Goal: Task Accomplishment & Management: Complete application form

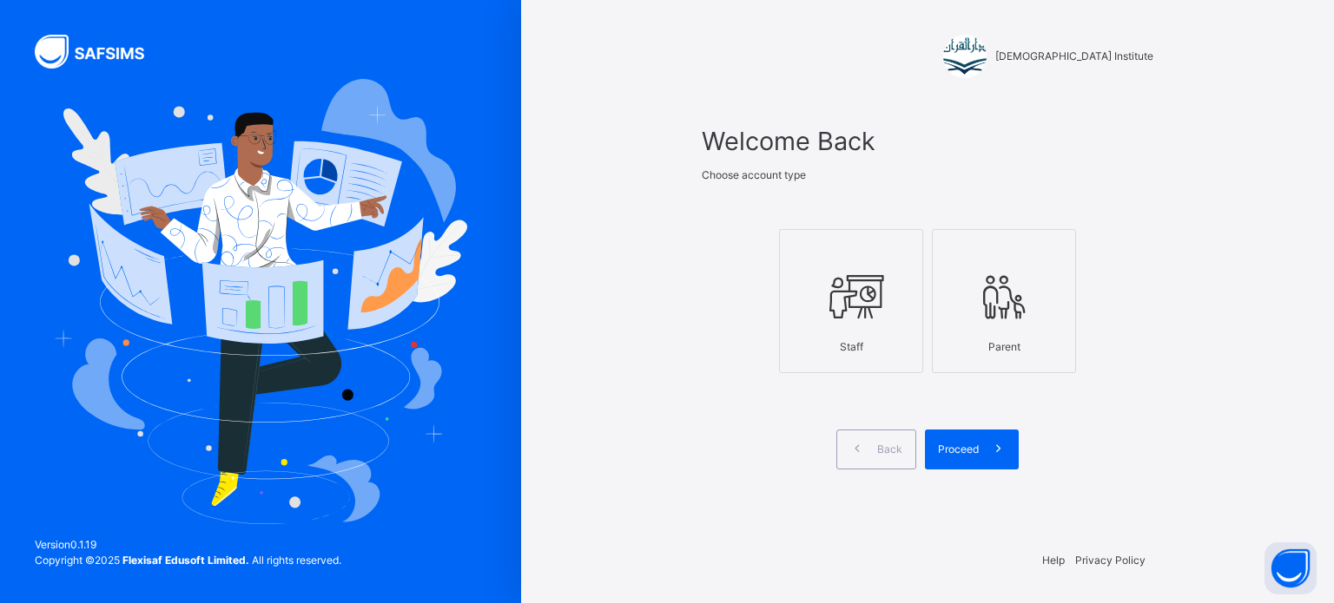
click at [900, 318] on div at bounding box center [850, 298] width 125 height 66
click at [973, 465] on div "Proceed" at bounding box center [972, 450] width 94 height 40
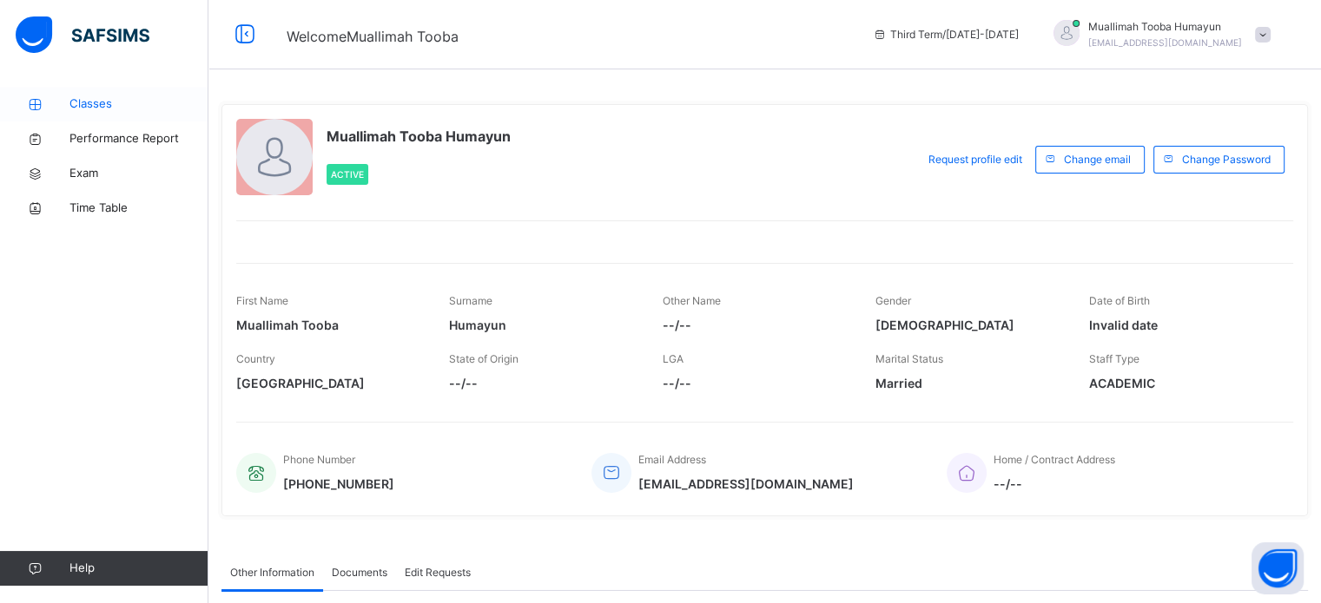
click at [101, 102] on span "Classes" at bounding box center [138, 104] width 139 height 17
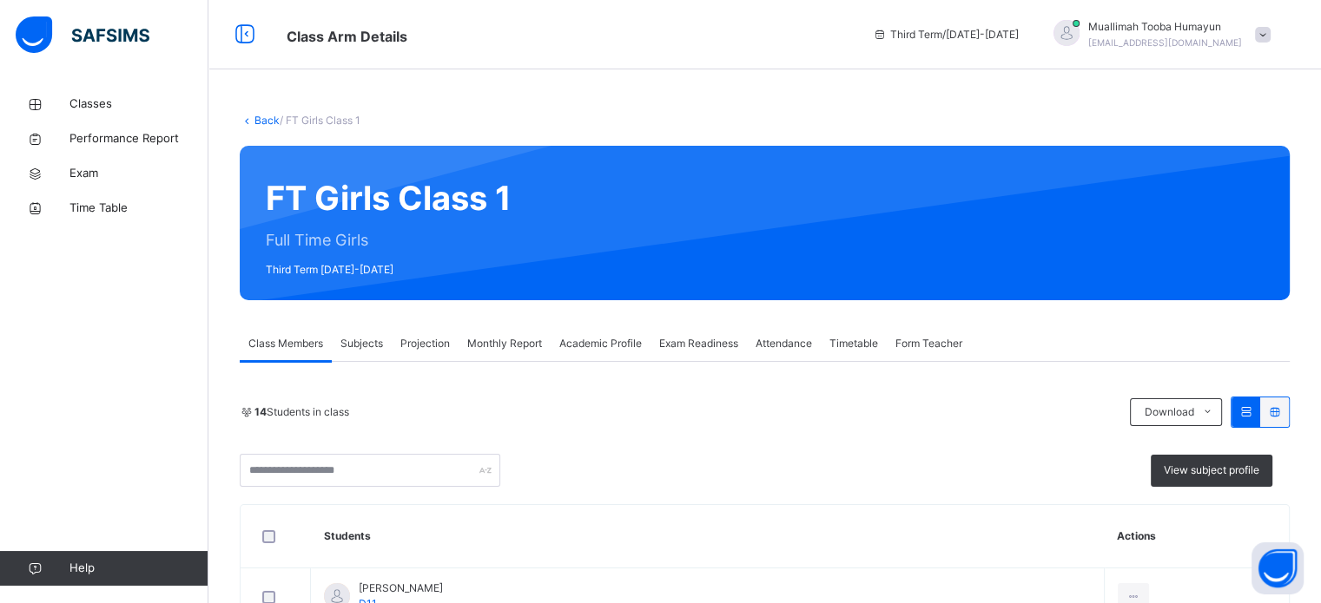
click at [395, 340] on div "Projection" at bounding box center [425, 343] width 67 height 35
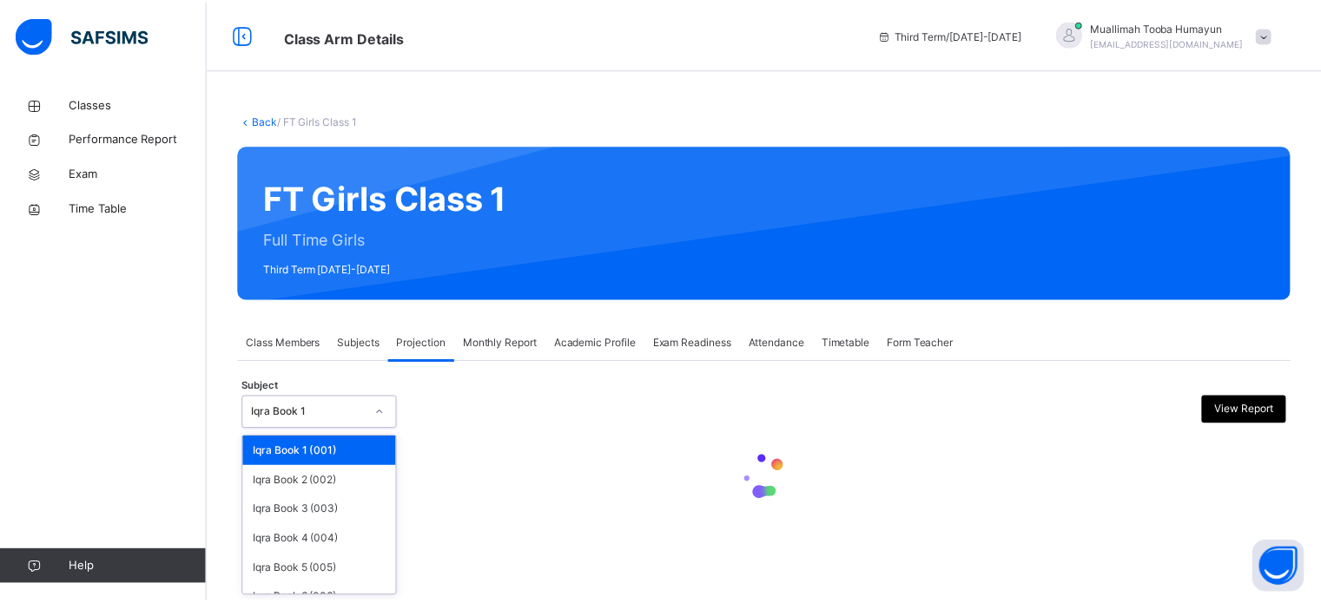
scroll to position [91, 0]
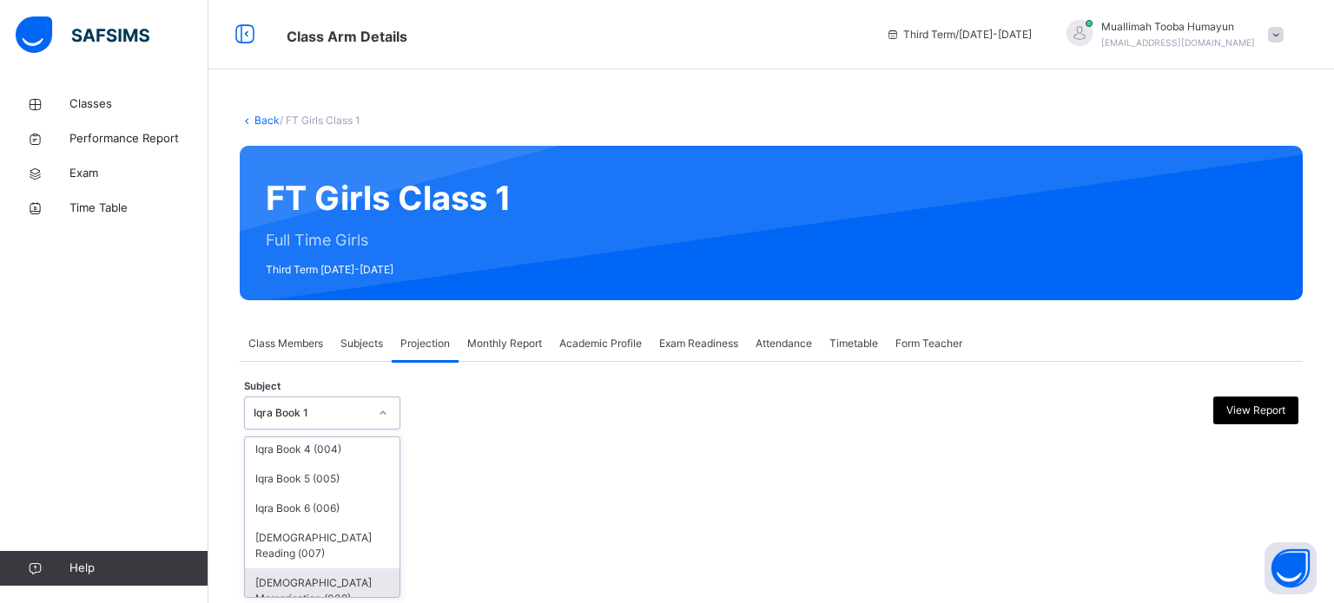
click at [283, 573] on div "[DEMOGRAPHIC_DATA] Memorisation (008)" at bounding box center [322, 591] width 155 height 45
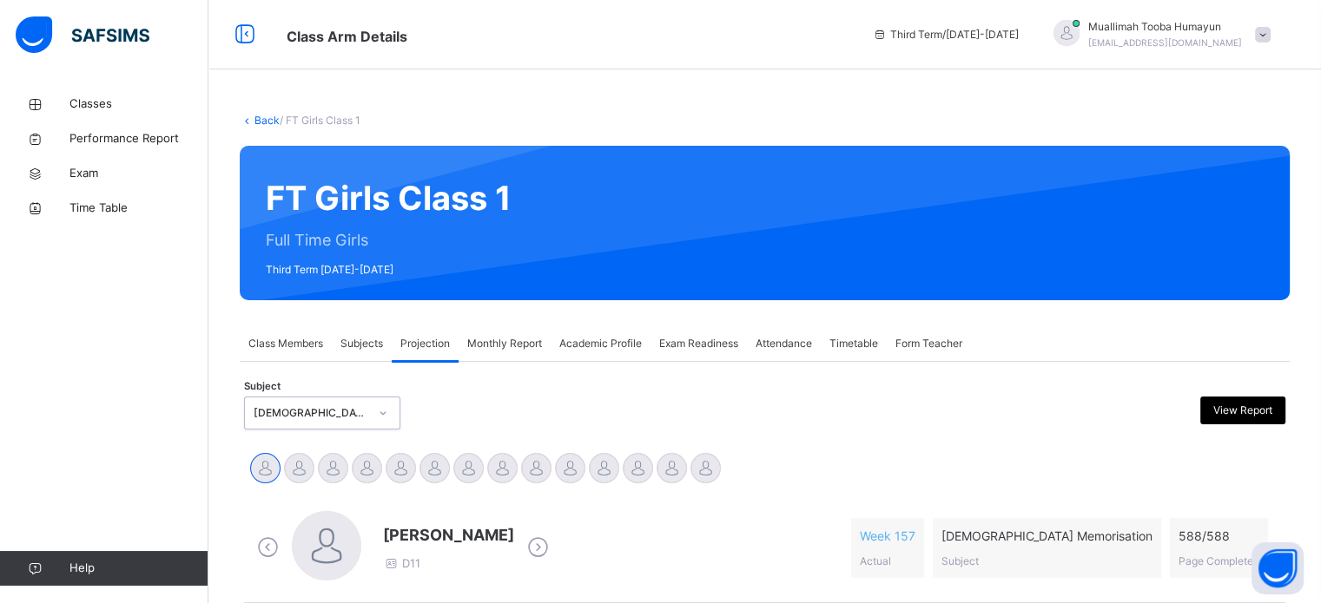
scroll to position [134, 0]
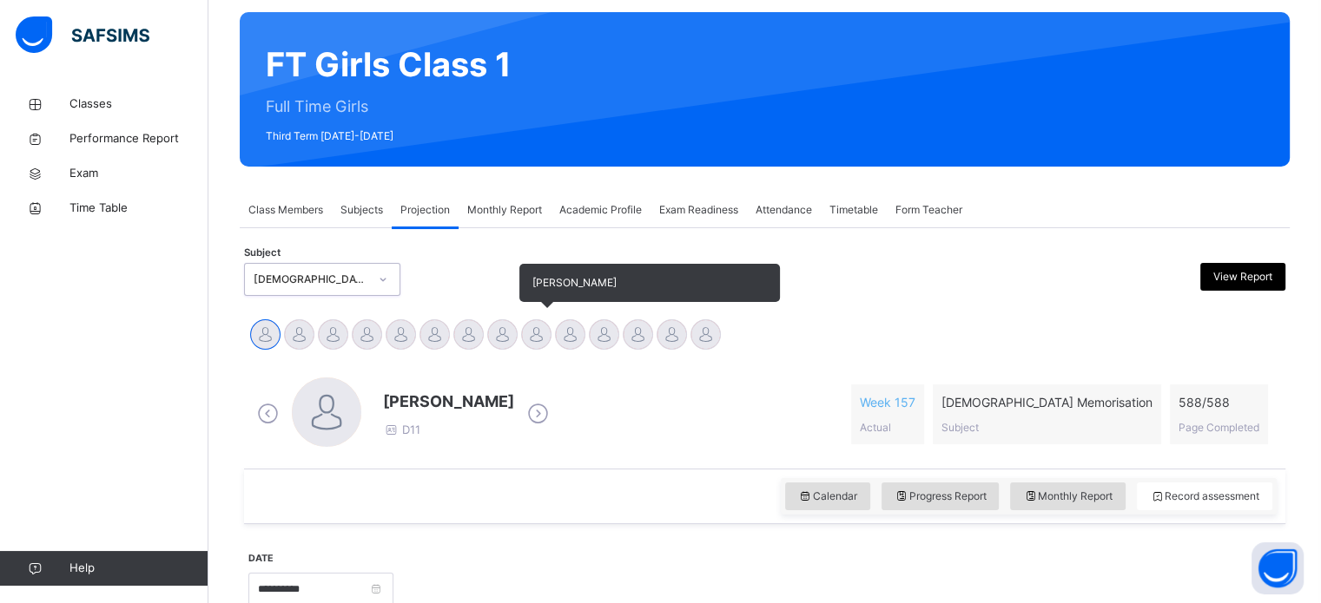
click at [531, 336] on div at bounding box center [536, 335] width 30 height 30
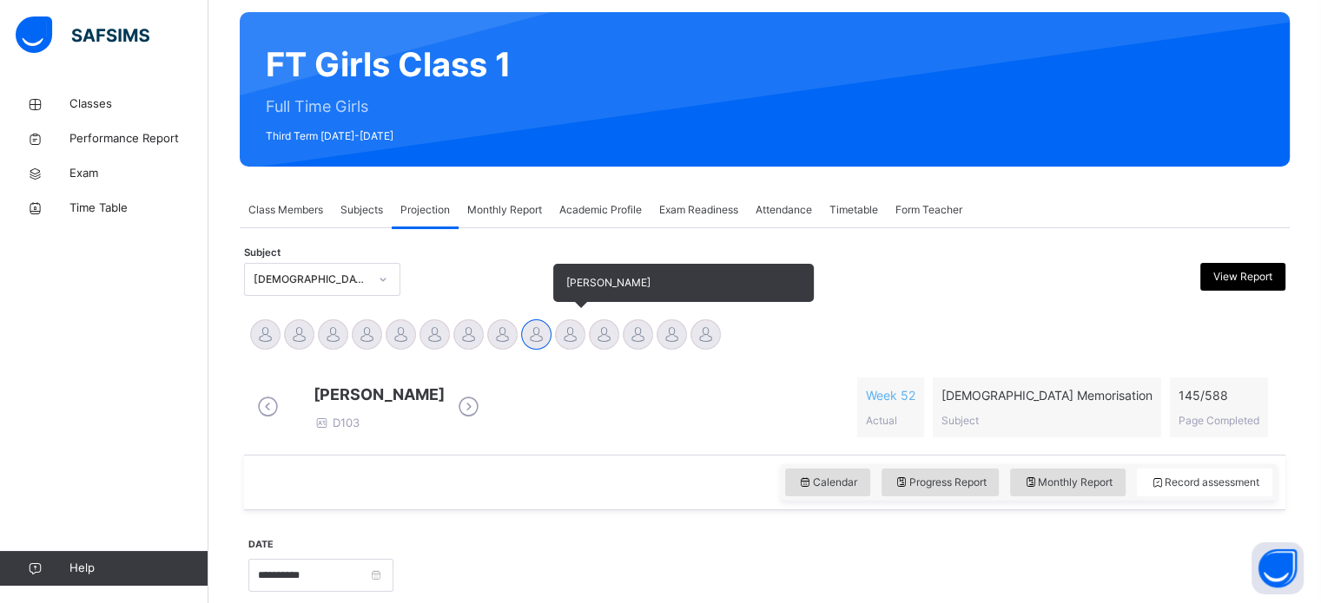
click at [570, 333] on div at bounding box center [570, 335] width 30 height 30
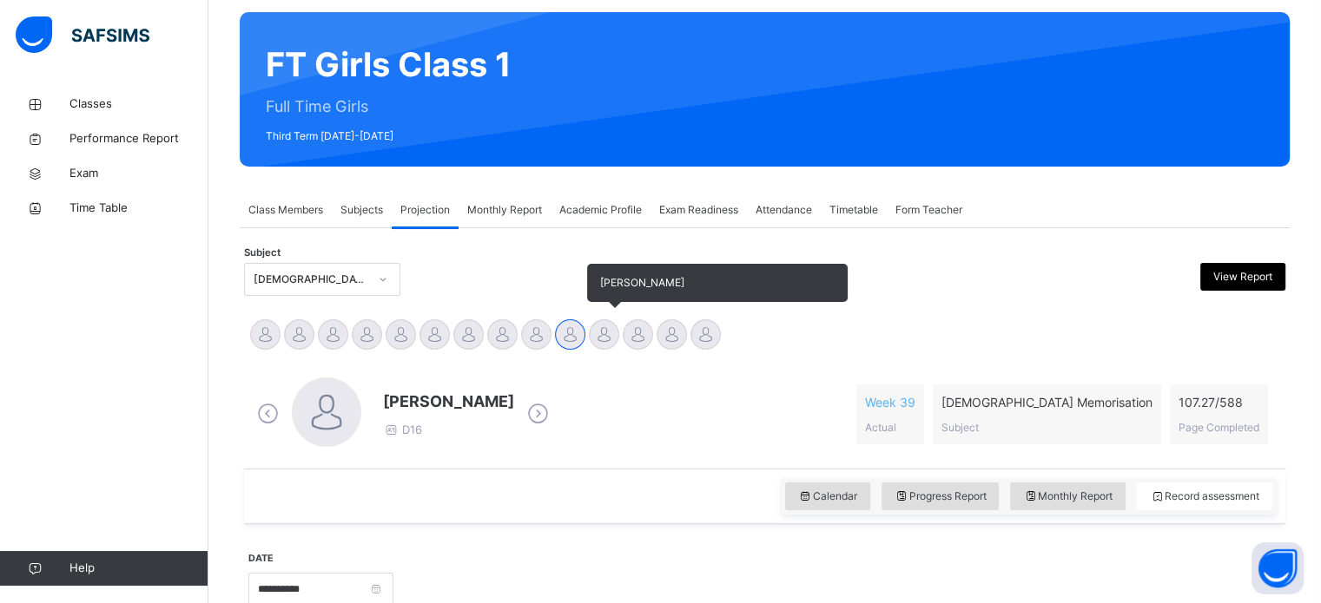
click at [603, 330] on div at bounding box center [604, 335] width 30 height 30
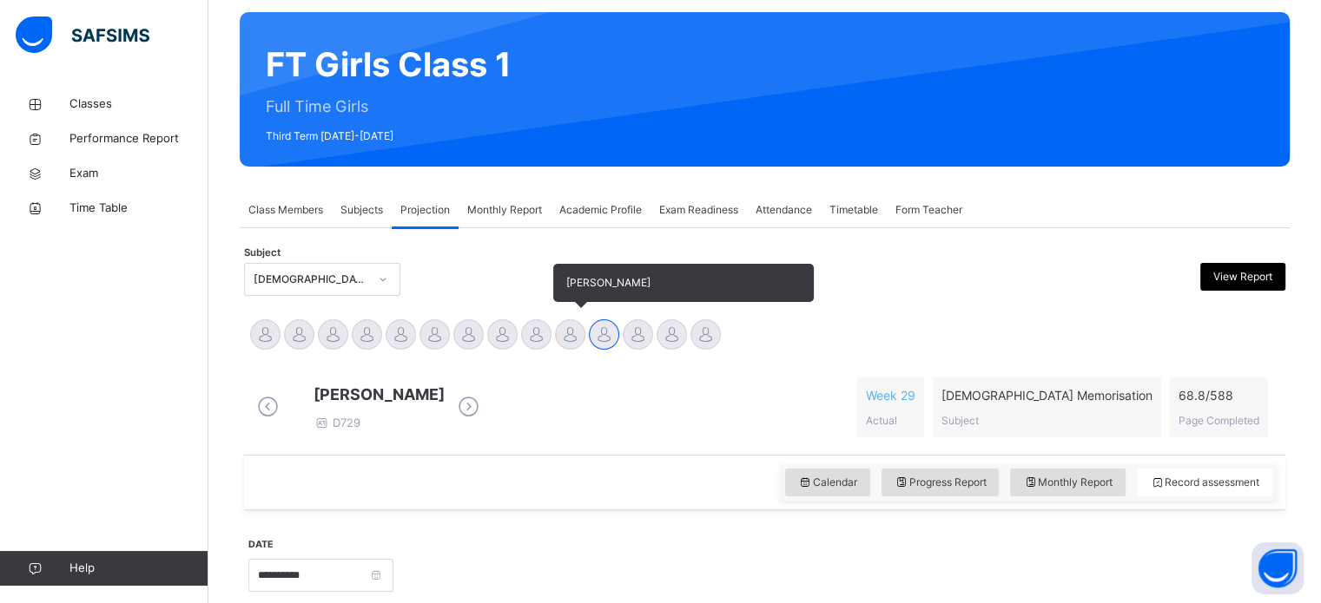
click at [570, 327] on div at bounding box center [570, 335] width 30 height 30
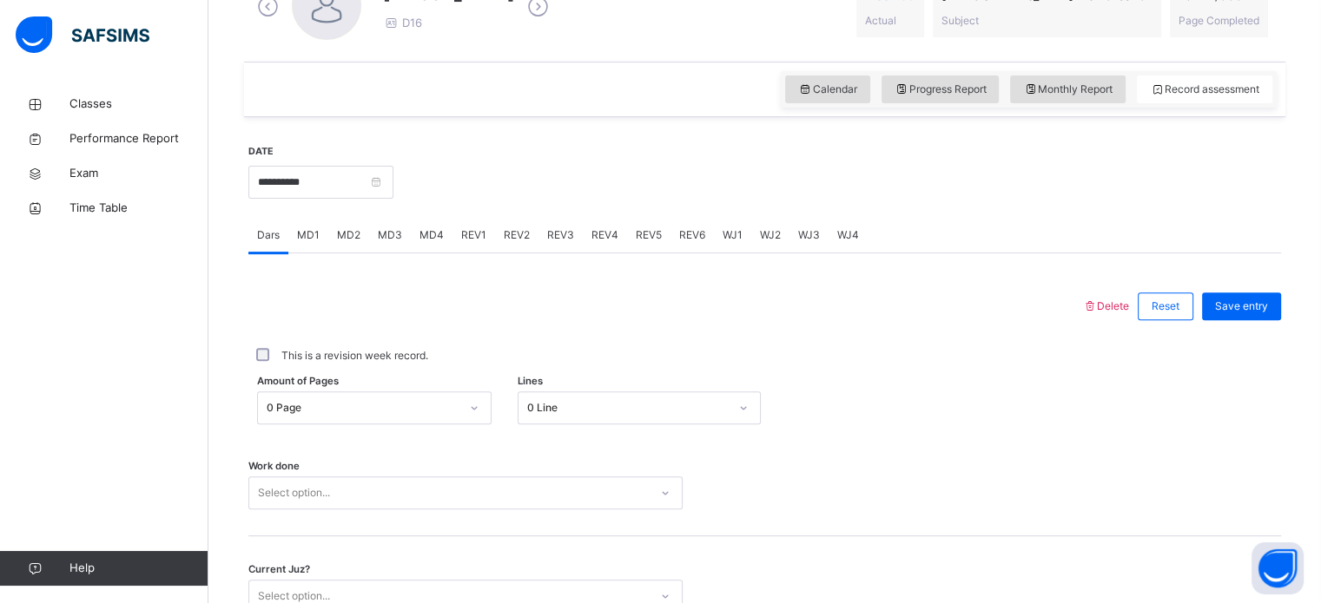
scroll to position [542, 0]
click at [475, 235] on span "REV1" at bounding box center [473, 235] width 25 height 16
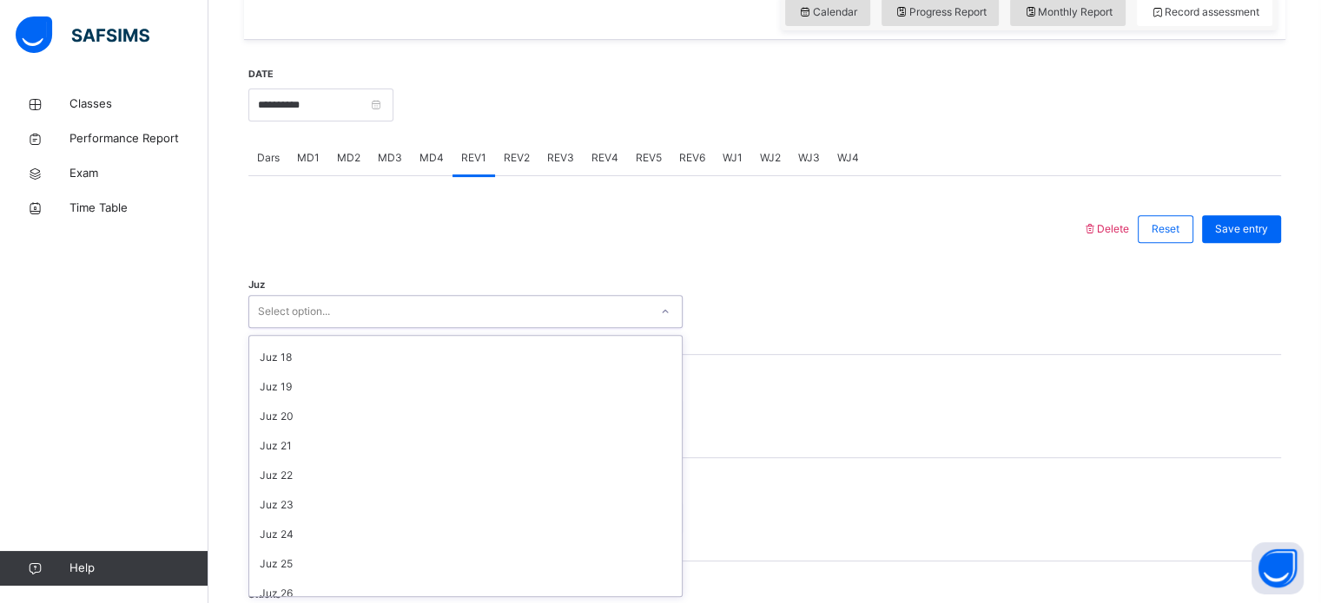
scroll to position [625, 0]
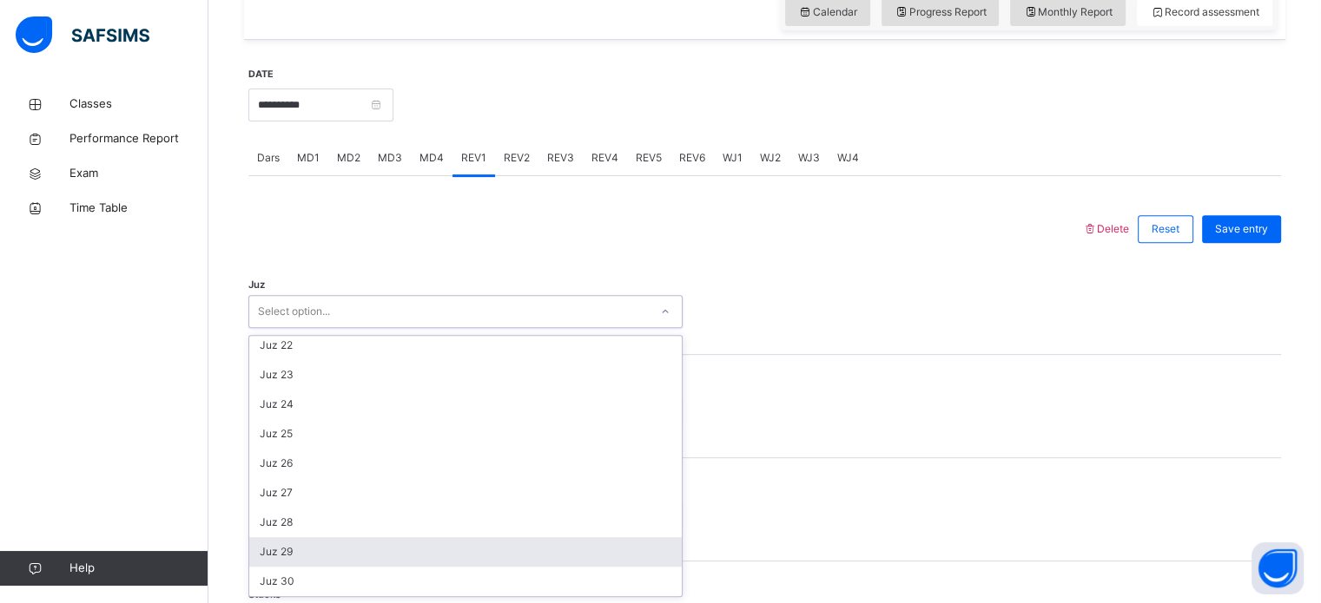
click at [264, 548] on div "Juz 29" at bounding box center [465, 552] width 432 height 30
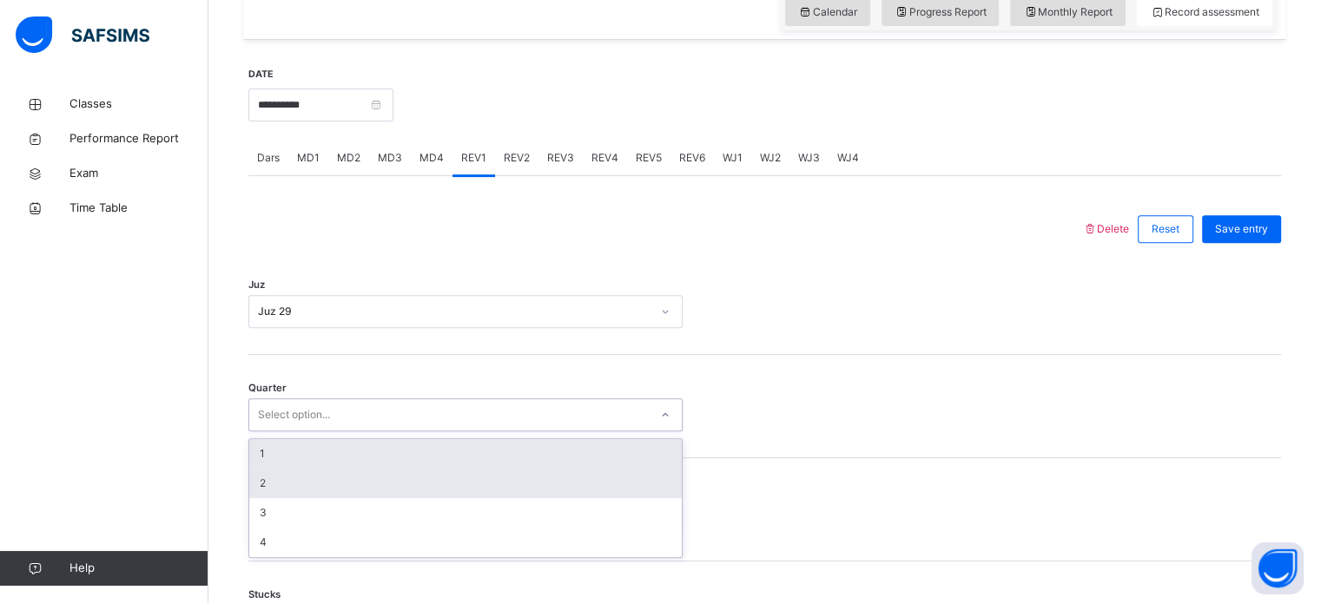
click at [259, 475] on div "2" at bounding box center [465, 484] width 432 height 30
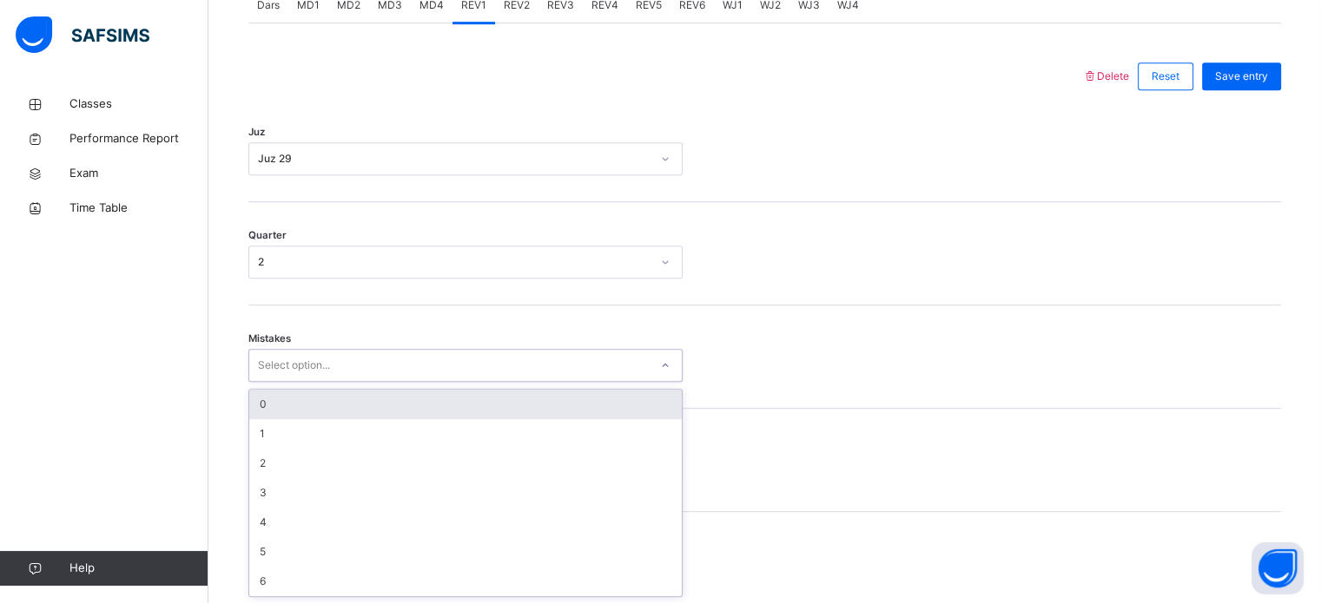
click at [267, 403] on div "0" at bounding box center [465, 405] width 432 height 30
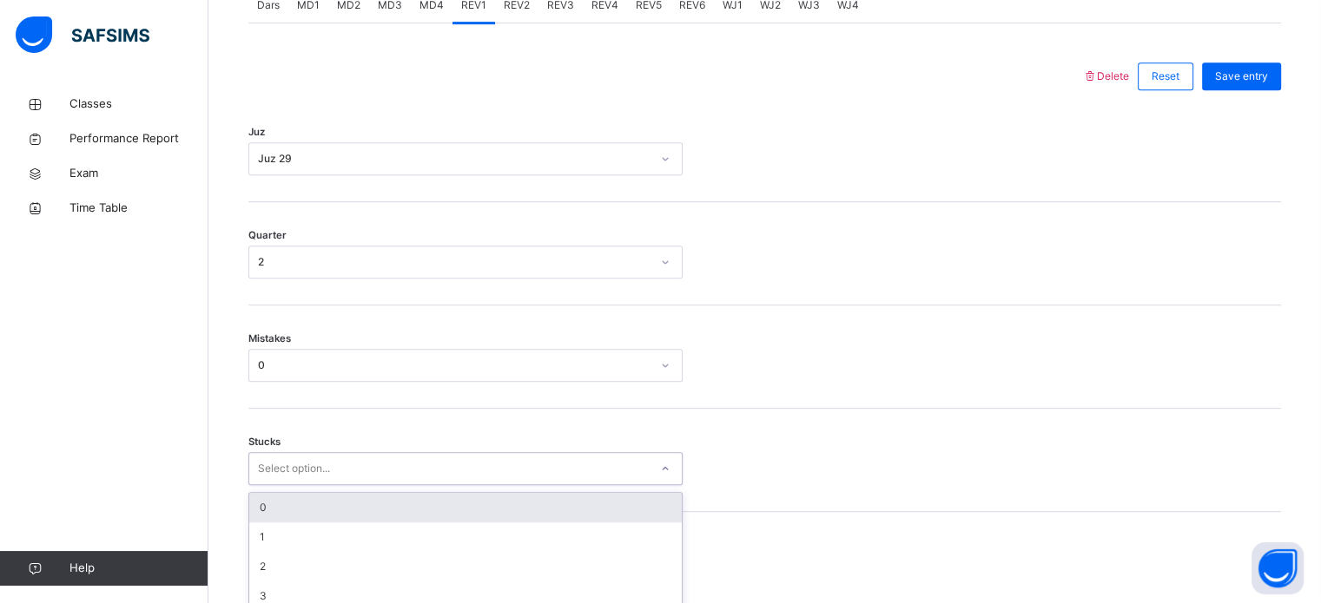
scroll to position [844, 0]
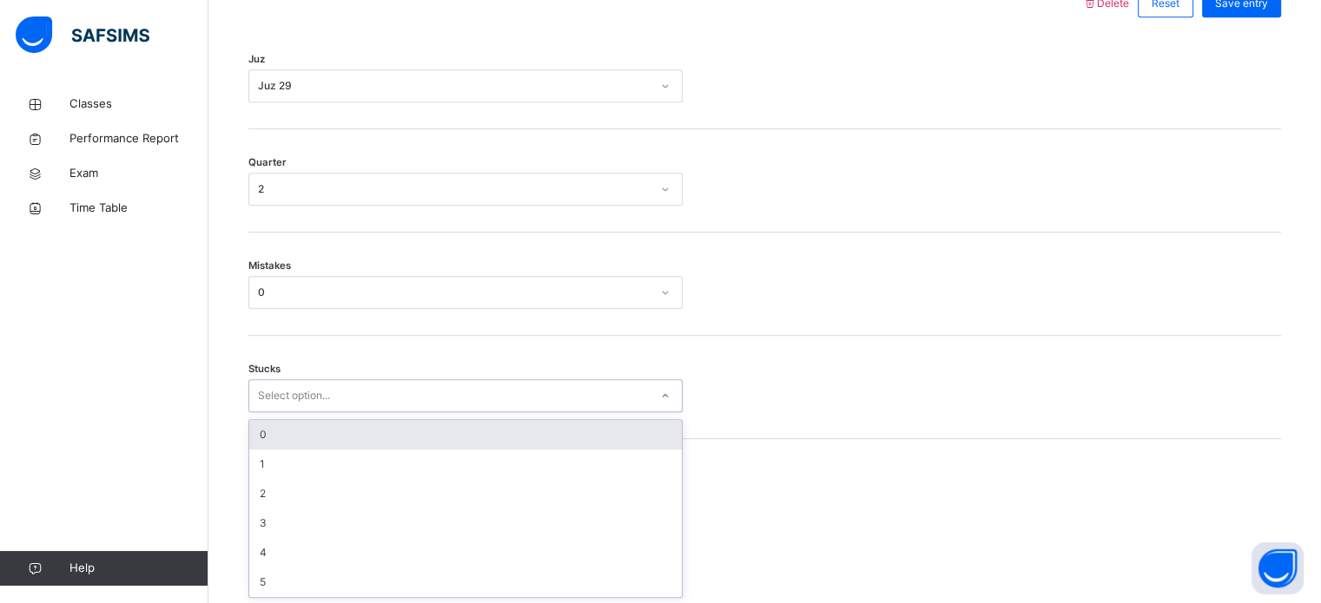
click at [271, 436] on div "0" at bounding box center [465, 435] width 432 height 30
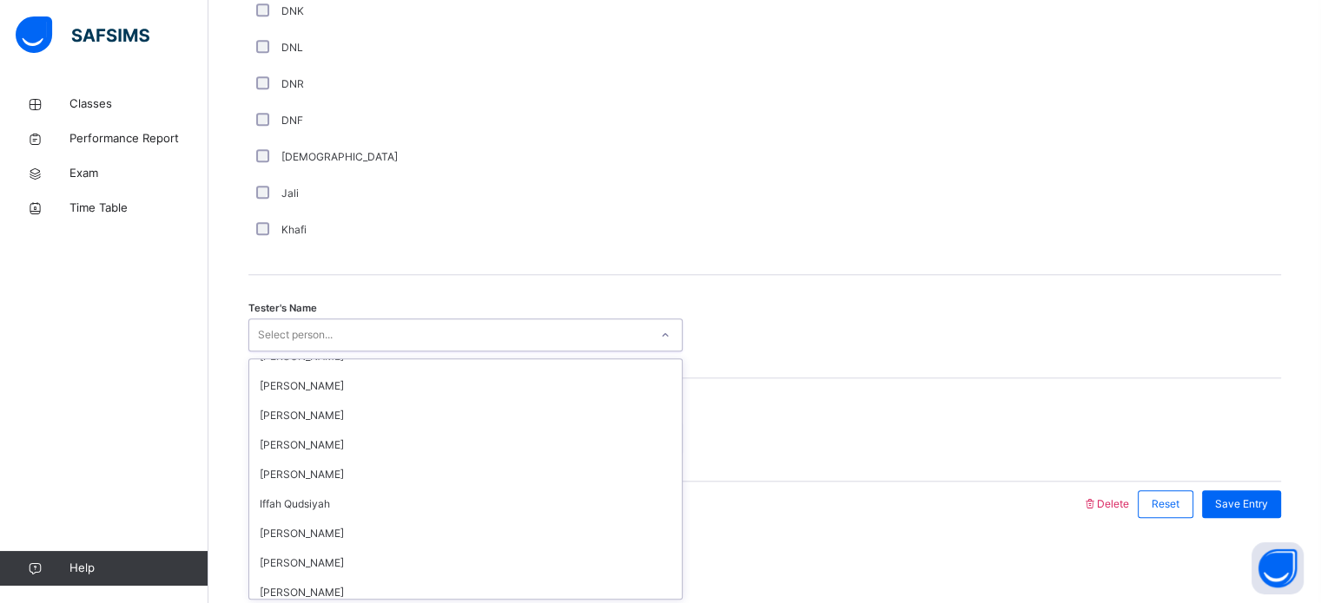
scroll to position [196, 0]
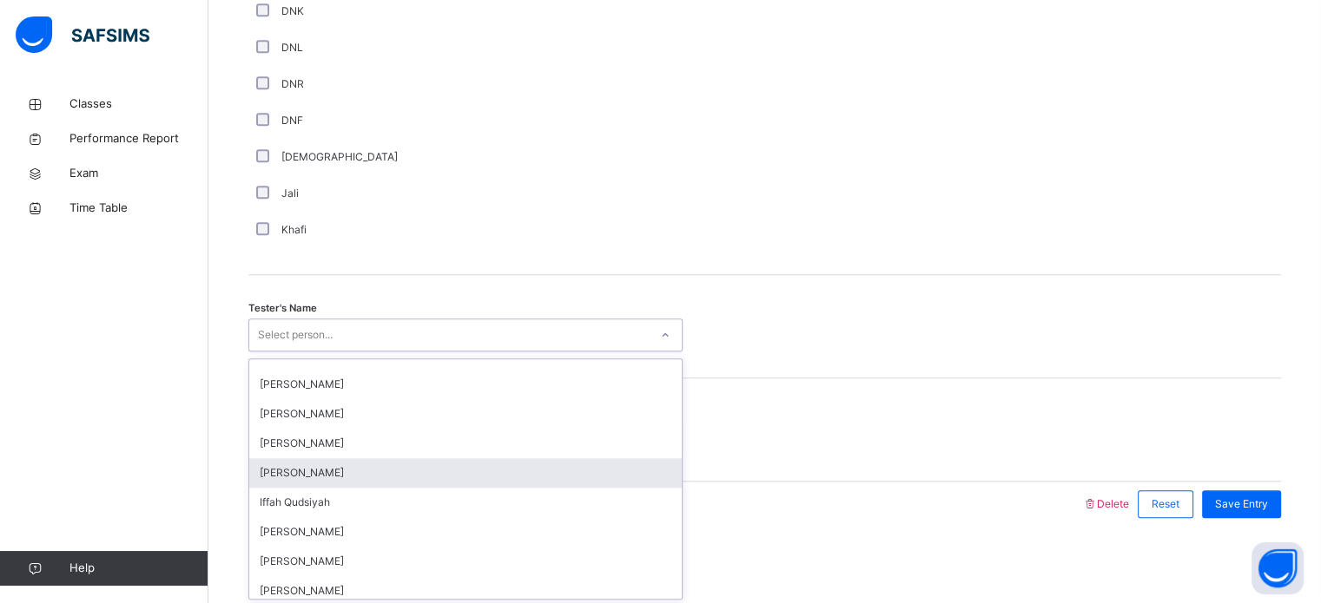
click at [275, 477] on div "[PERSON_NAME]" at bounding box center [465, 473] width 432 height 30
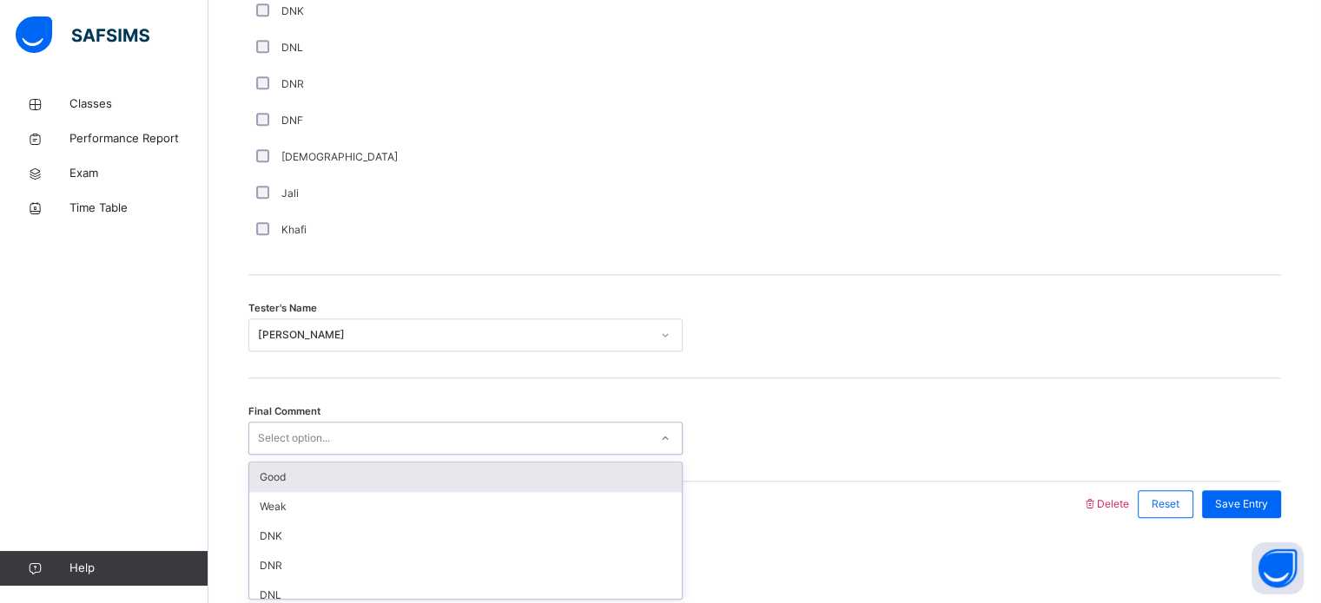
click at [260, 475] on div "Good" at bounding box center [465, 478] width 432 height 30
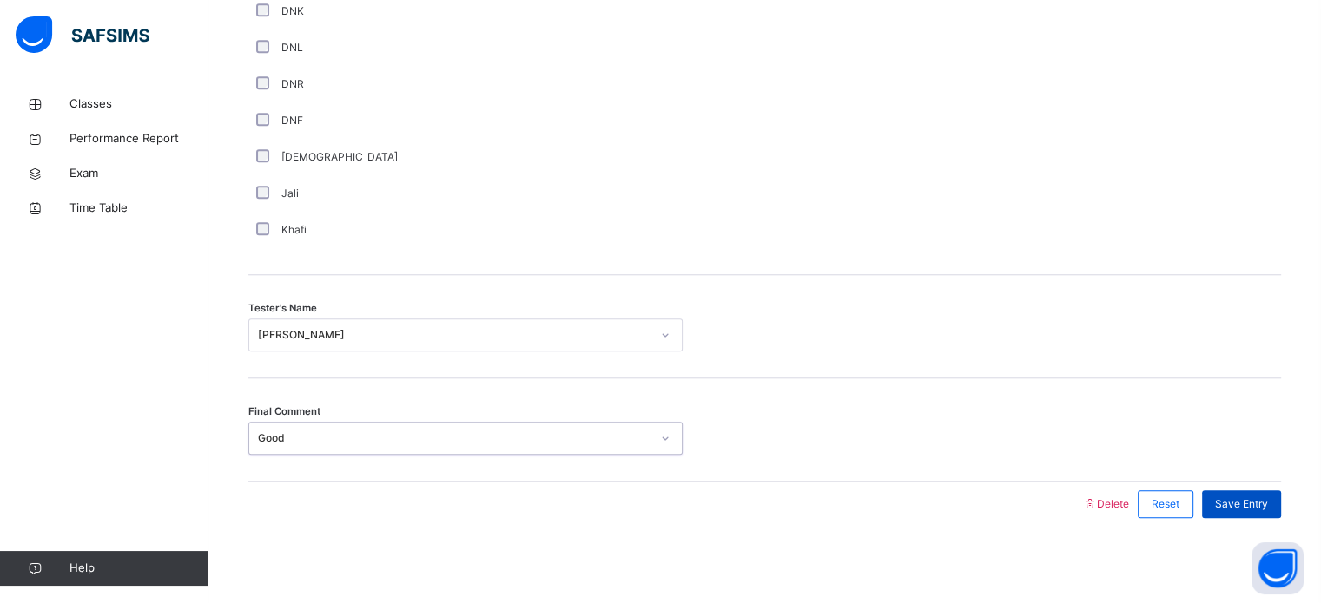
click at [1240, 511] on div "Save Entry" at bounding box center [1241, 505] width 79 height 28
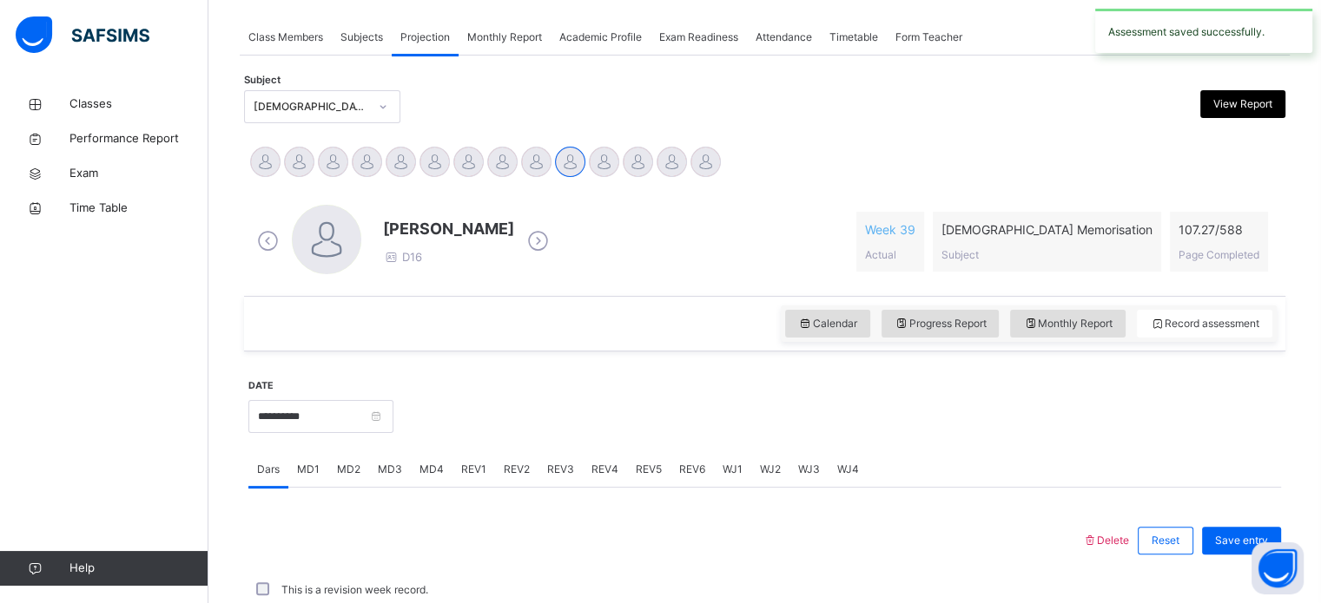
scroll to position [700, 0]
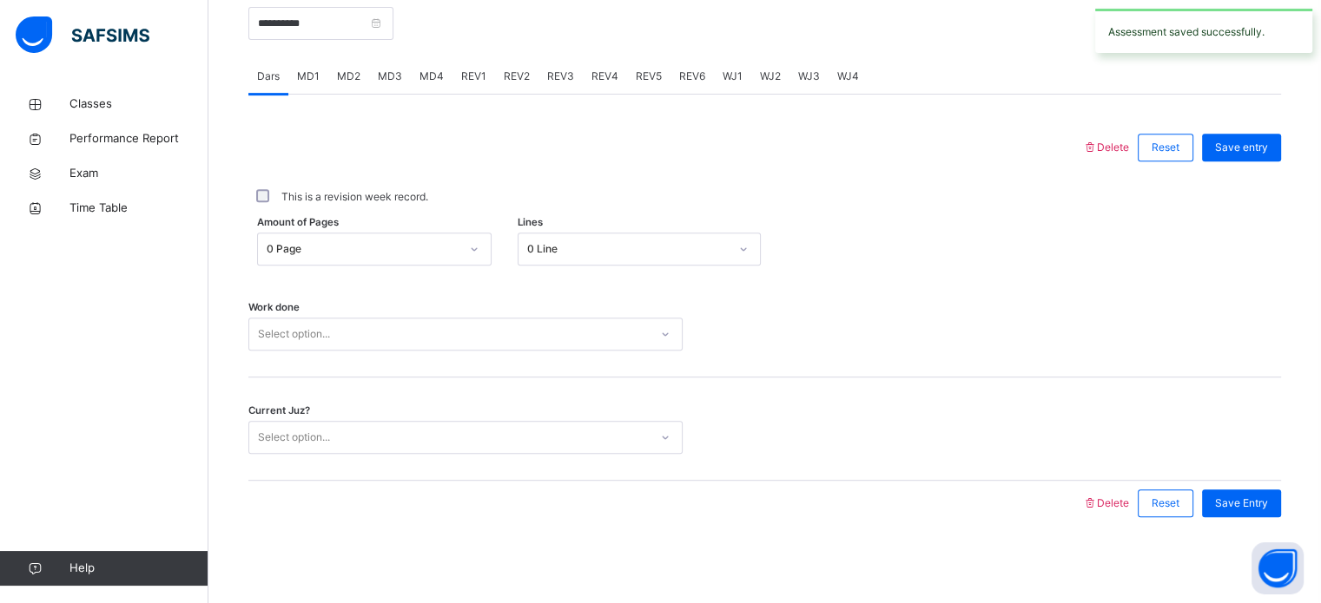
click at [515, 70] on span "REV2" at bounding box center [517, 77] width 26 height 16
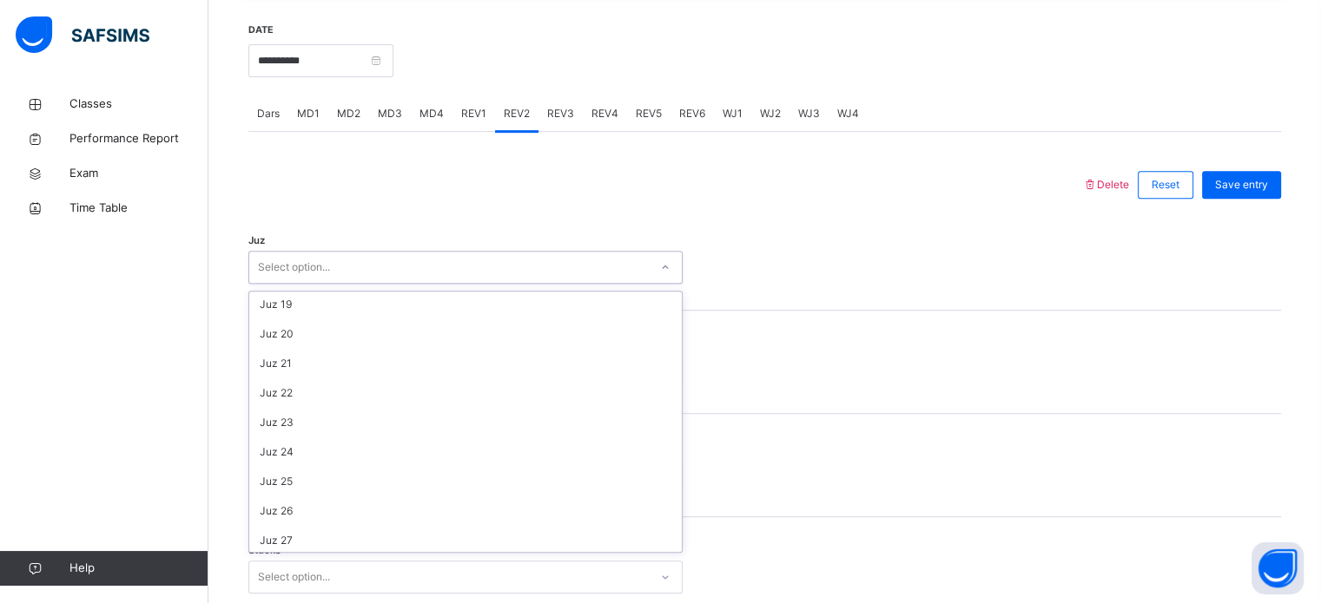
scroll to position [625, 0]
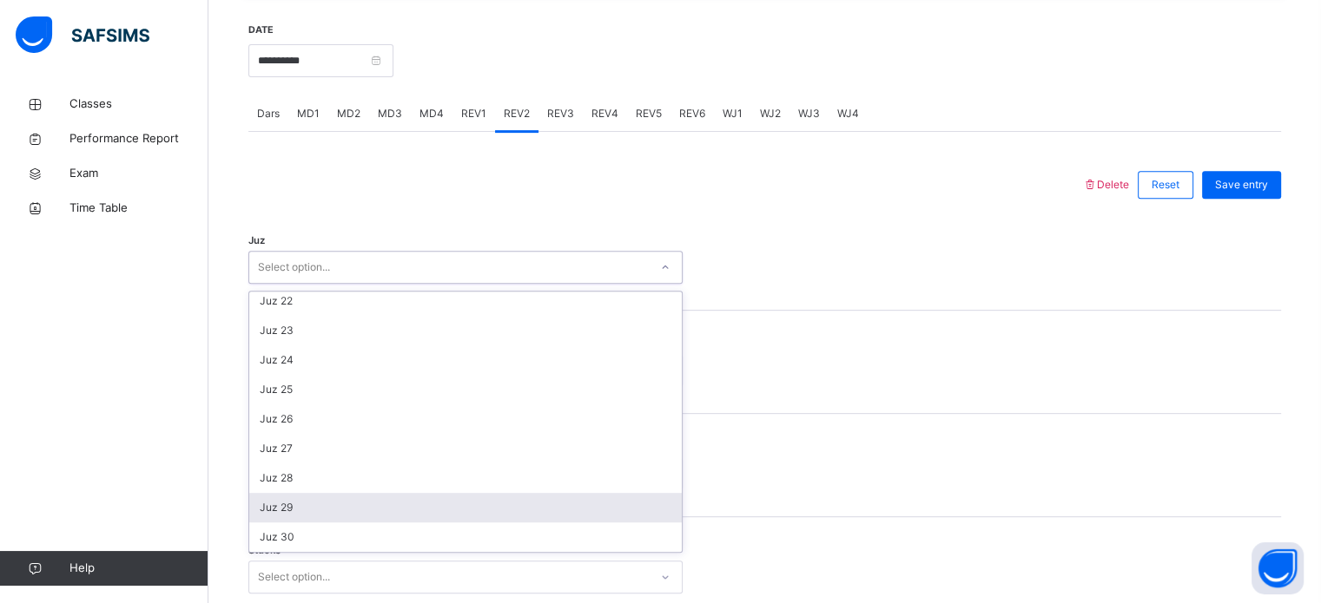
click at [267, 506] on div "Juz 29" at bounding box center [465, 508] width 432 height 30
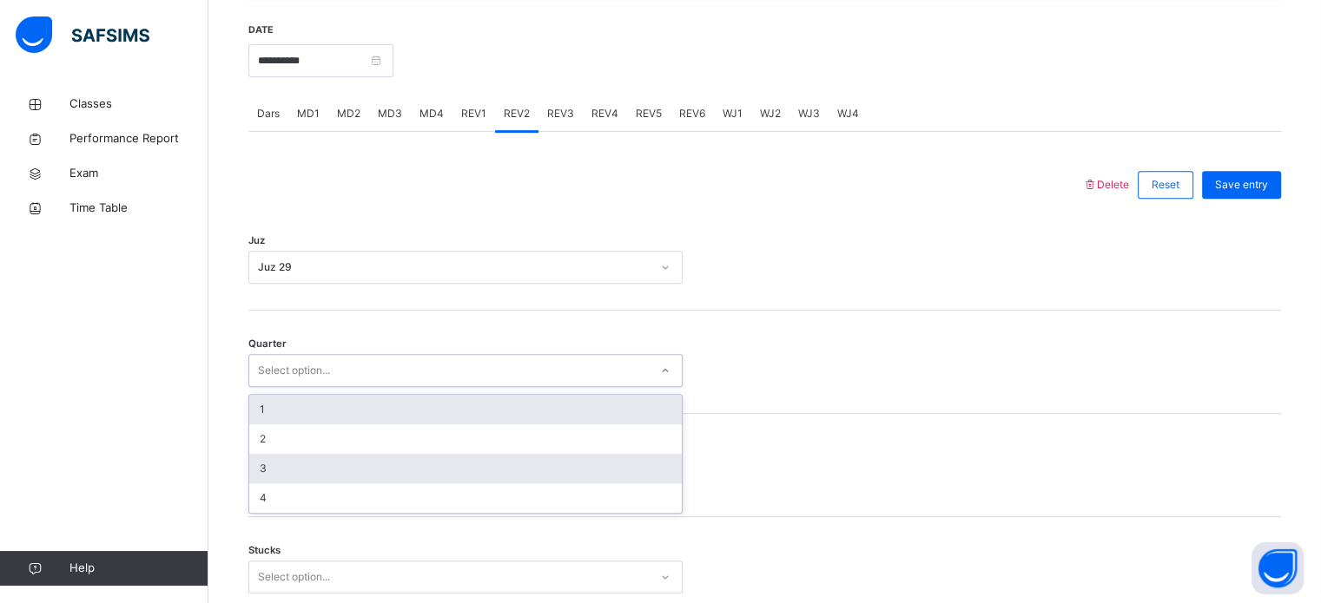
click at [261, 482] on div "3" at bounding box center [465, 469] width 432 height 30
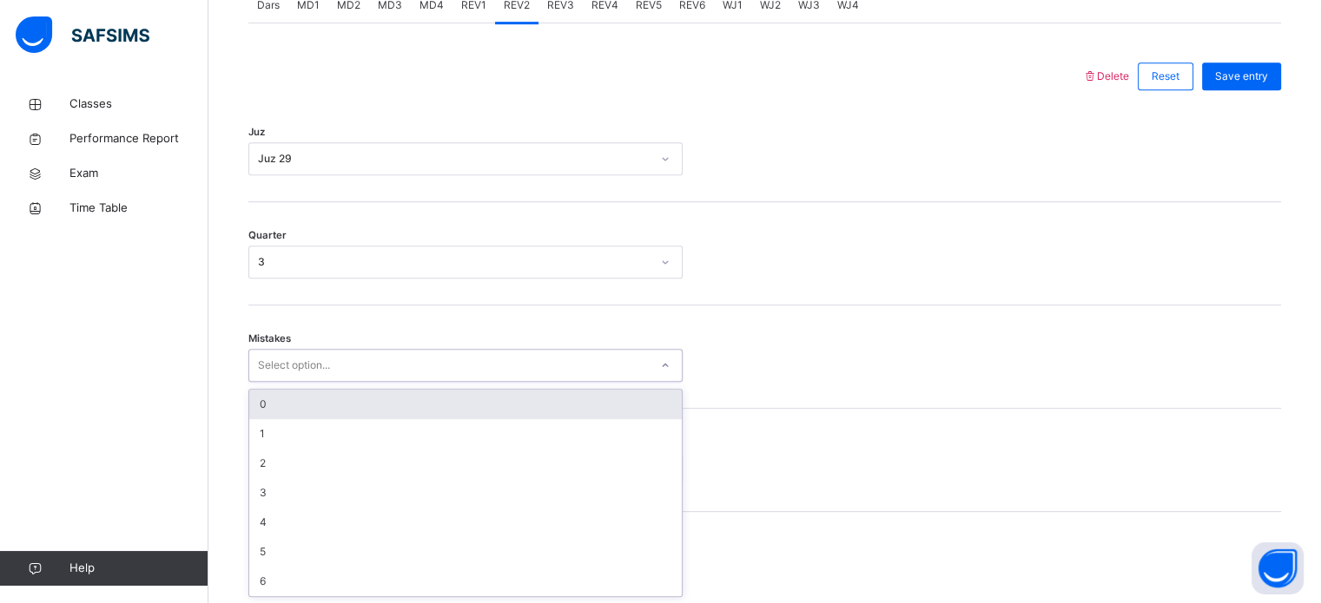
click at [260, 404] on div "0" at bounding box center [465, 405] width 432 height 30
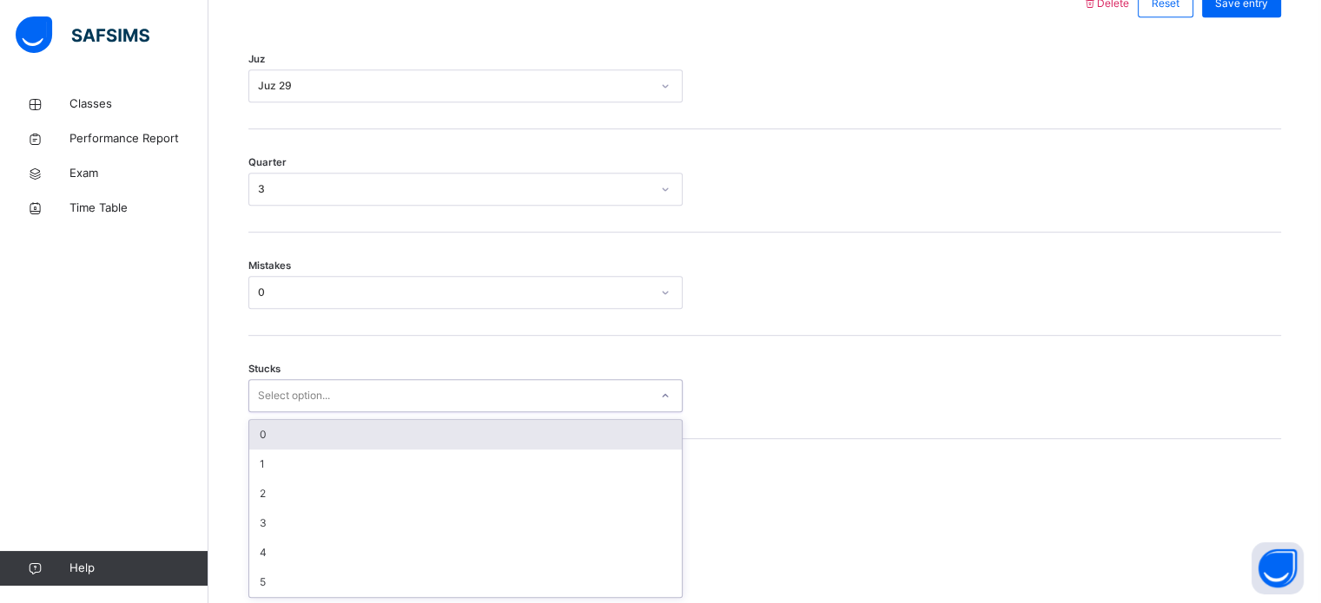
scroll to position [844, 0]
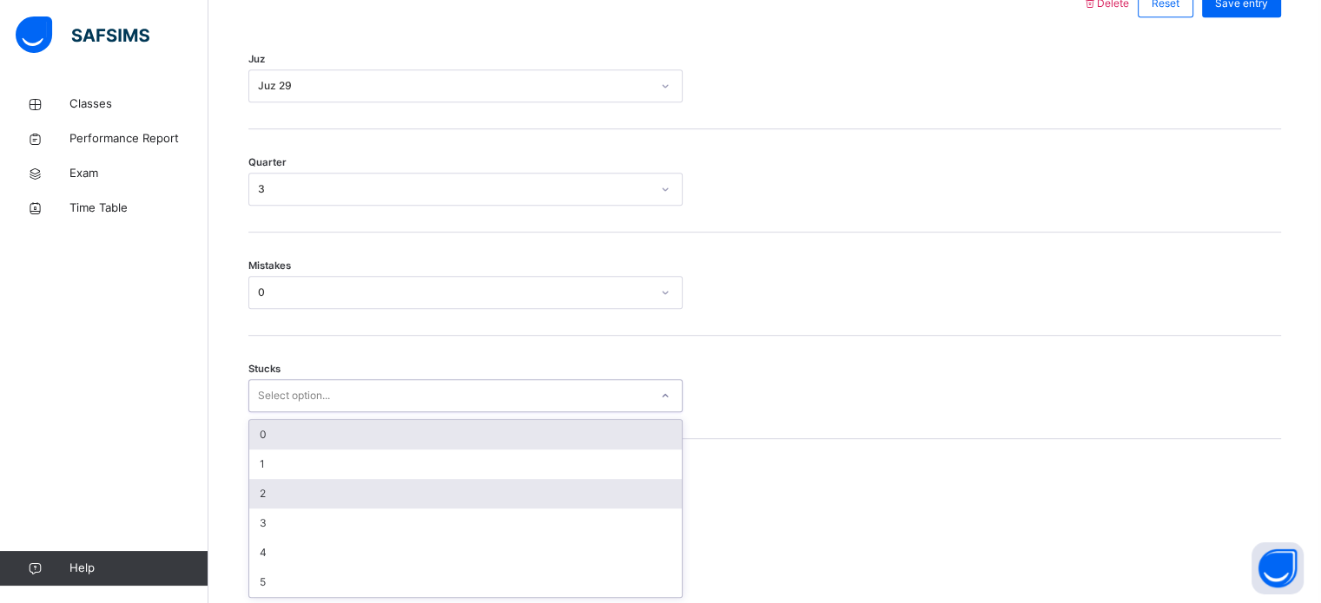
click at [260, 486] on div "2" at bounding box center [465, 494] width 432 height 30
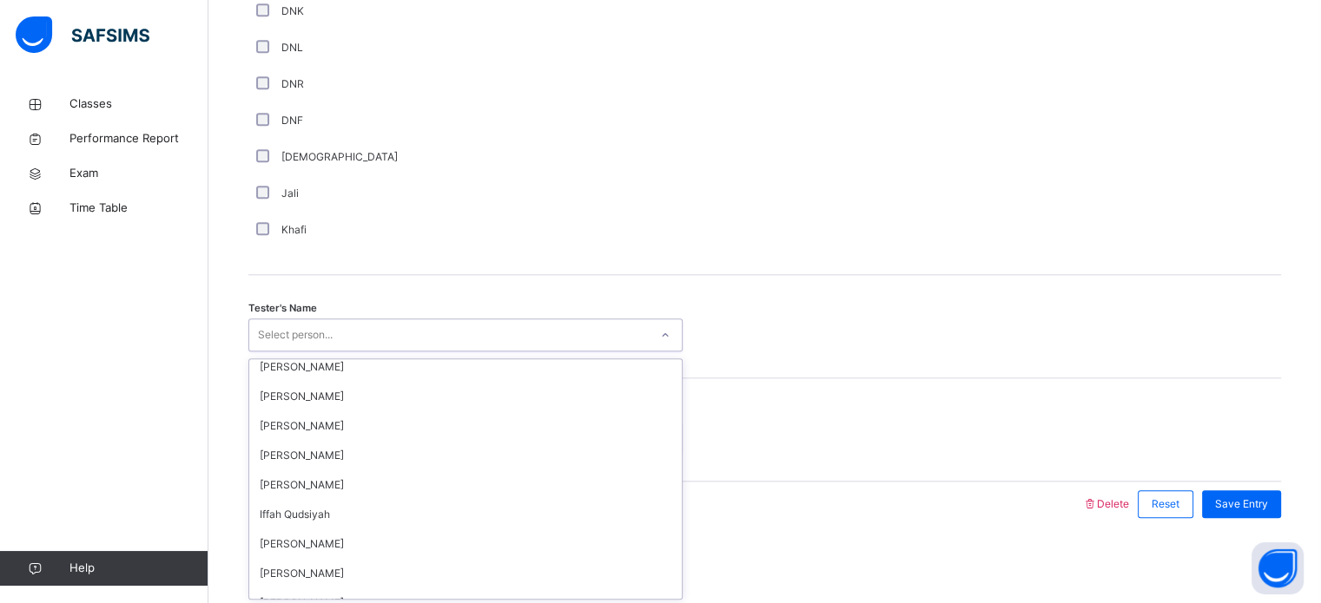
scroll to position [216, 0]
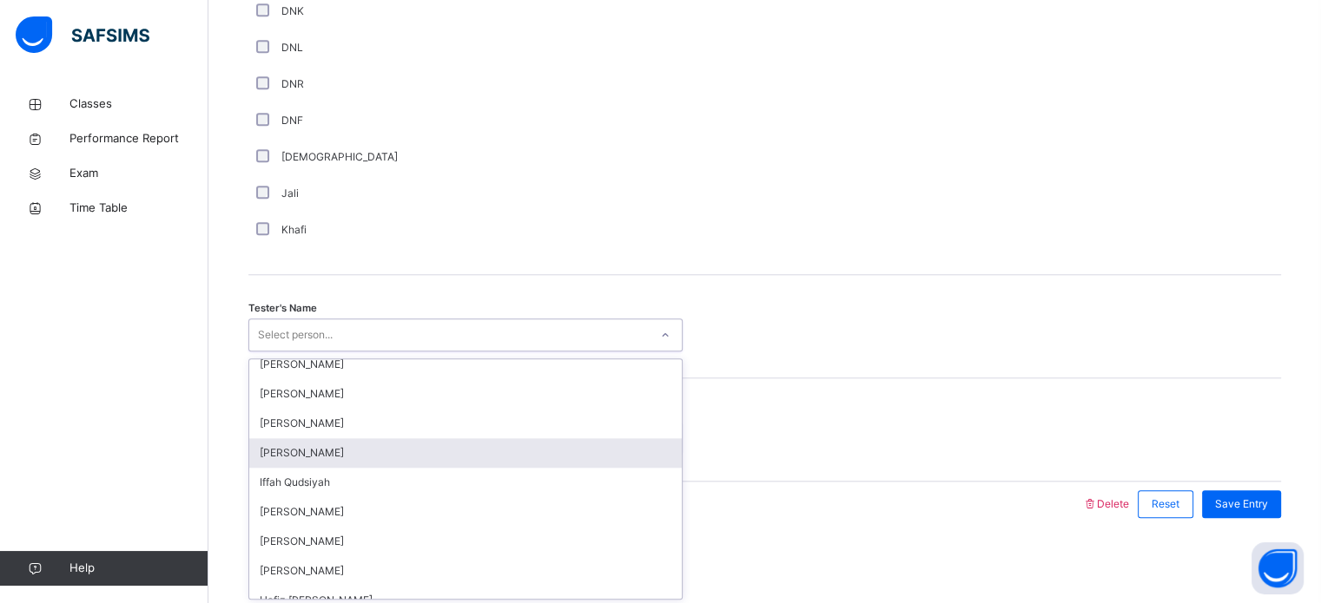
click at [278, 457] on div "[PERSON_NAME]" at bounding box center [465, 453] width 432 height 30
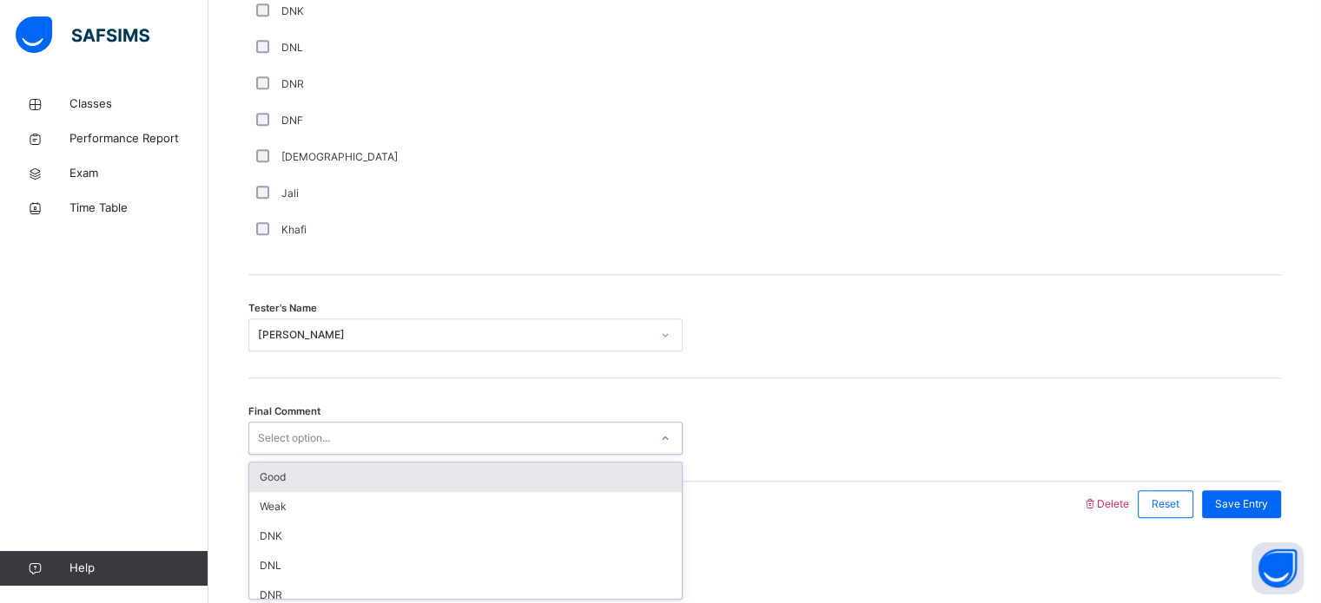
click at [260, 471] on div "Good" at bounding box center [465, 478] width 432 height 30
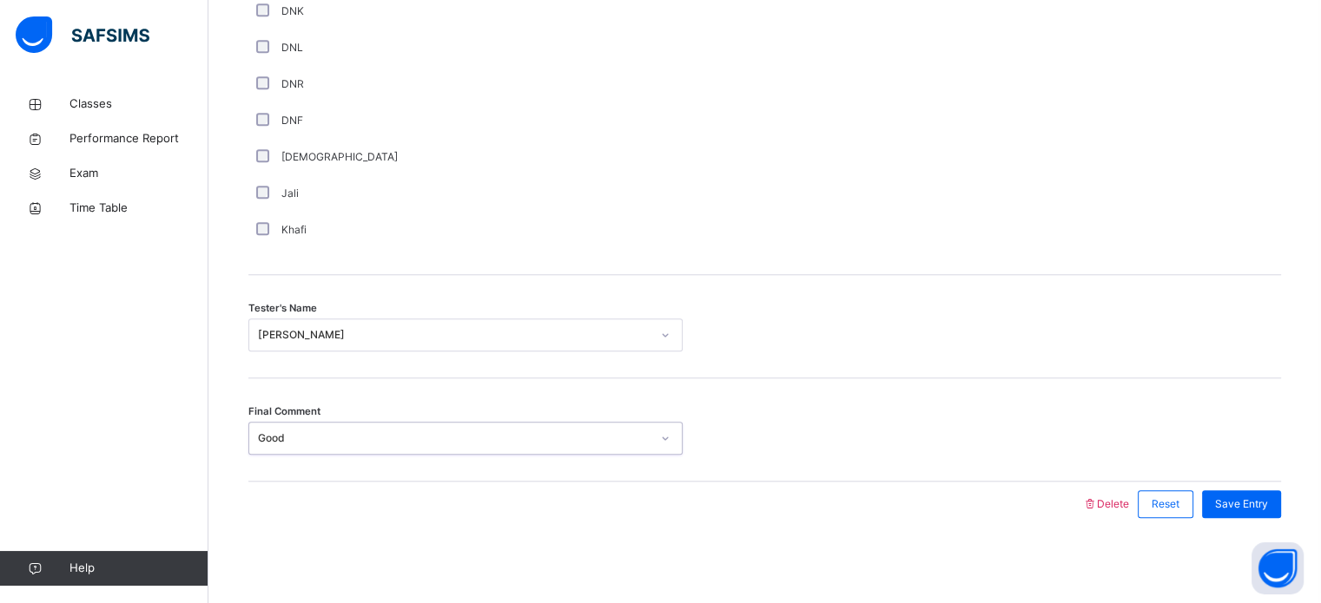
click at [258, 440] on div "Good" at bounding box center [454, 439] width 392 height 16
click at [1255, 497] on span "Save Entry" at bounding box center [1241, 505] width 53 height 16
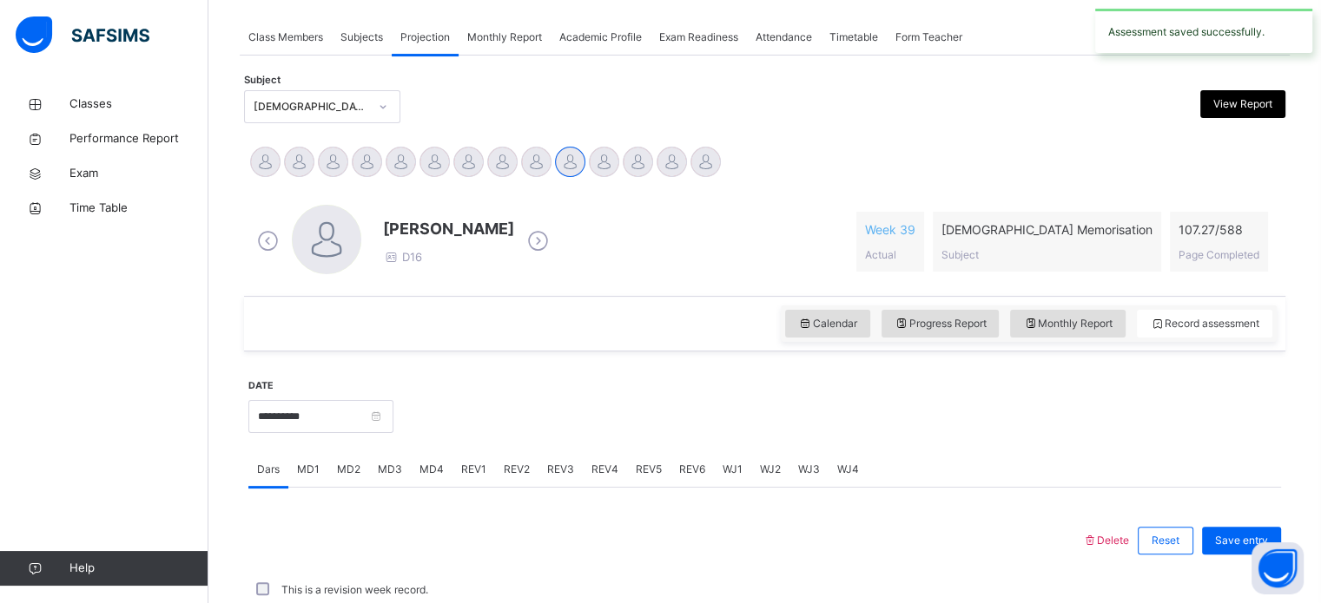
scroll to position [700, 0]
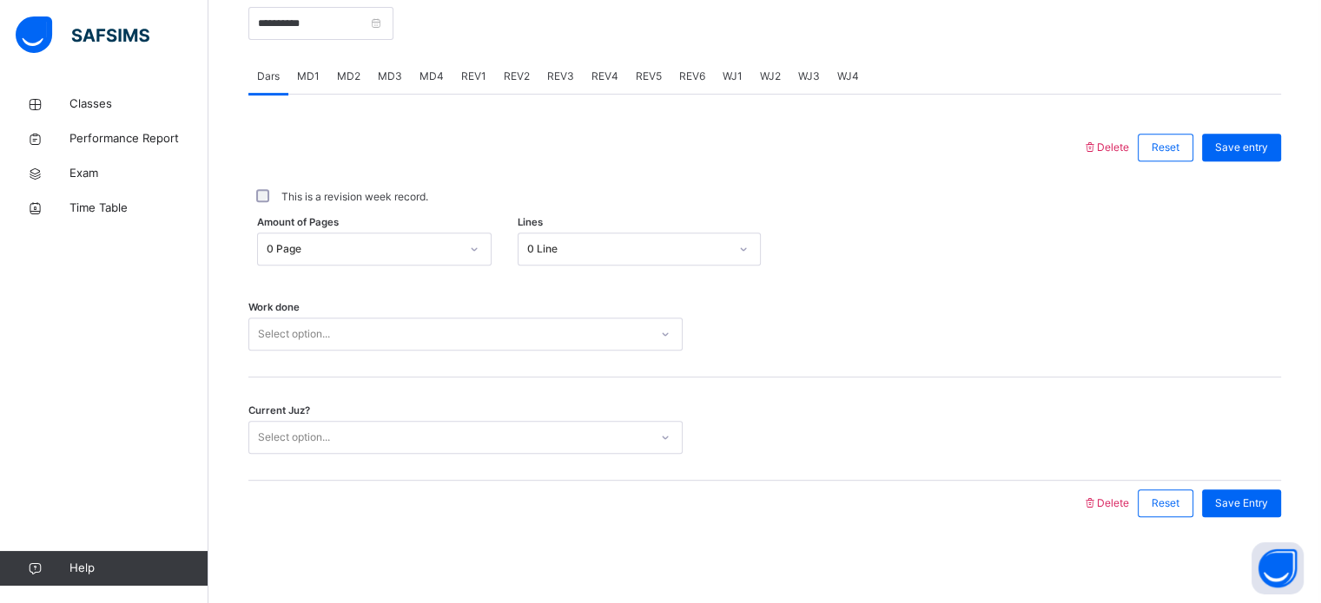
click at [464, 73] on span "REV1" at bounding box center [473, 77] width 25 height 16
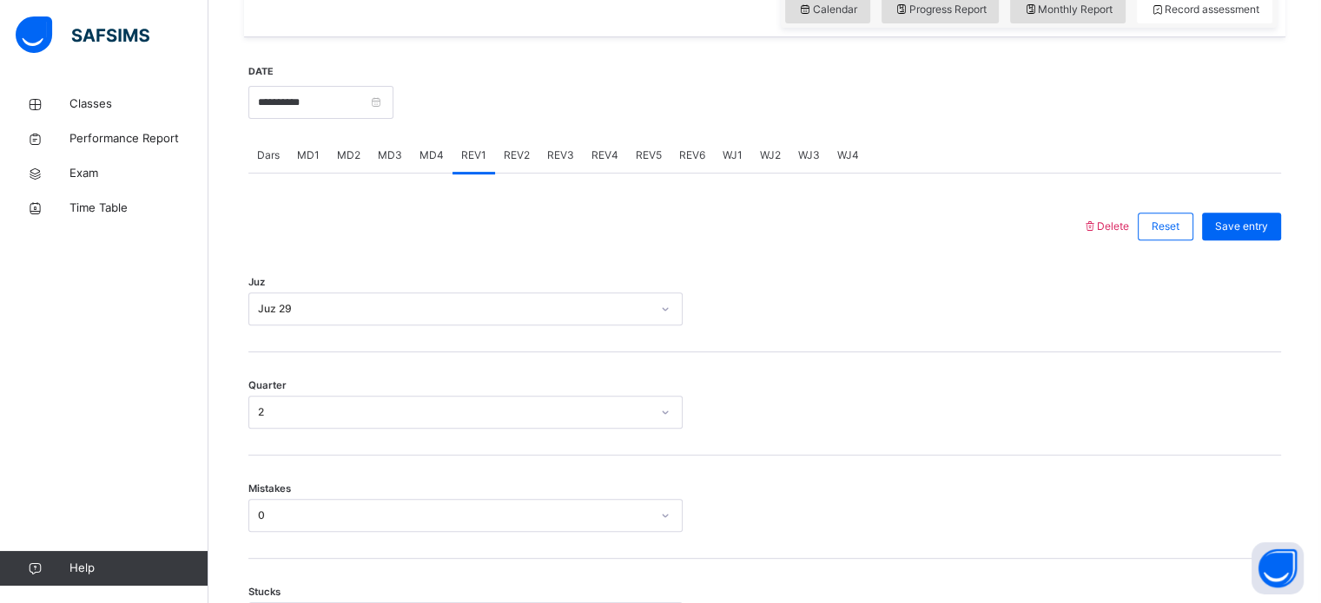
scroll to position [570, 0]
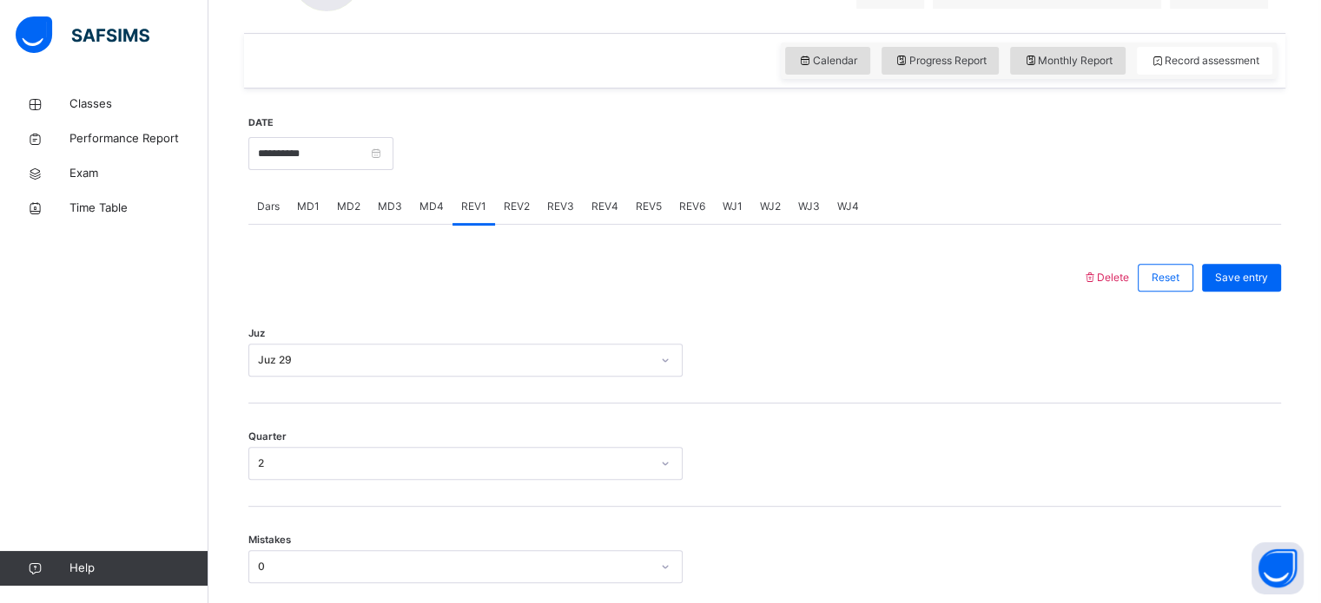
click at [552, 208] on span "REV3" at bounding box center [560, 207] width 27 height 16
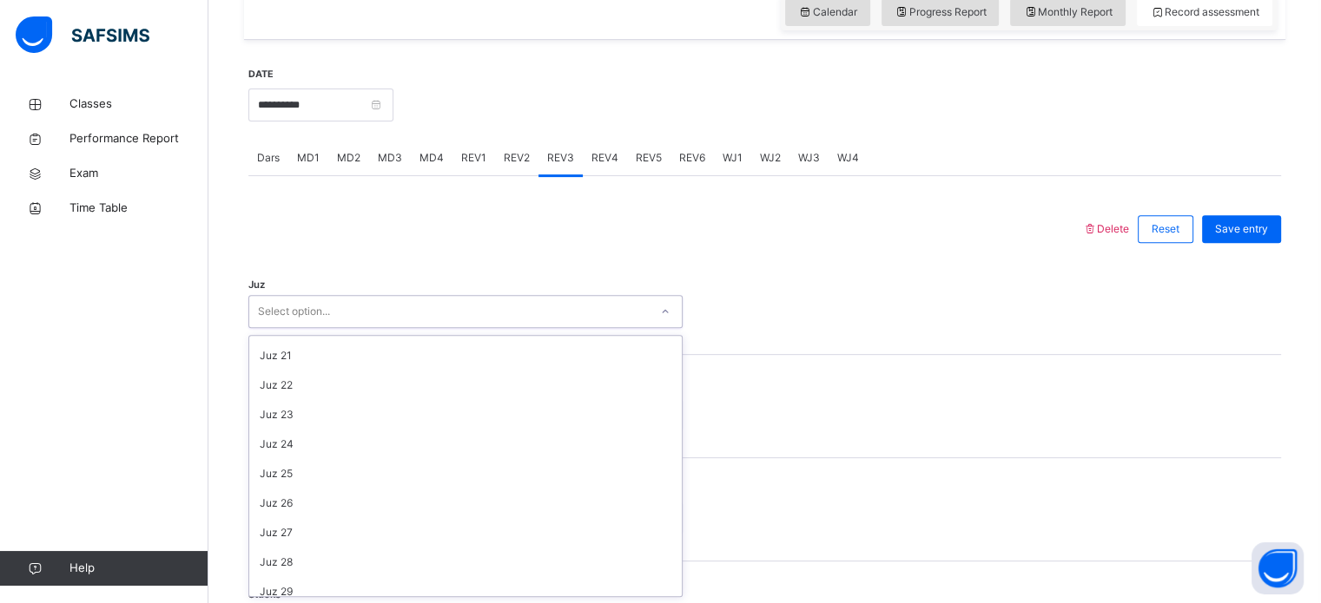
scroll to position [625, 0]
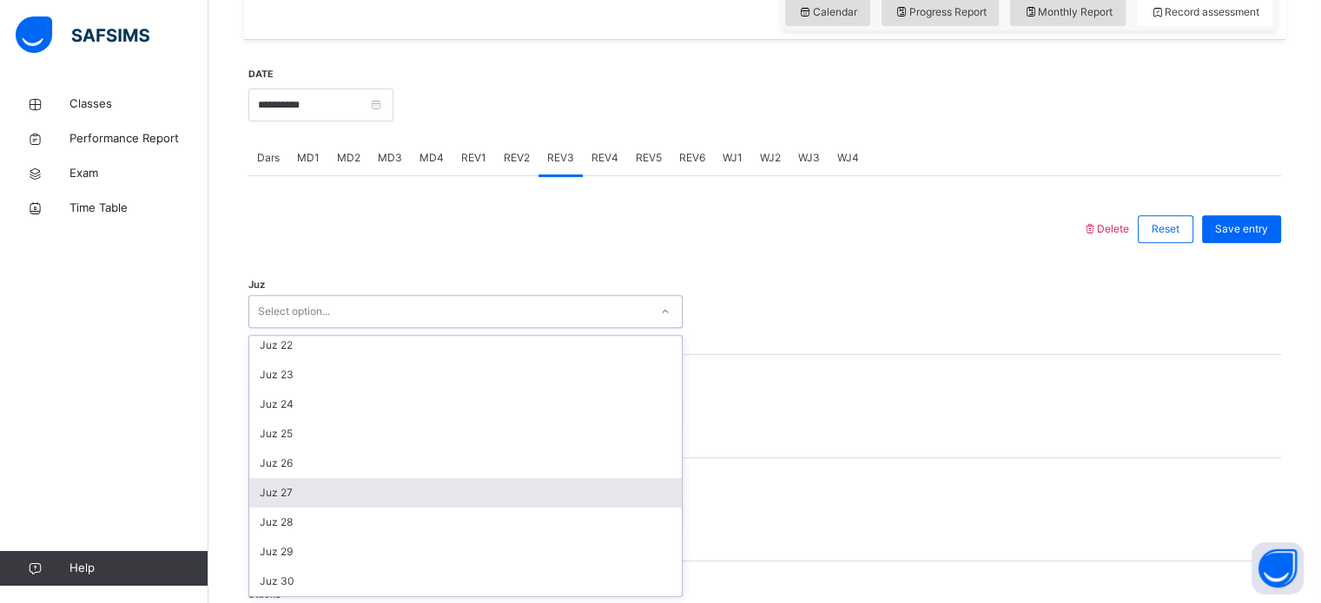
click at [271, 490] on div "Juz 27" at bounding box center [465, 493] width 432 height 30
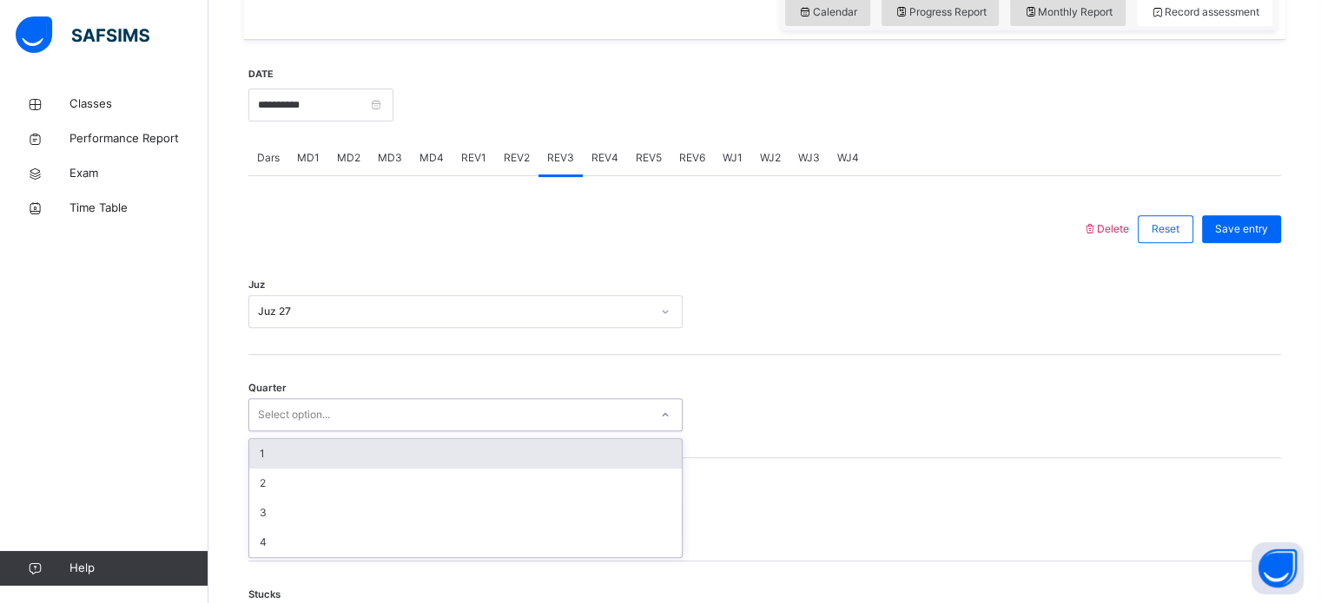
click at [261, 445] on div "1" at bounding box center [465, 454] width 432 height 30
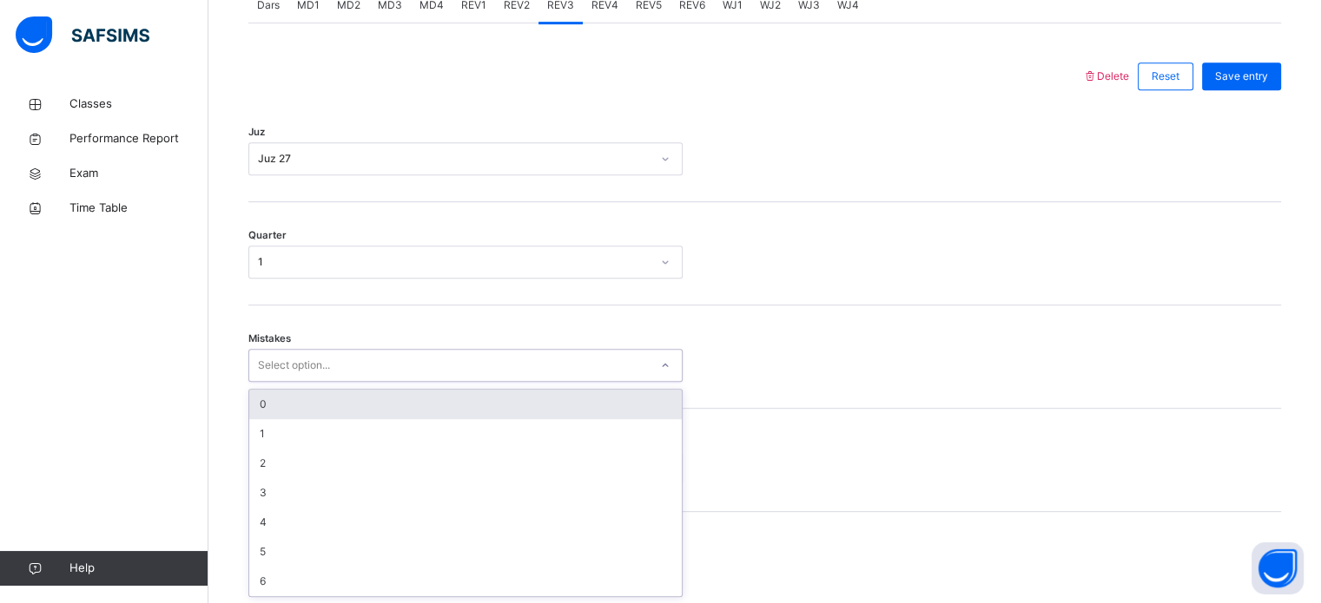
click at [264, 406] on div "0" at bounding box center [465, 405] width 432 height 30
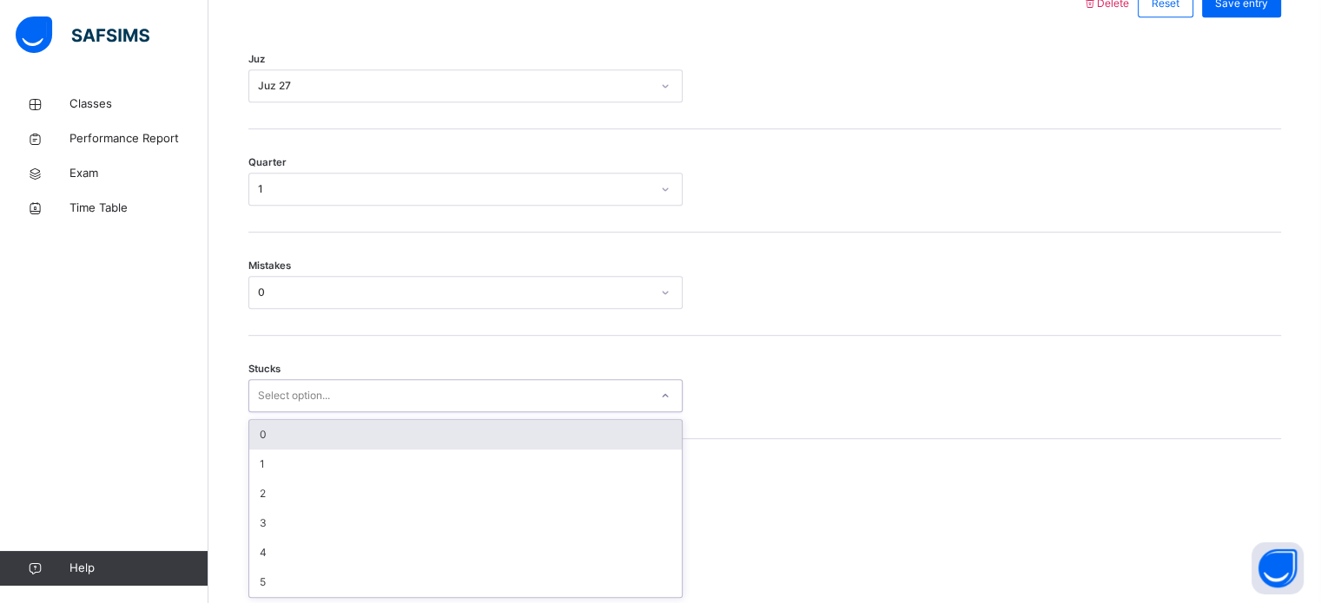
scroll to position [844, 0]
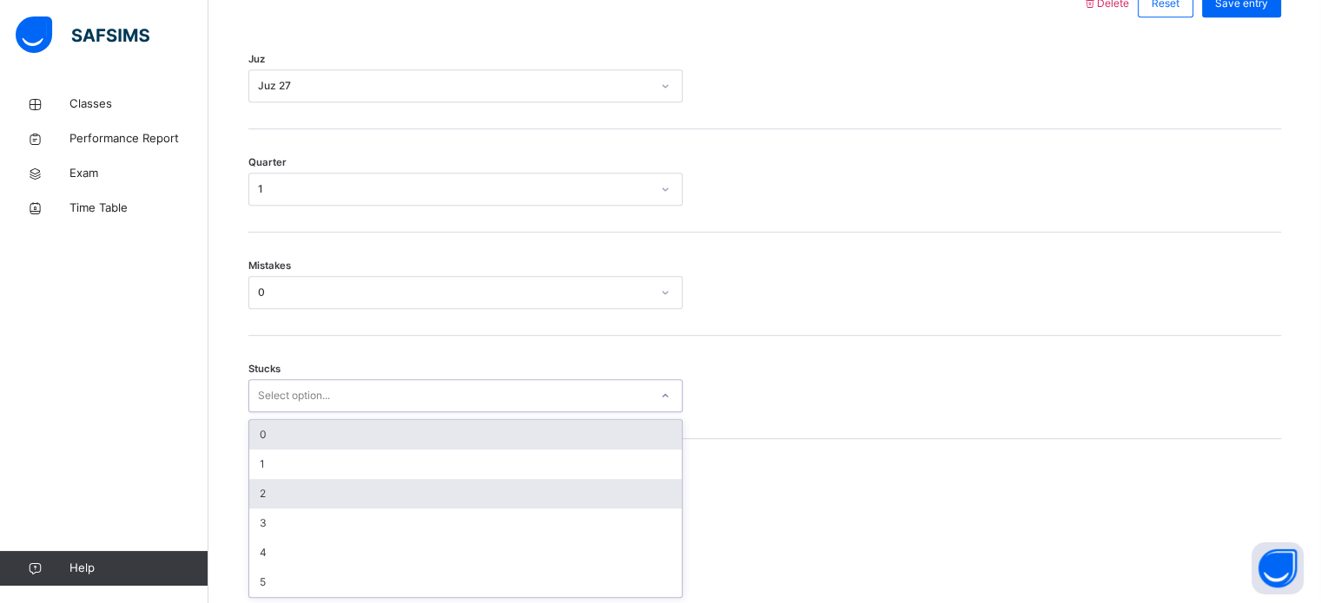
click at [267, 486] on div "2" at bounding box center [465, 494] width 432 height 30
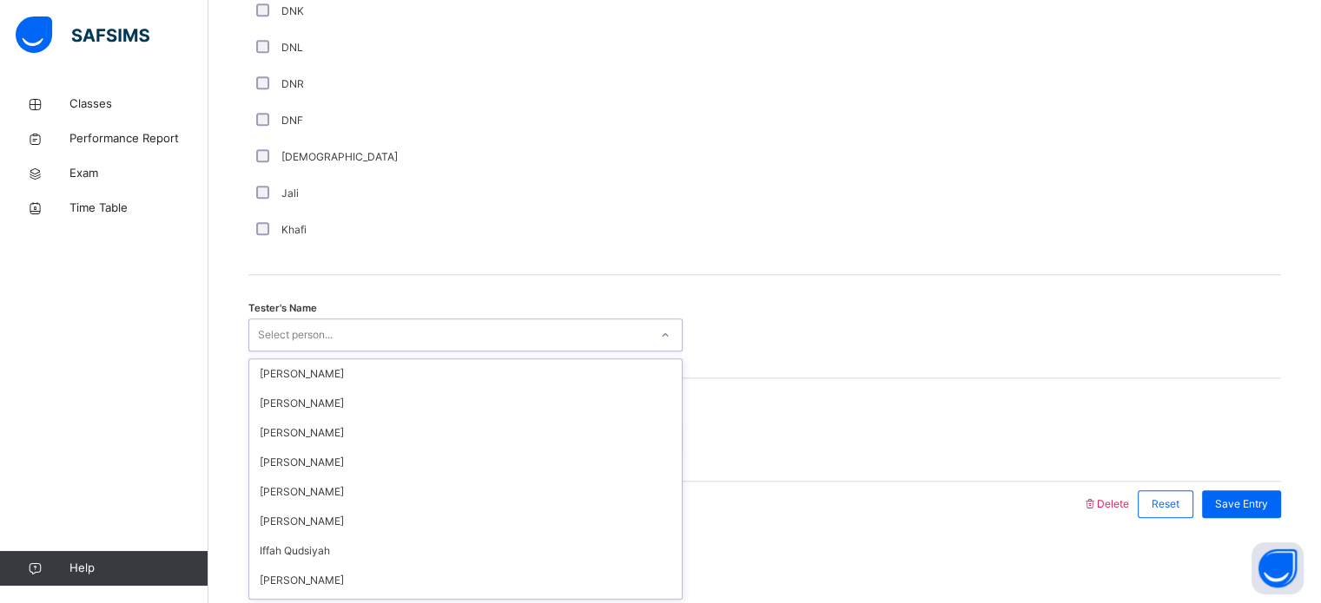
scroll to position [149, 0]
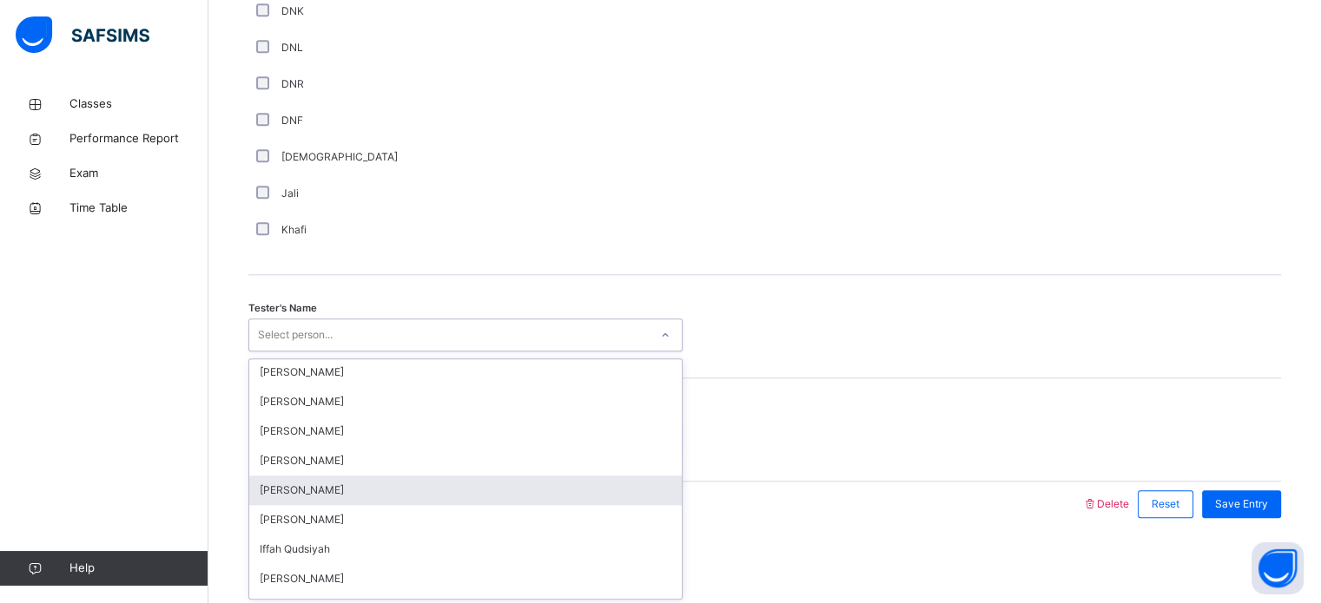
click at [271, 492] on div "[PERSON_NAME]" at bounding box center [465, 491] width 432 height 30
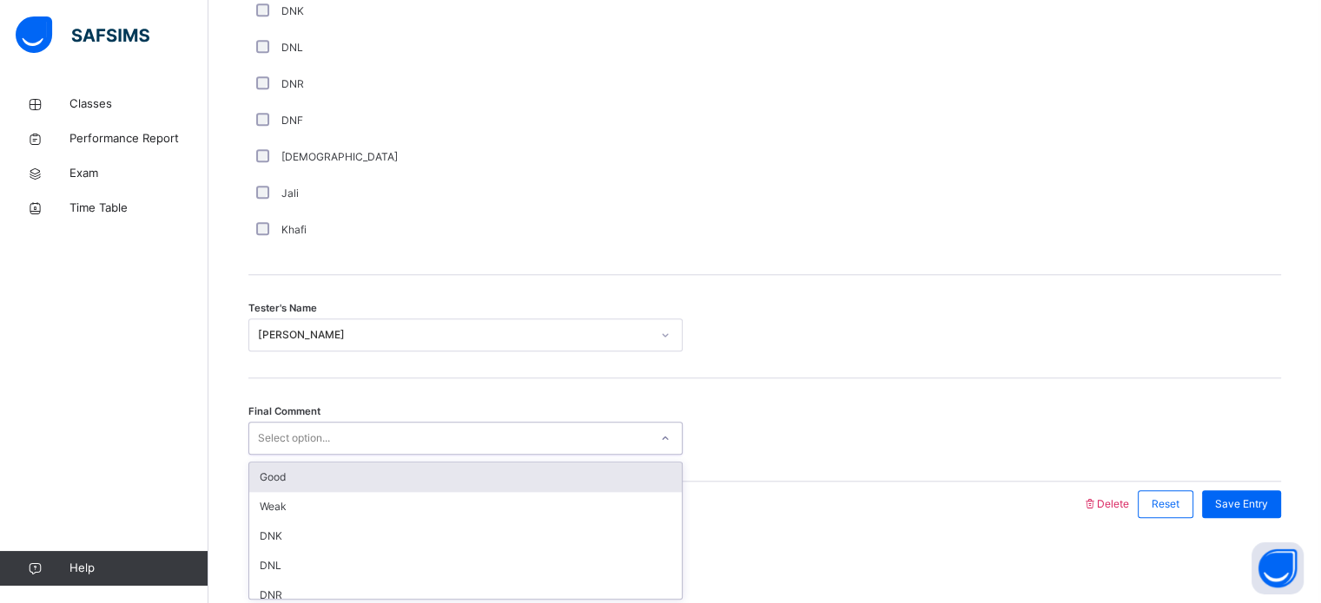
click at [267, 479] on div "Good" at bounding box center [465, 478] width 432 height 30
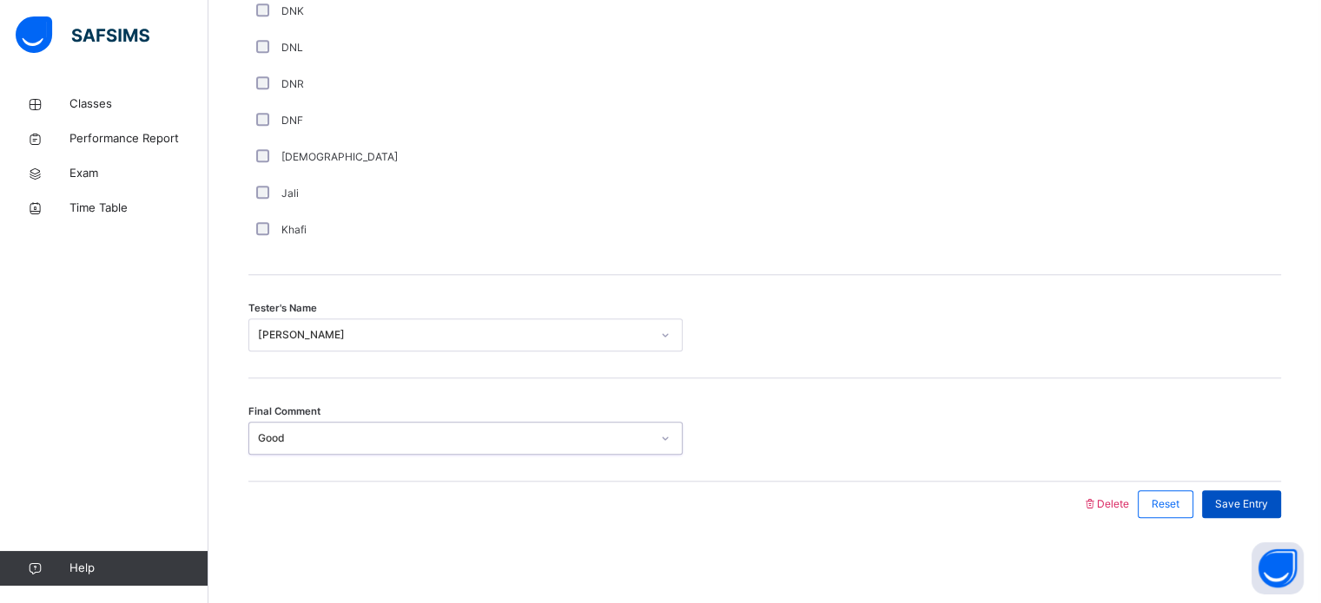
click at [1247, 492] on div "Save Entry" at bounding box center [1241, 505] width 79 height 28
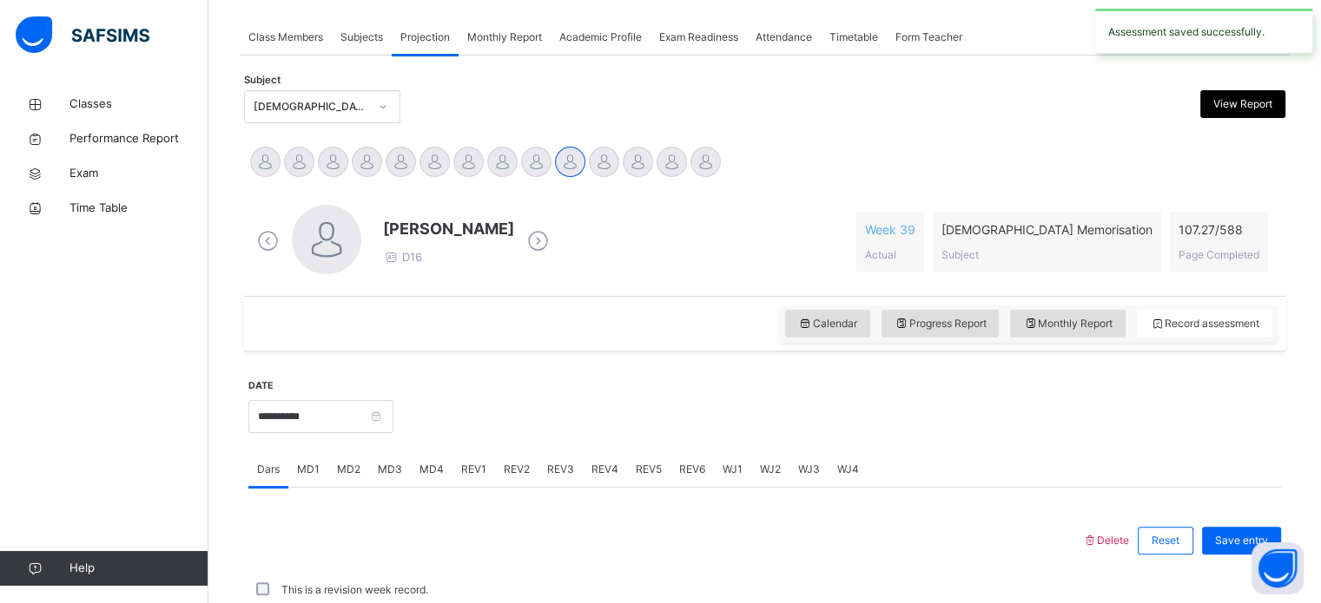
scroll to position [700, 0]
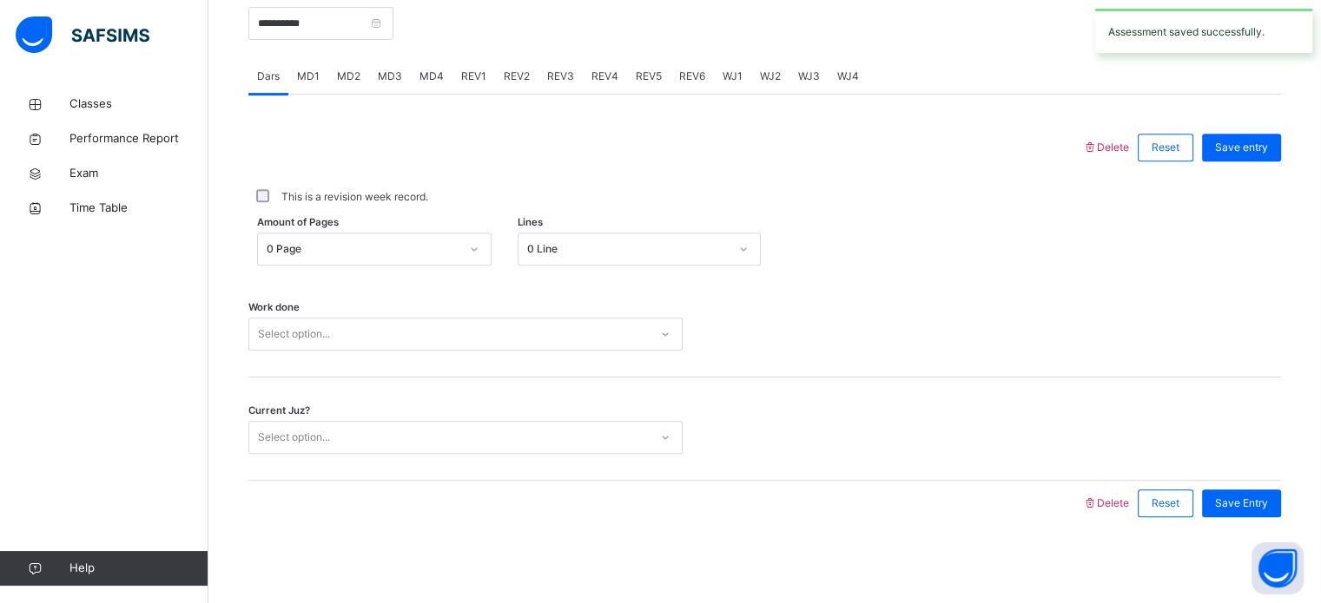
click at [601, 91] on div "REV4" at bounding box center [605, 76] width 44 height 35
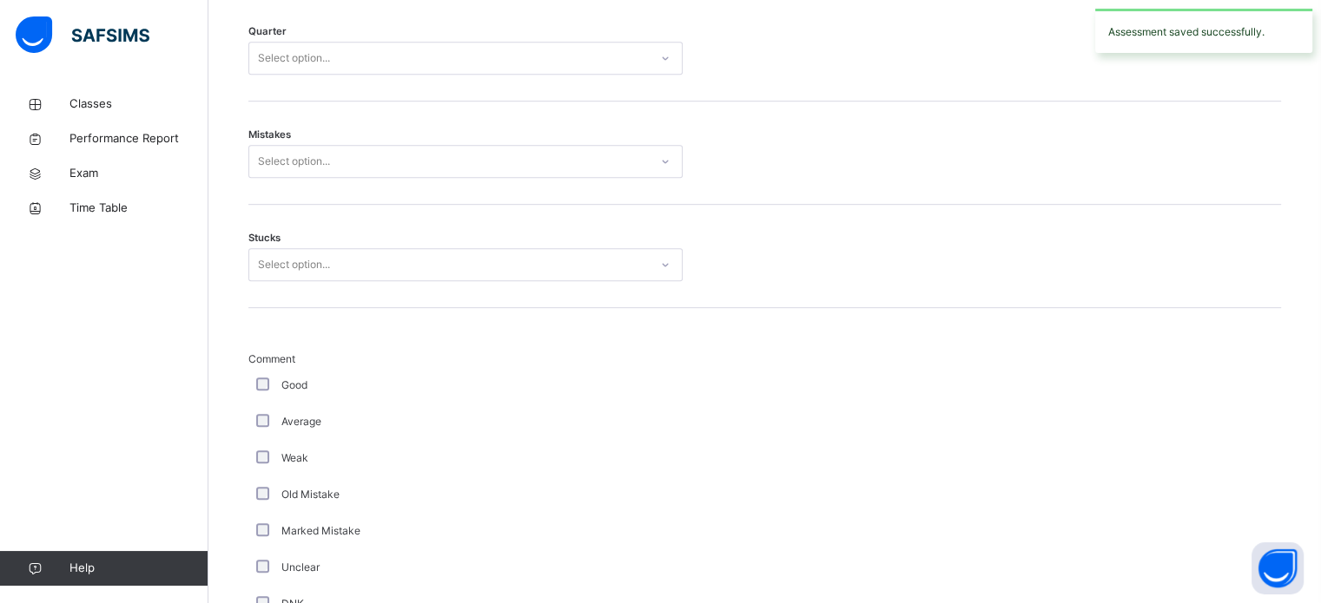
scroll to position [739, 0]
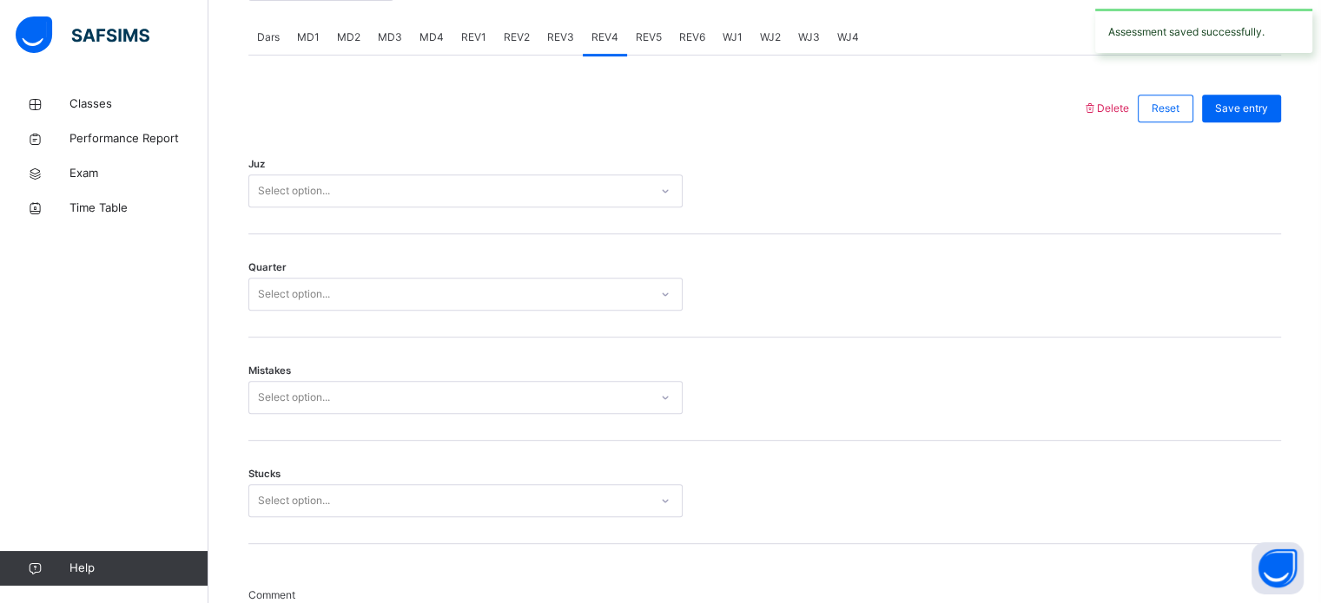
click at [1153, 513] on div "Stucks Select option..." at bounding box center [764, 501] width 1032 height 33
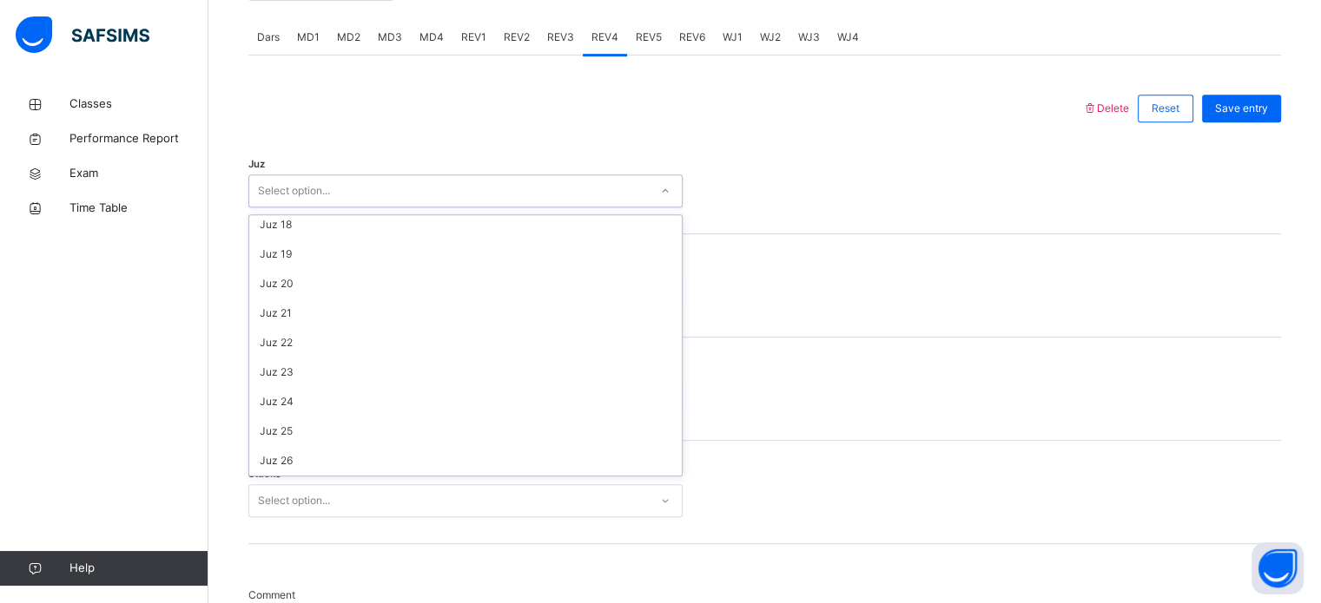
scroll to position [625, 0]
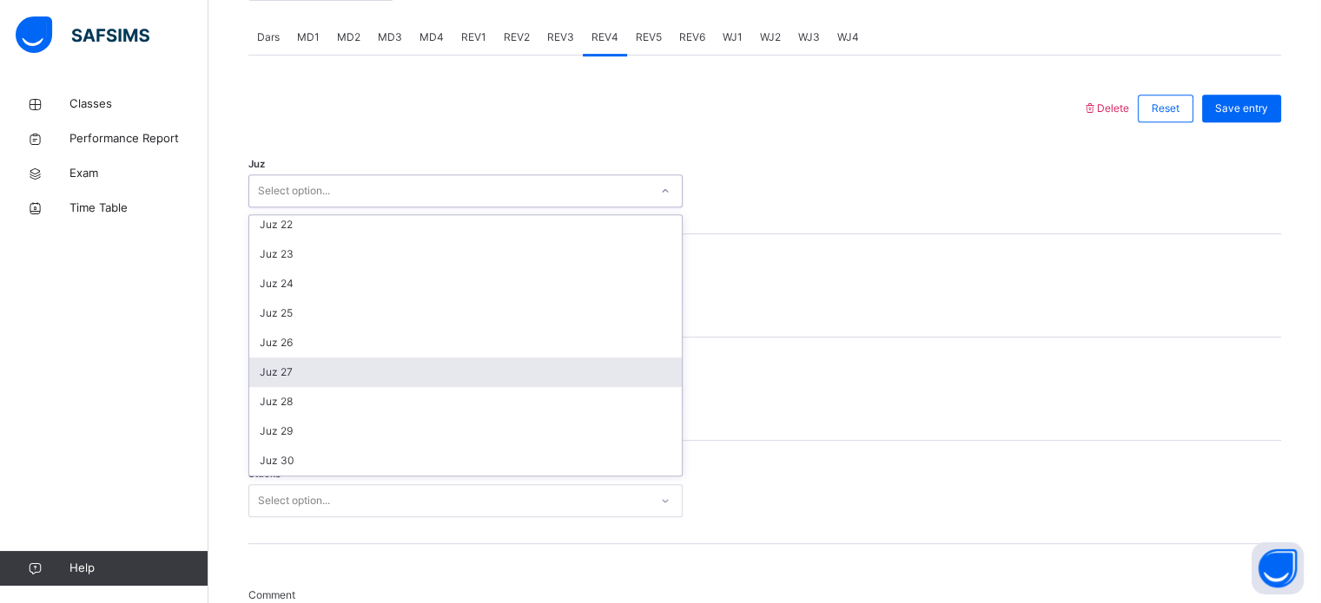
click at [269, 368] on div "Juz 27" at bounding box center [465, 373] width 432 height 30
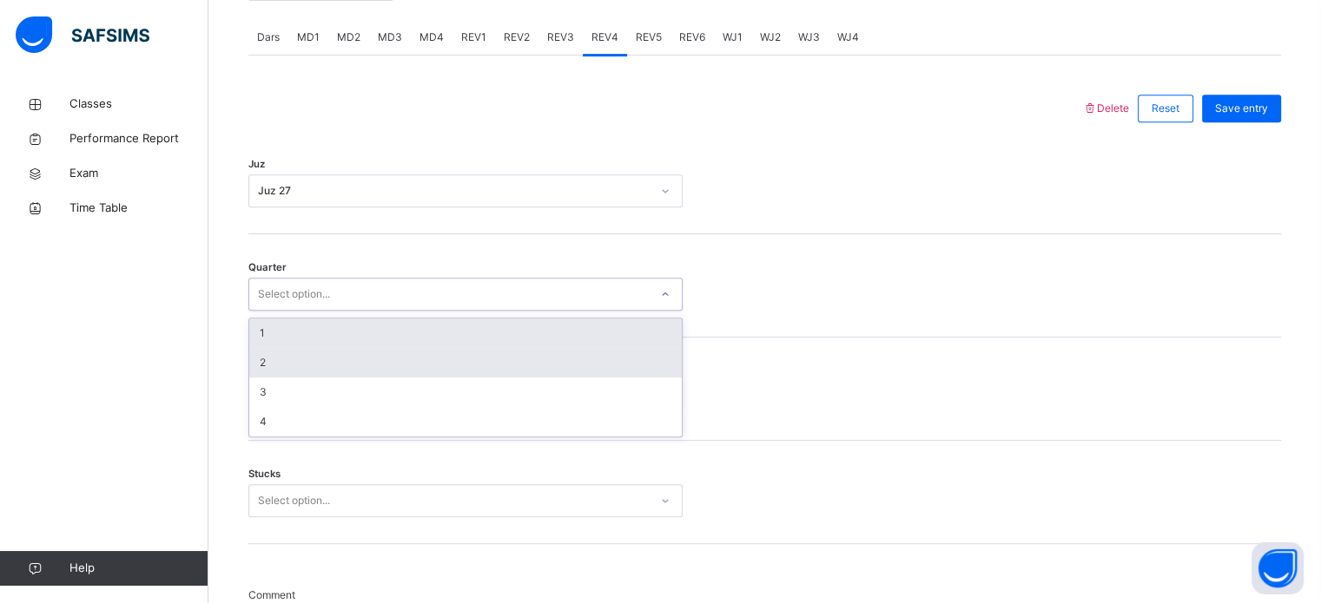
click at [262, 361] on div "2" at bounding box center [465, 363] width 432 height 30
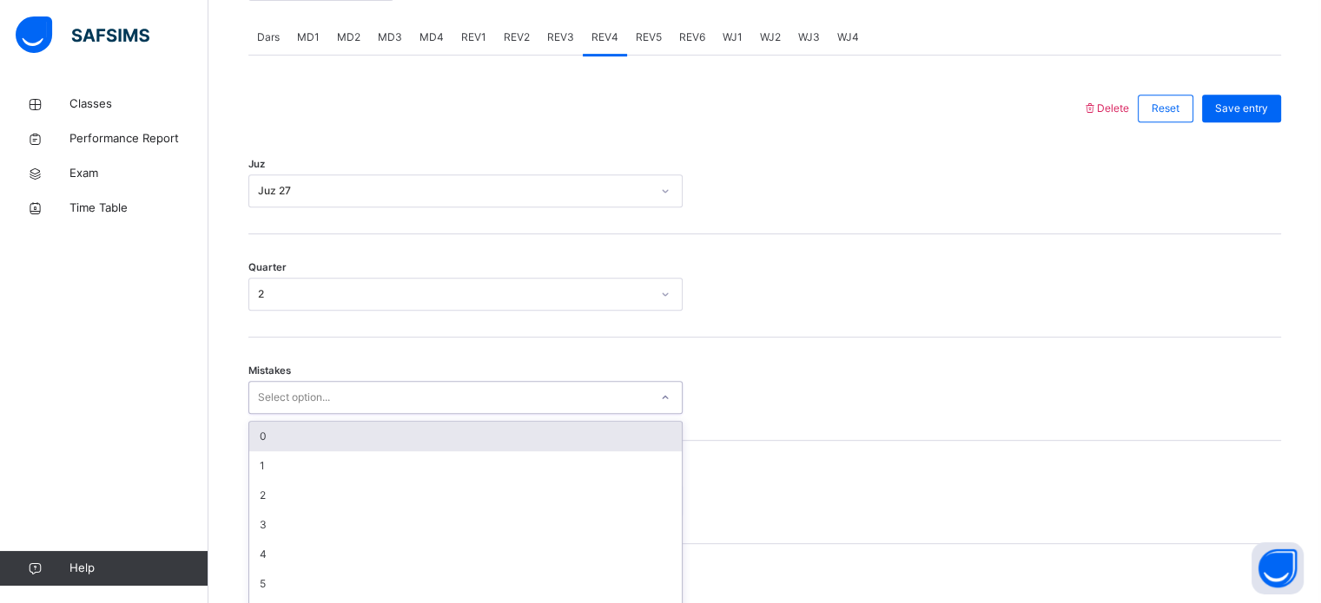
scroll to position [771, 0]
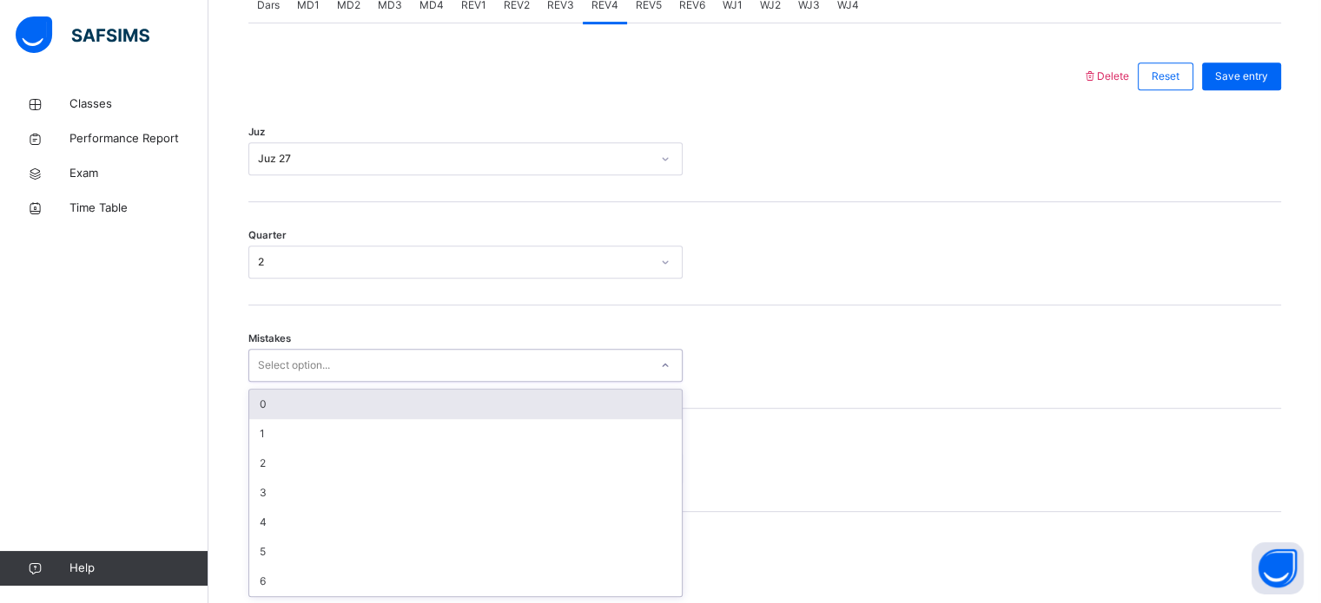
click at [264, 399] on div "0" at bounding box center [465, 405] width 432 height 30
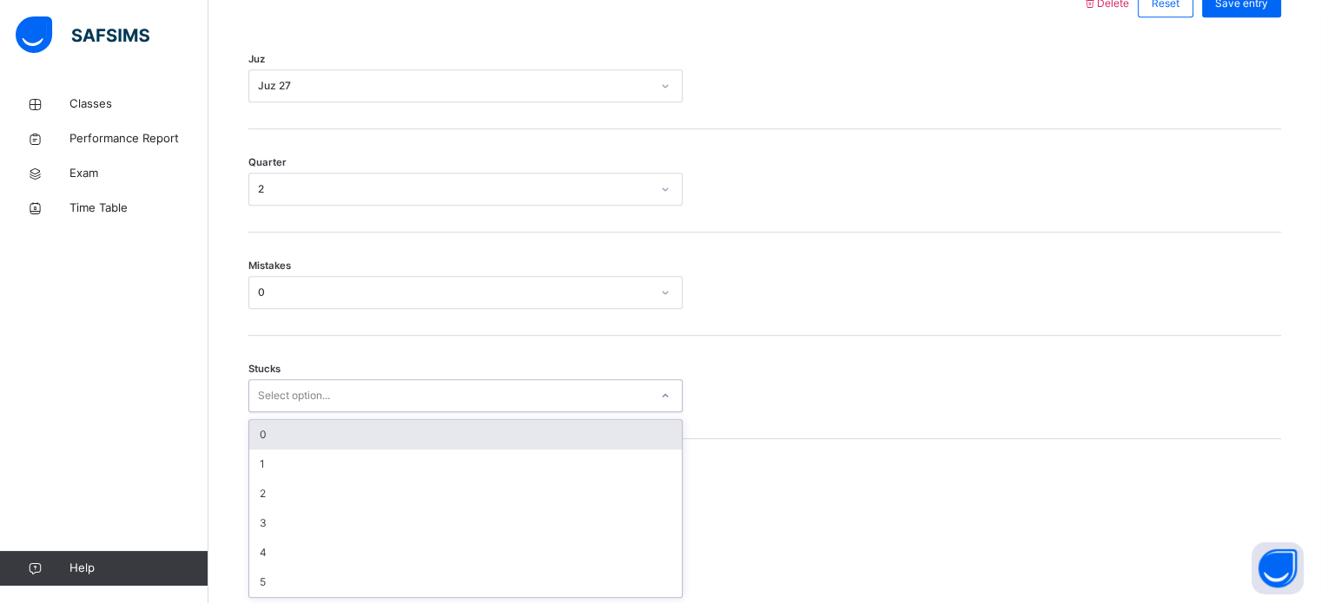
scroll to position [844, 0]
click at [258, 442] on div "0" at bounding box center [465, 435] width 432 height 30
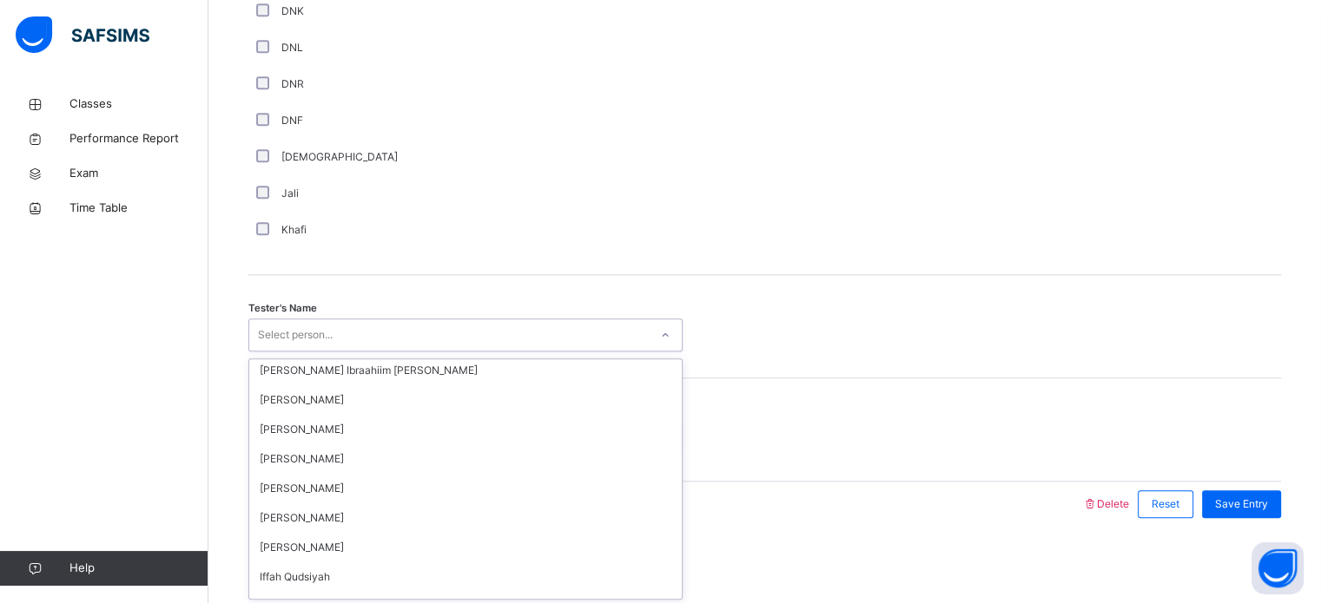
scroll to position [200, 0]
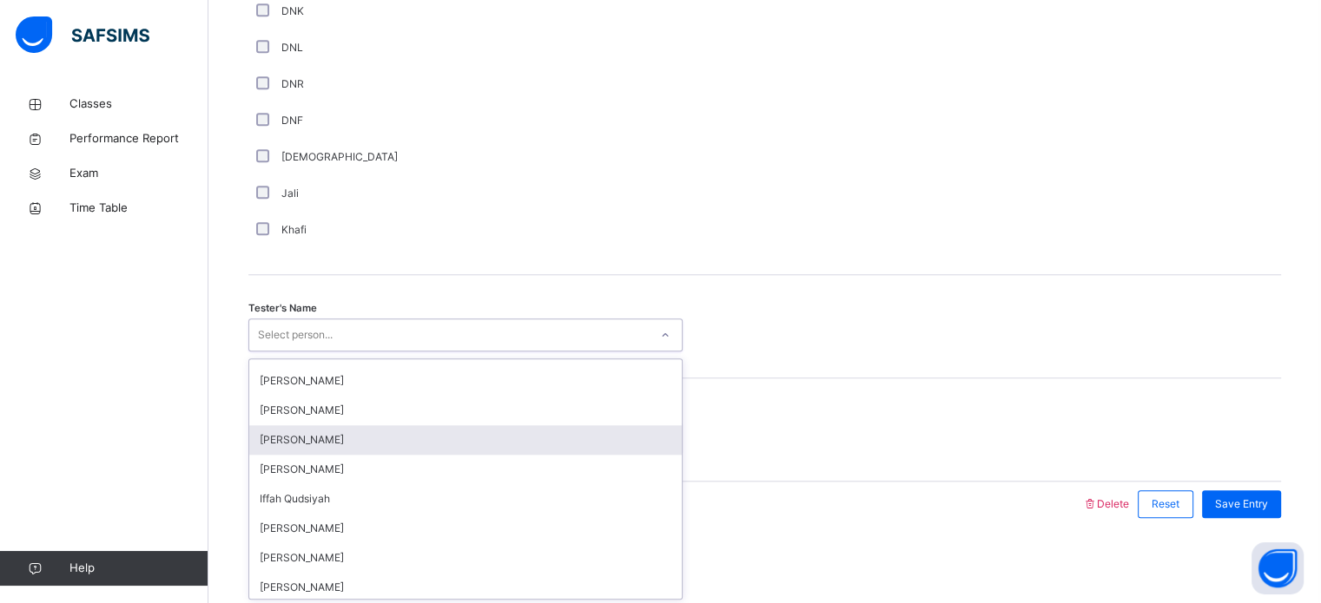
click at [267, 437] on div "[PERSON_NAME]" at bounding box center [465, 440] width 432 height 30
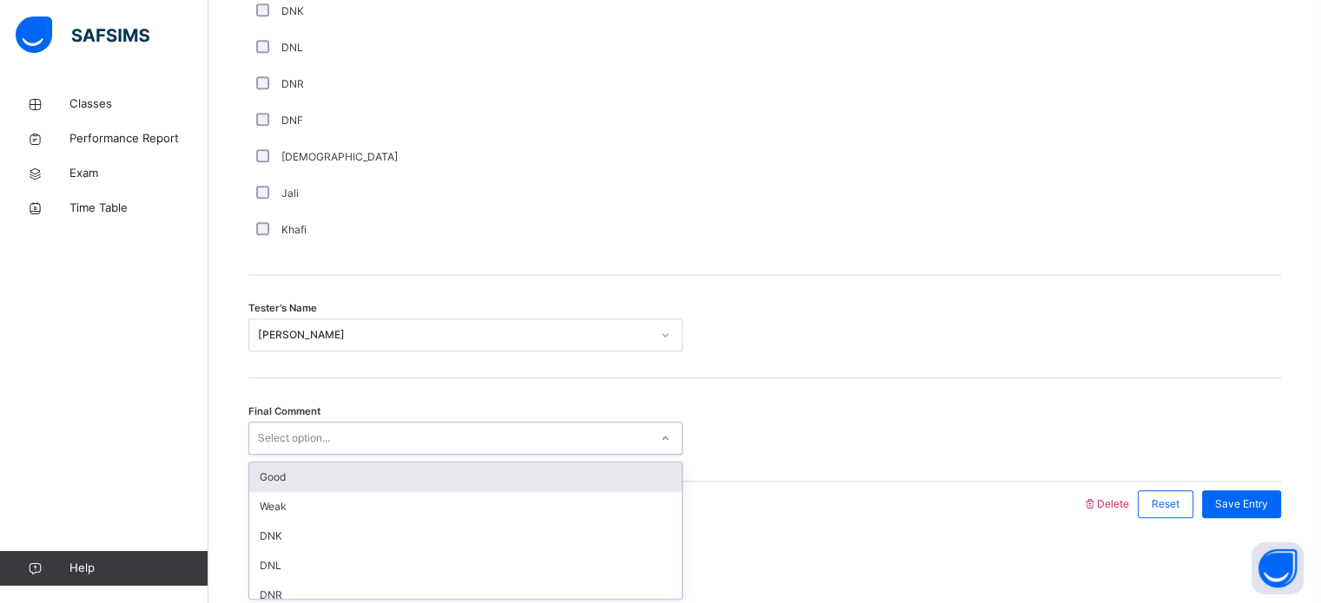
click at [254, 473] on div "Good" at bounding box center [465, 478] width 432 height 30
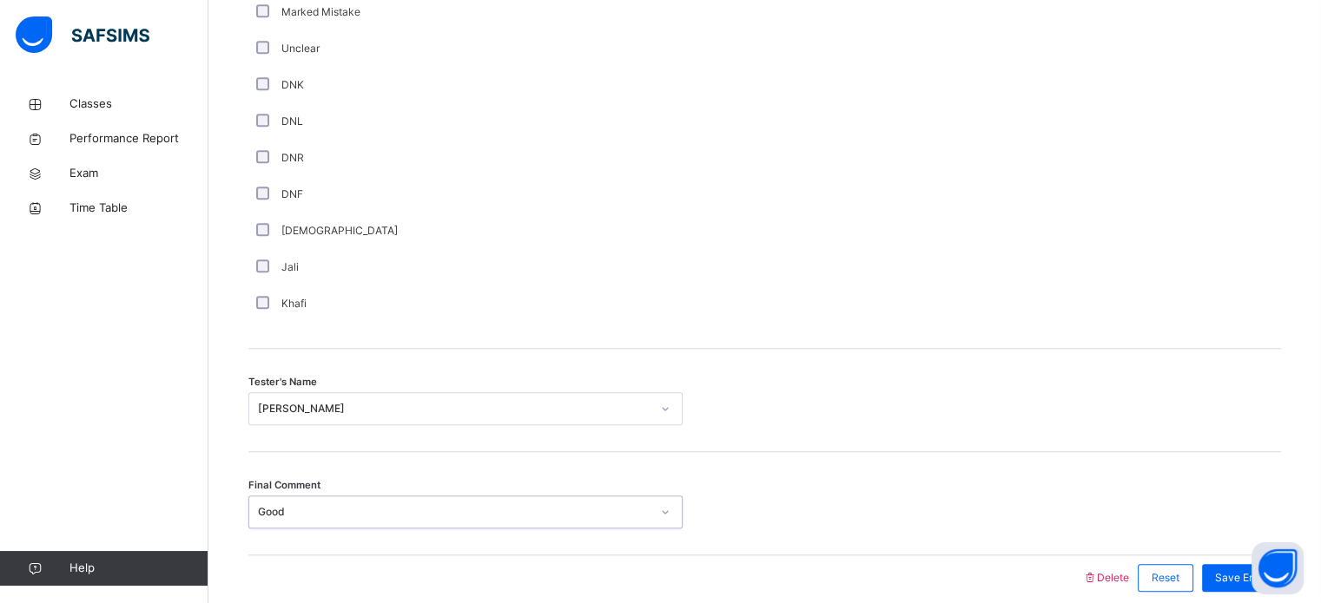
scroll to position [1568, 0]
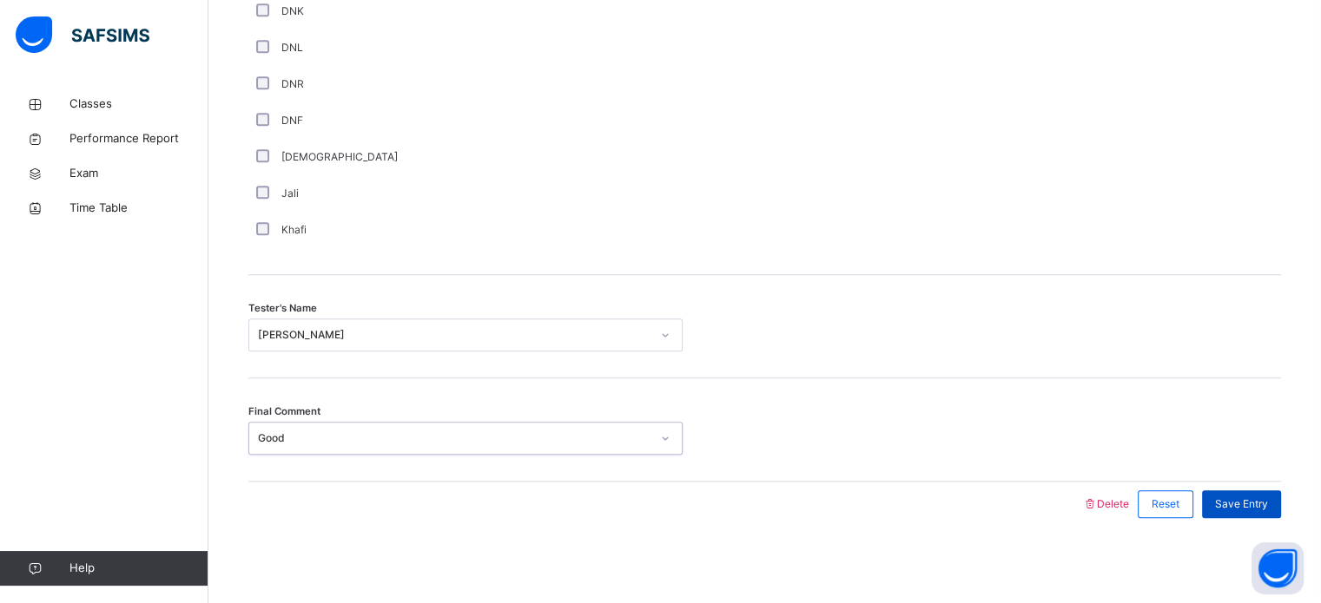
click at [1261, 510] on span "Save Entry" at bounding box center [1241, 505] width 53 height 16
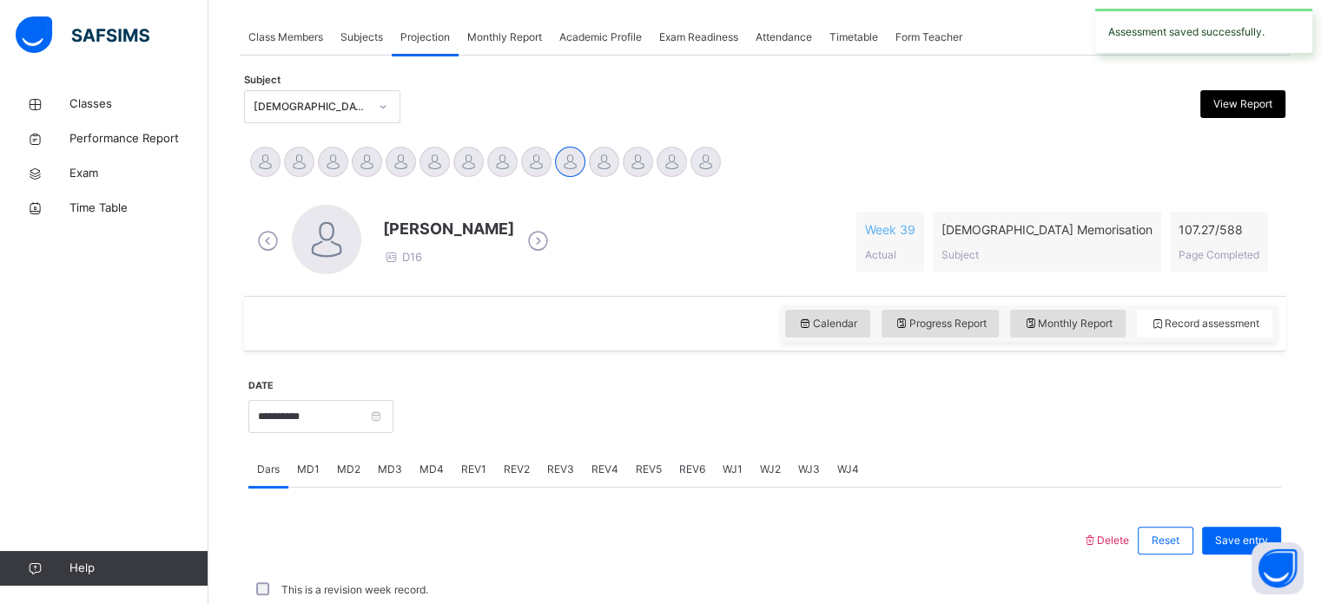
scroll to position [700, 0]
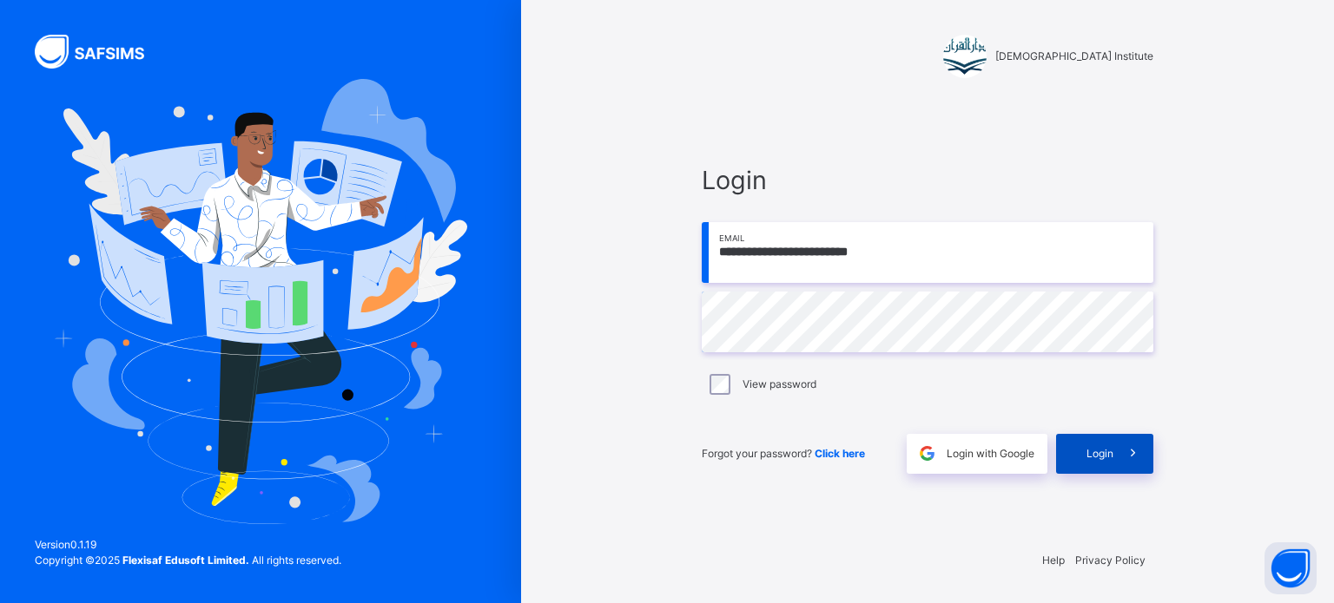
click at [1129, 458] on icon at bounding box center [1133, 454] width 18 height 20
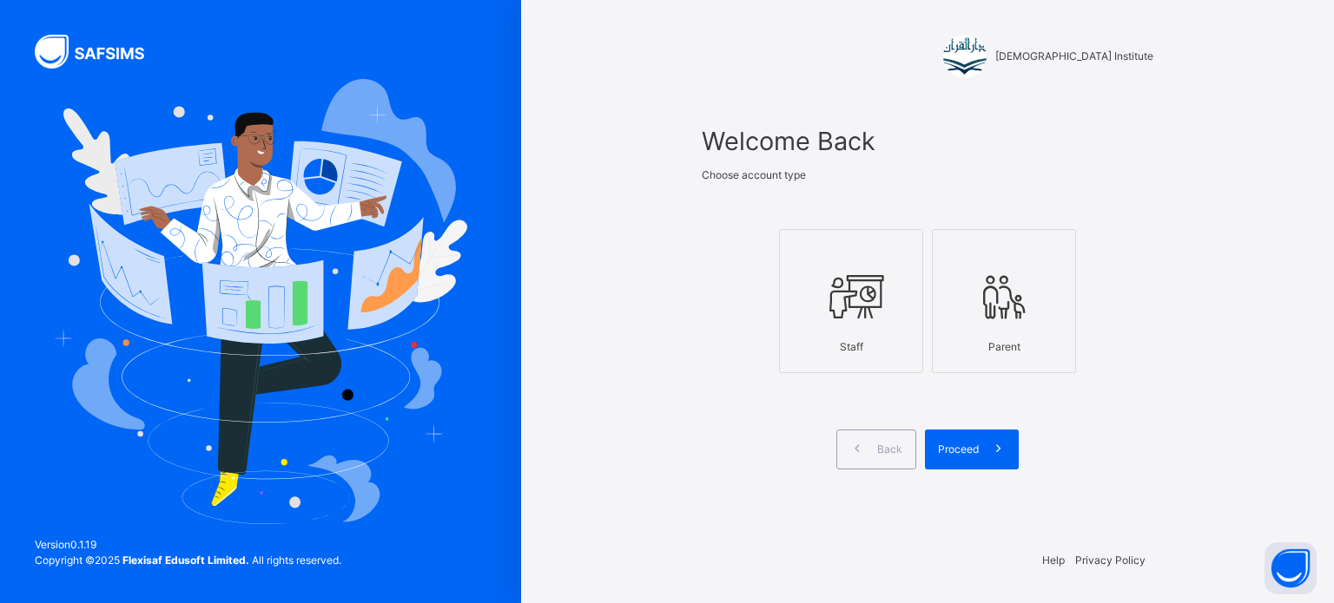
click at [891, 320] on div at bounding box center [850, 298] width 125 height 66
click at [990, 443] on icon at bounding box center [998, 449] width 18 height 20
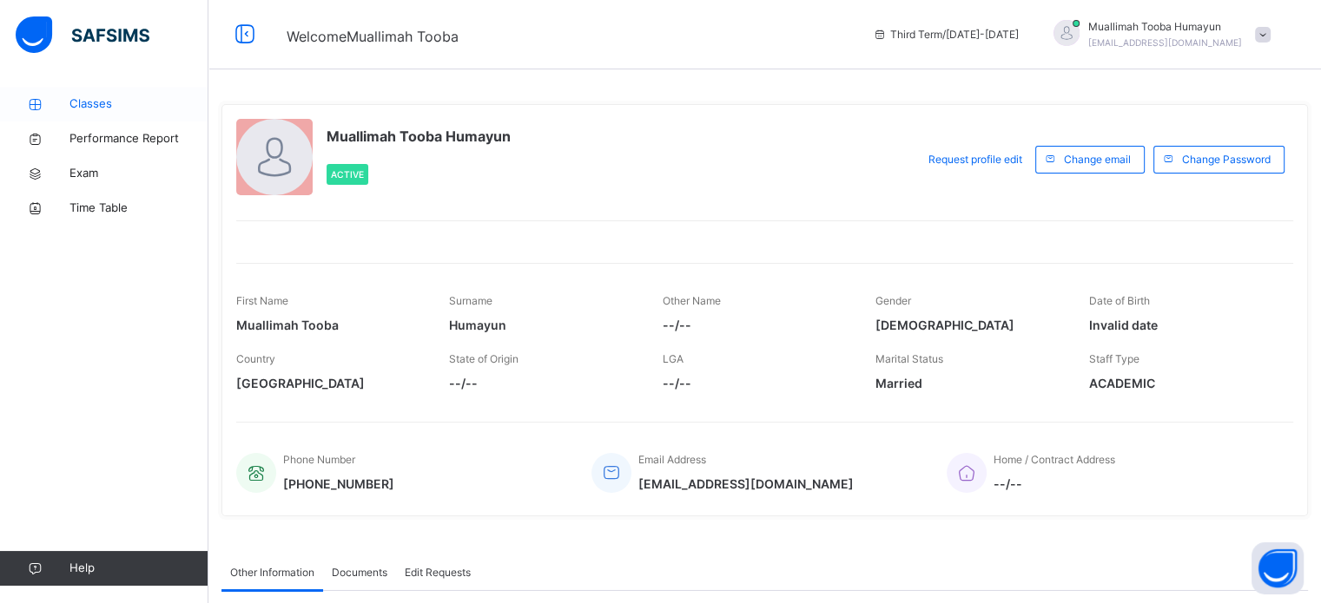
click at [122, 112] on span "Classes" at bounding box center [138, 104] width 139 height 17
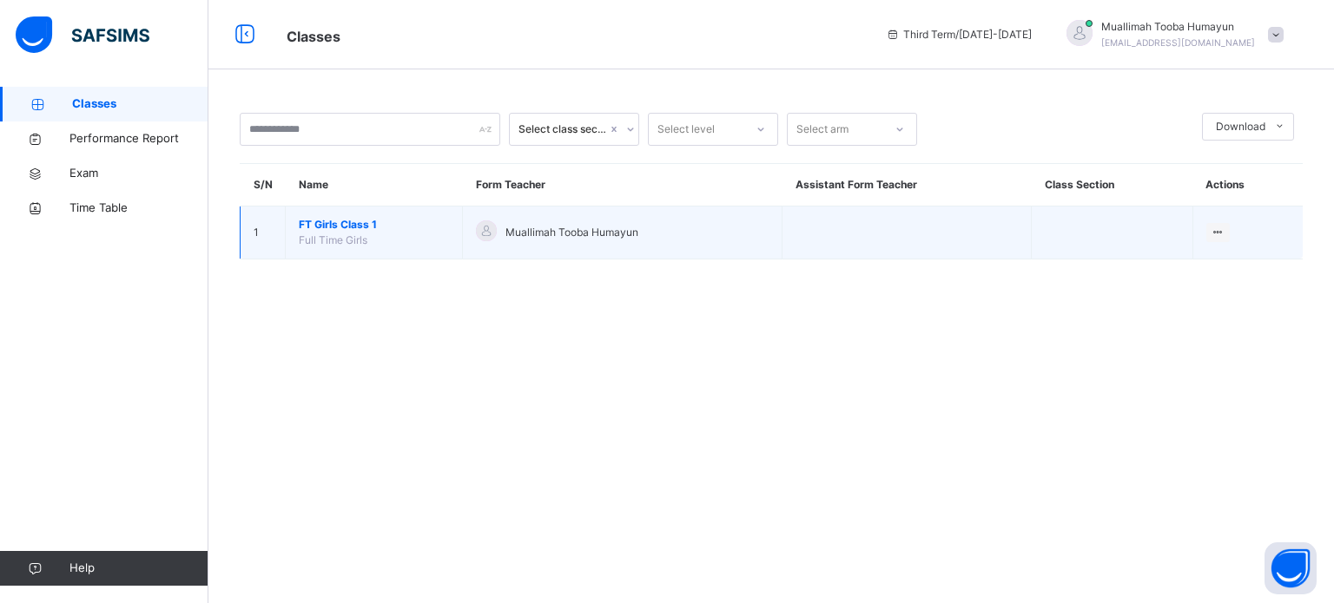
click at [333, 225] on span "FT Girls Class 1" at bounding box center [374, 225] width 150 height 16
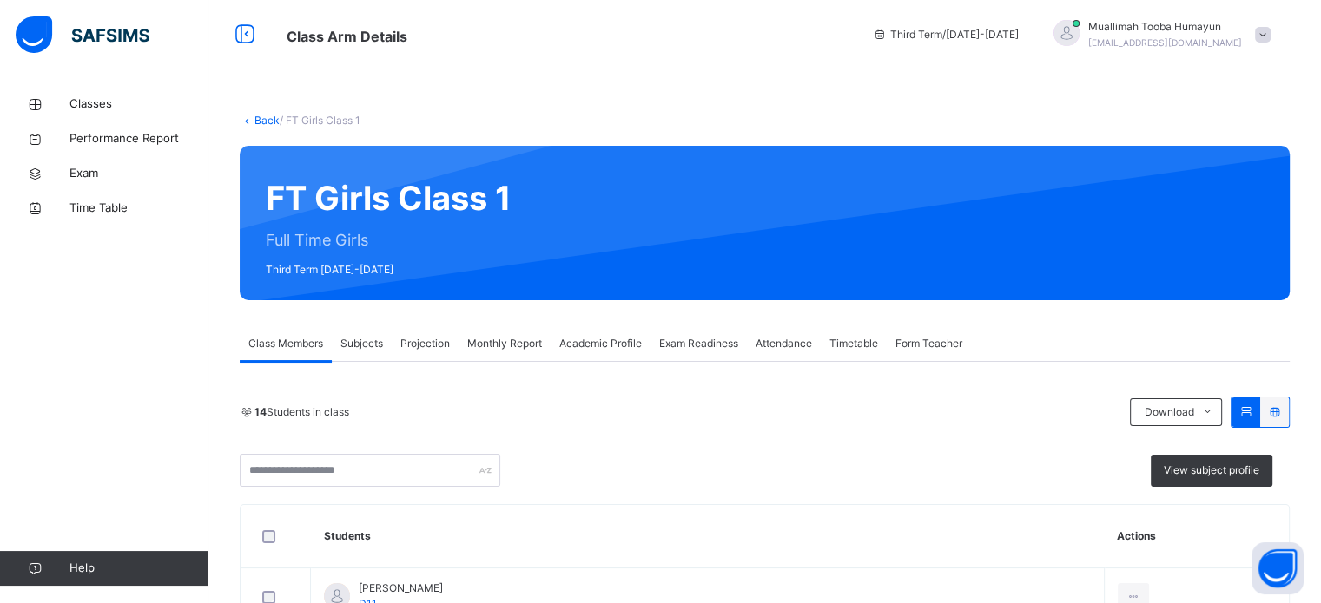
click at [434, 350] on span "Projection" at bounding box center [424, 344] width 49 height 16
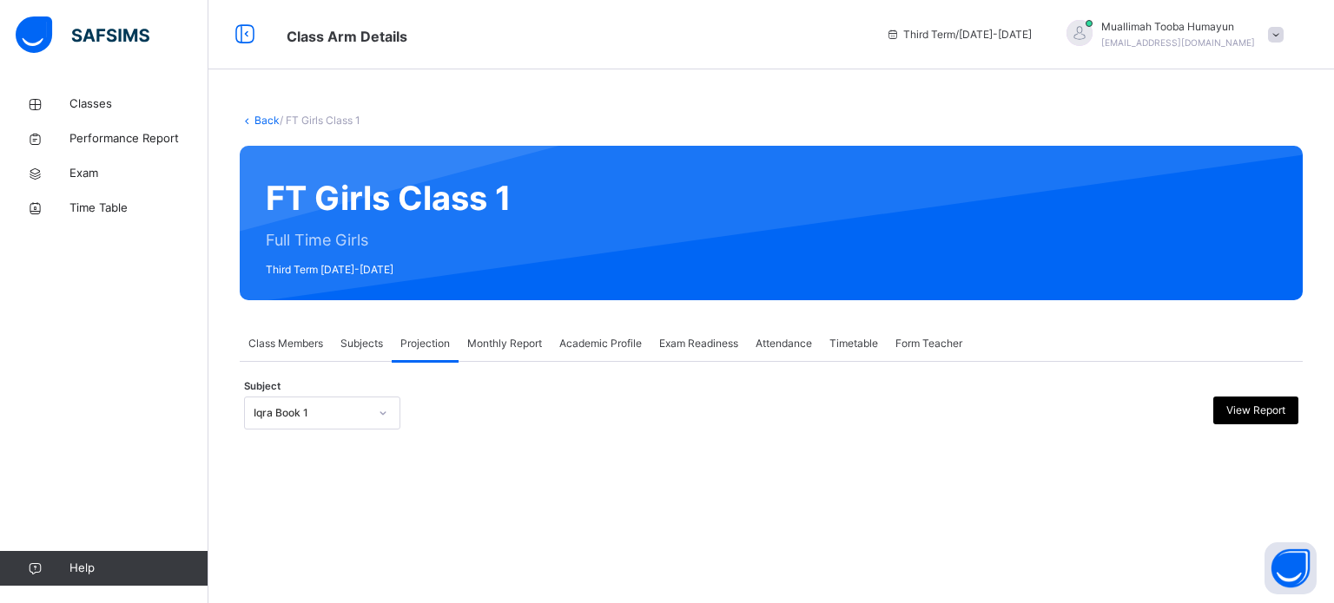
click at [366, 407] on div at bounding box center [382, 413] width 33 height 31
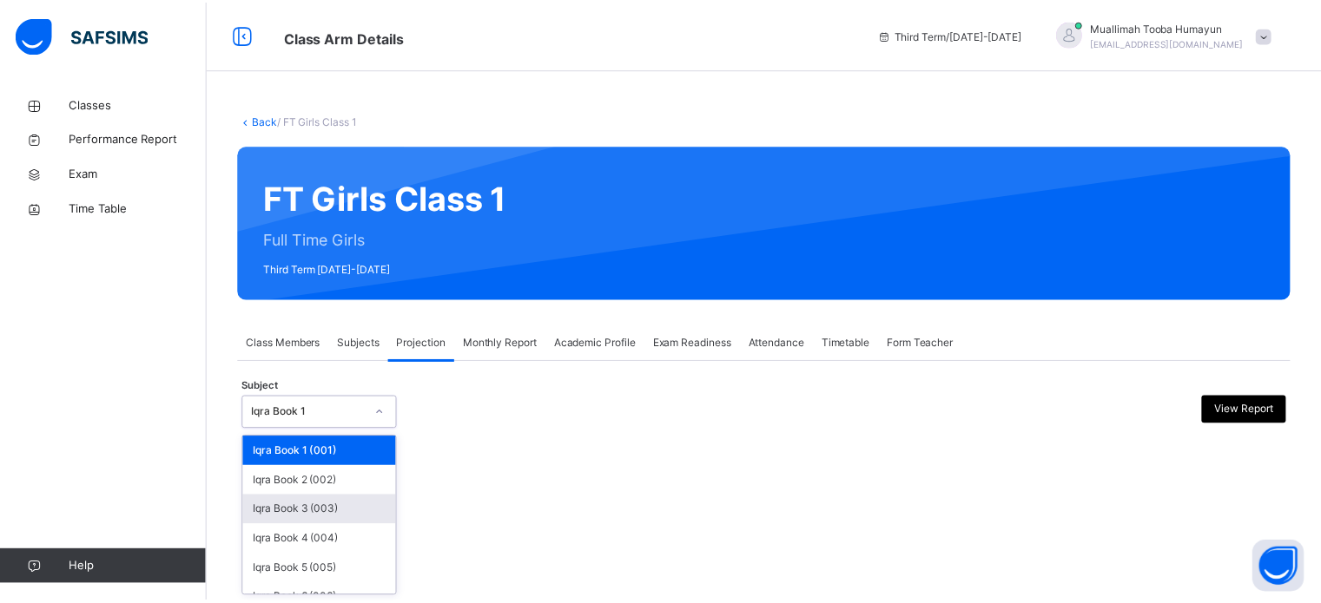
scroll to position [91, 0]
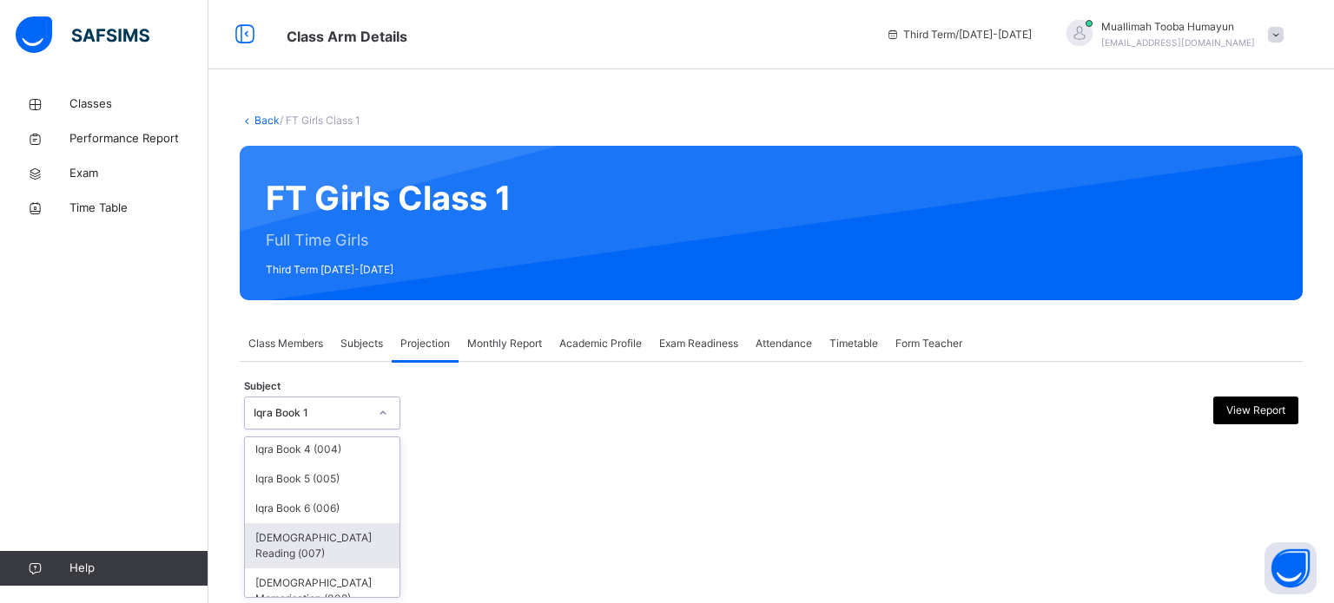
click at [360, 546] on div "[DEMOGRAPHIC_DATA] Reading (007)" at bounding box center [322, 546] width 155 height 45
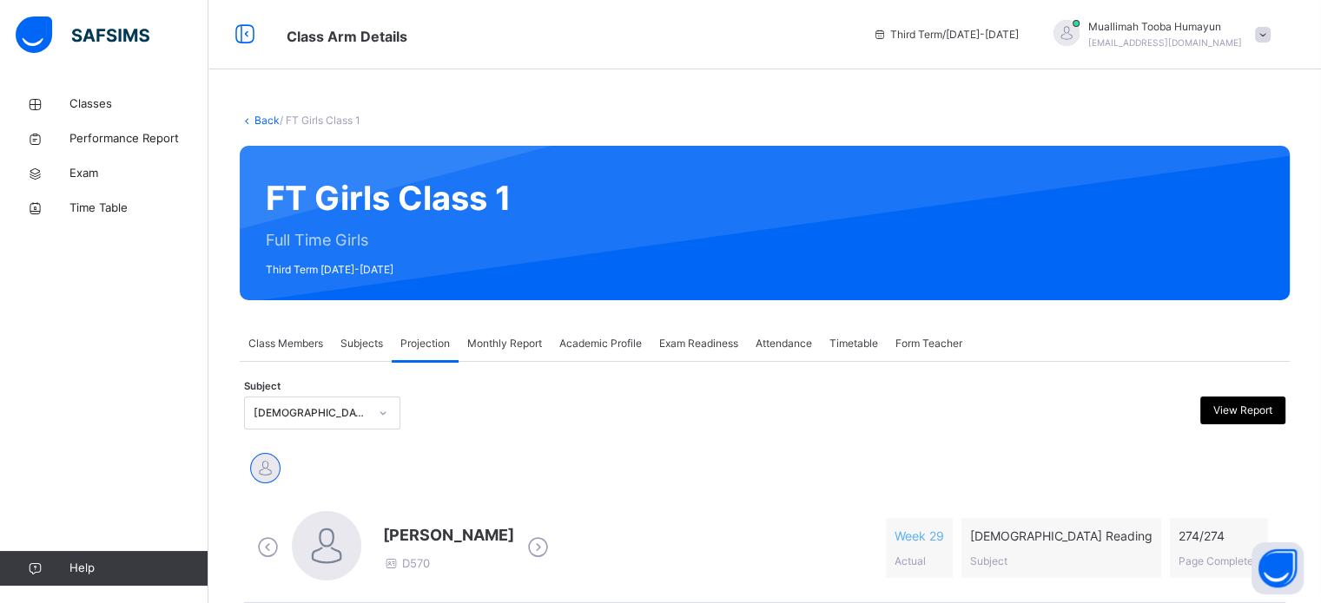
click at [400, 395] on div "Subject [DEMOGRAPHIC_DATA] Reading (007) View Report" at bounding box center [764, 413] width 1041 height 50
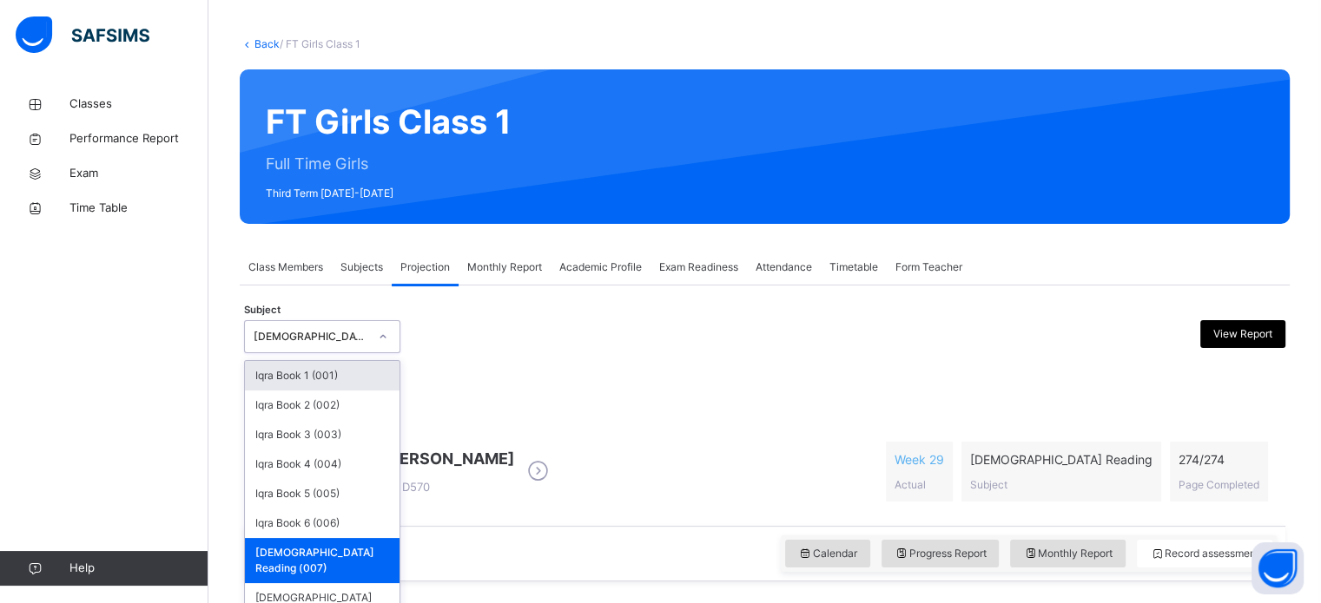
click at [387, 353] on div "option [DEMOGRAPHIC_DATA] Reading (007), selected. option Iqra Book 1 (001) foc…" at bounding box center [322, 336] width 156 height 33
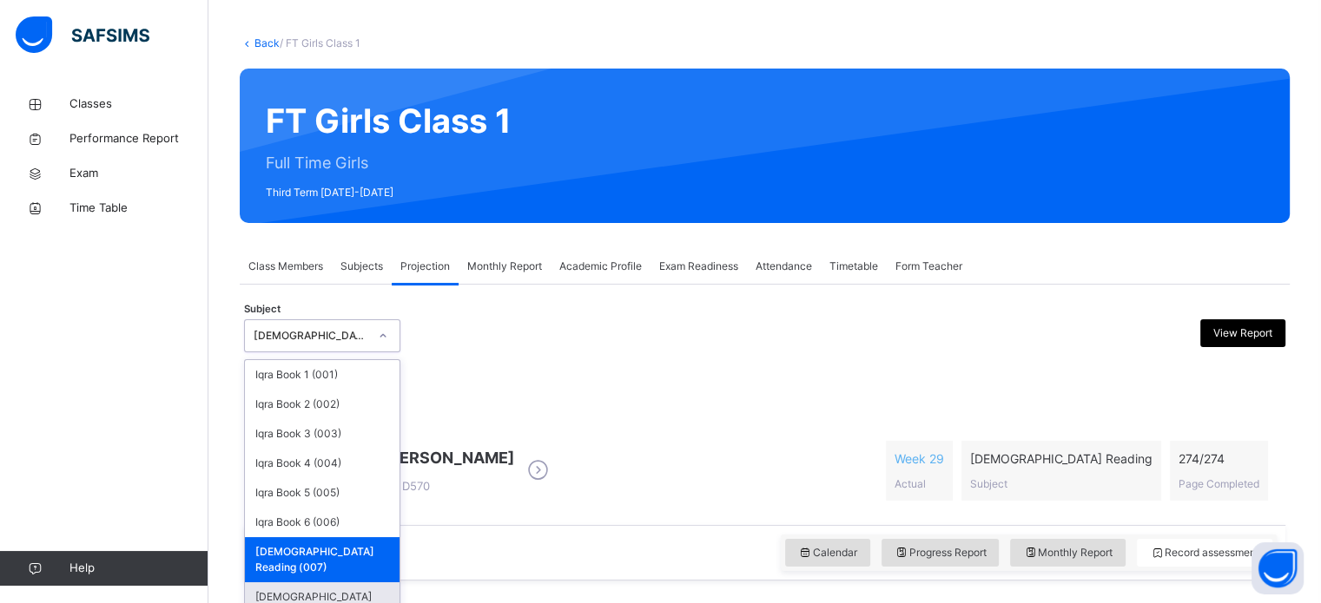
click at [323, 583] on div "[DEMOGRAPHIC_DATA] Memorisation (008)" at bounding box center [322, 605] width 155 height 45
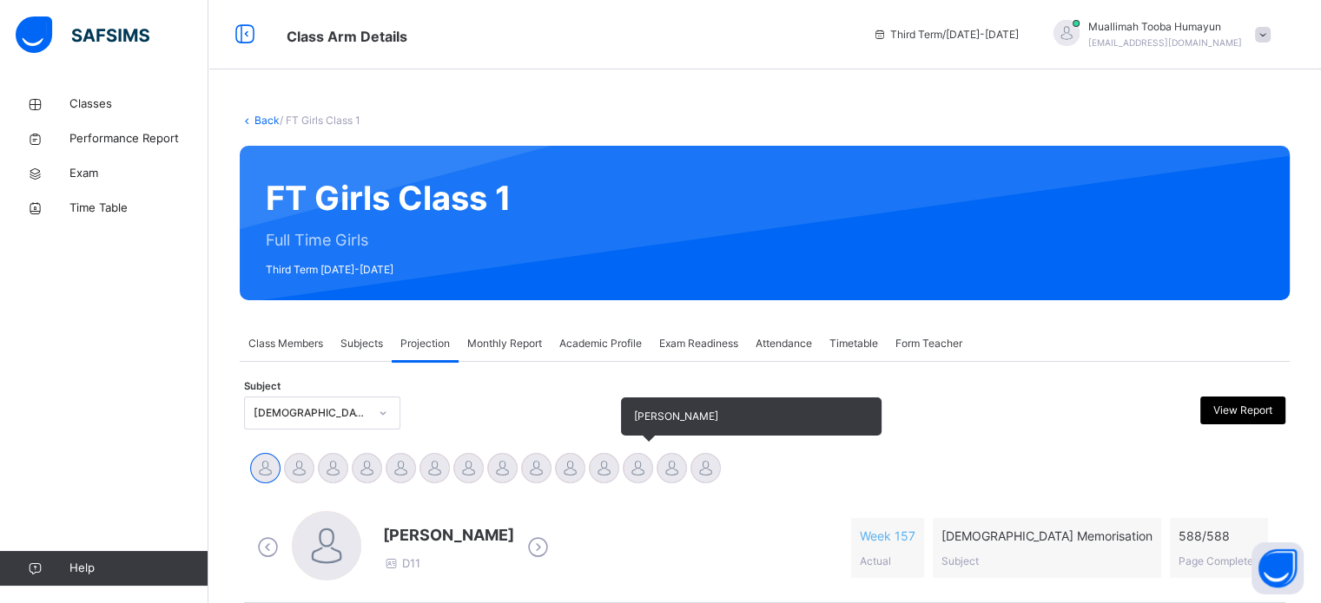
click at [637, 475] on div at bounding box center [638, 468] width 30 height 30
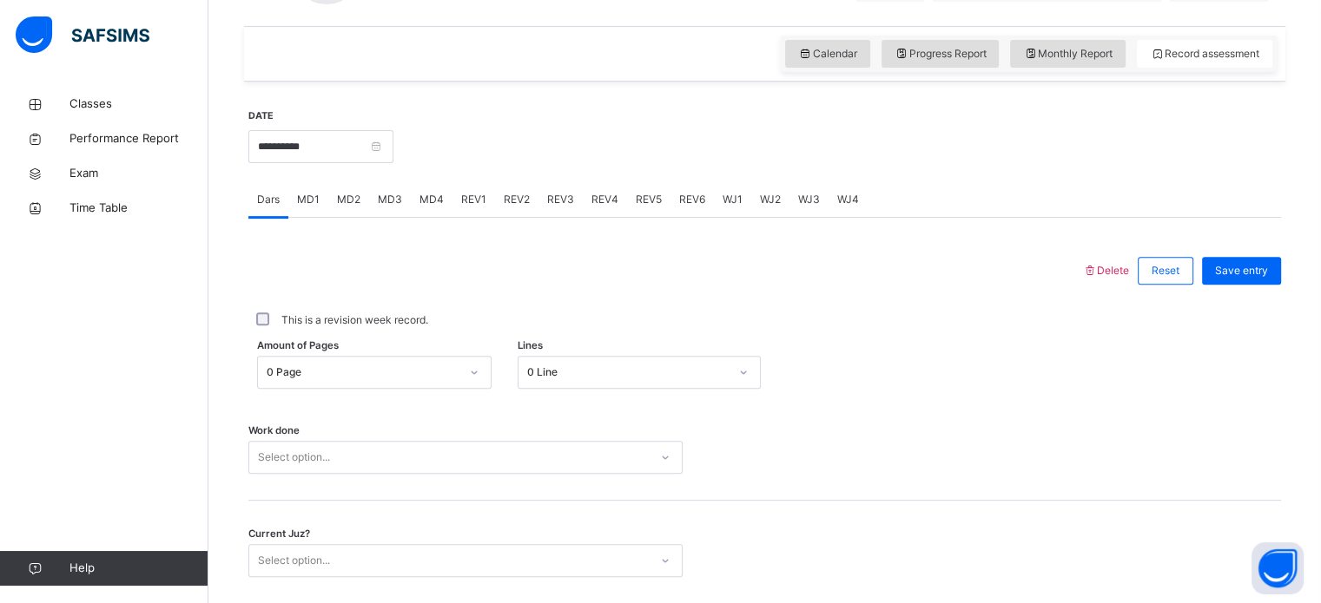
scroll to position [636, 0]
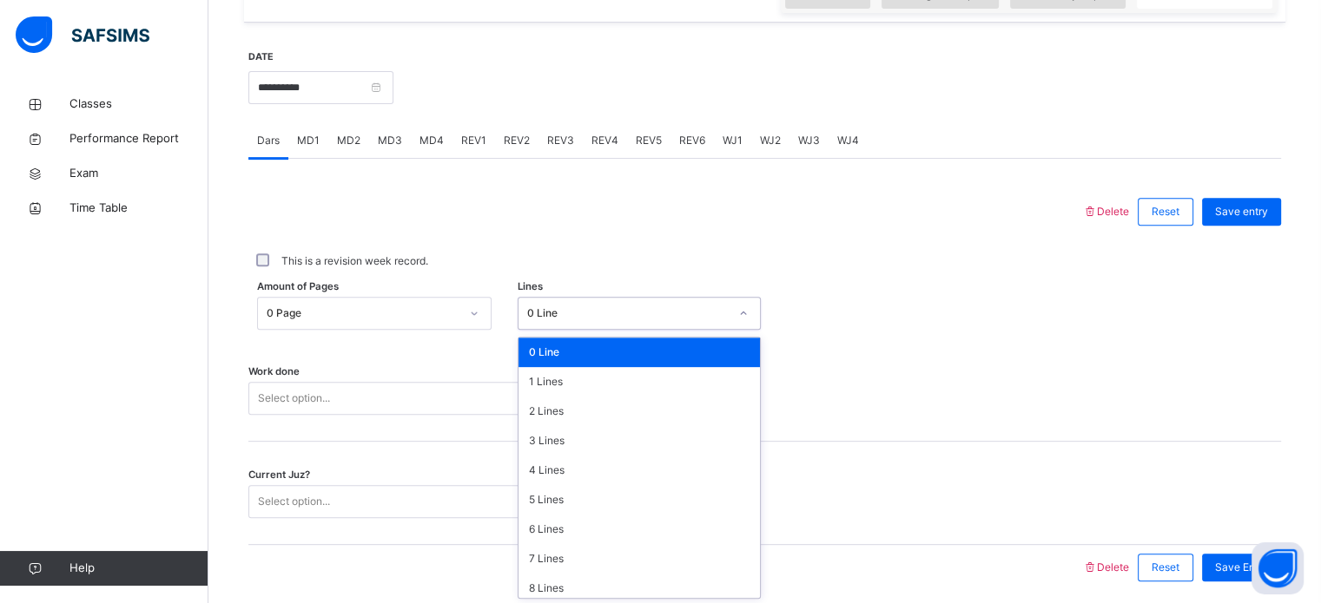
click at [681, 311] on div "0 Line" at bounding box center [627, 314] width 201 height 16
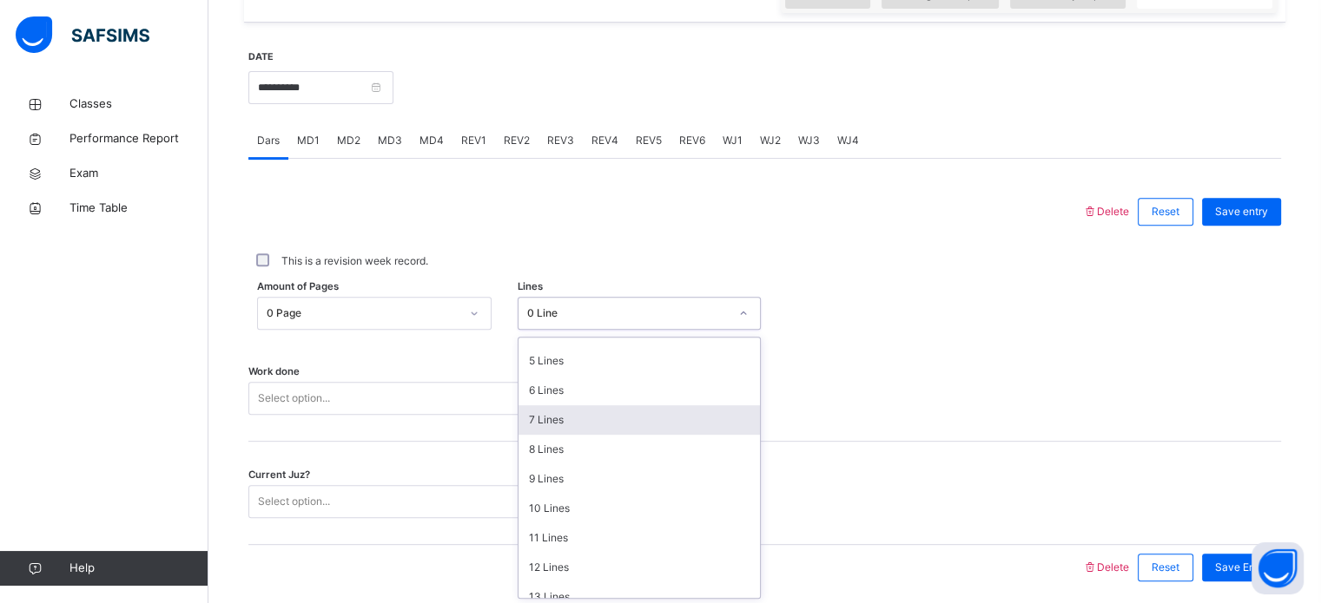
scroll to position [212, 0]
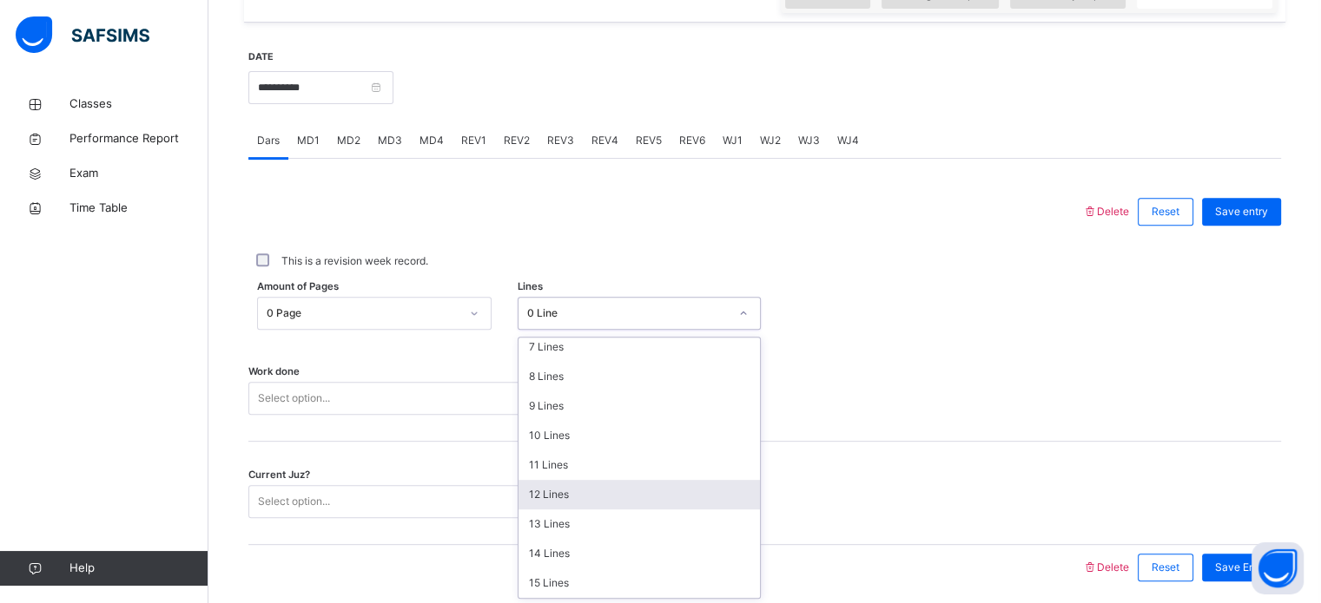
click at [577, 492] on div "12 Lines" at bounding box center [638, 495] width 241 height 30
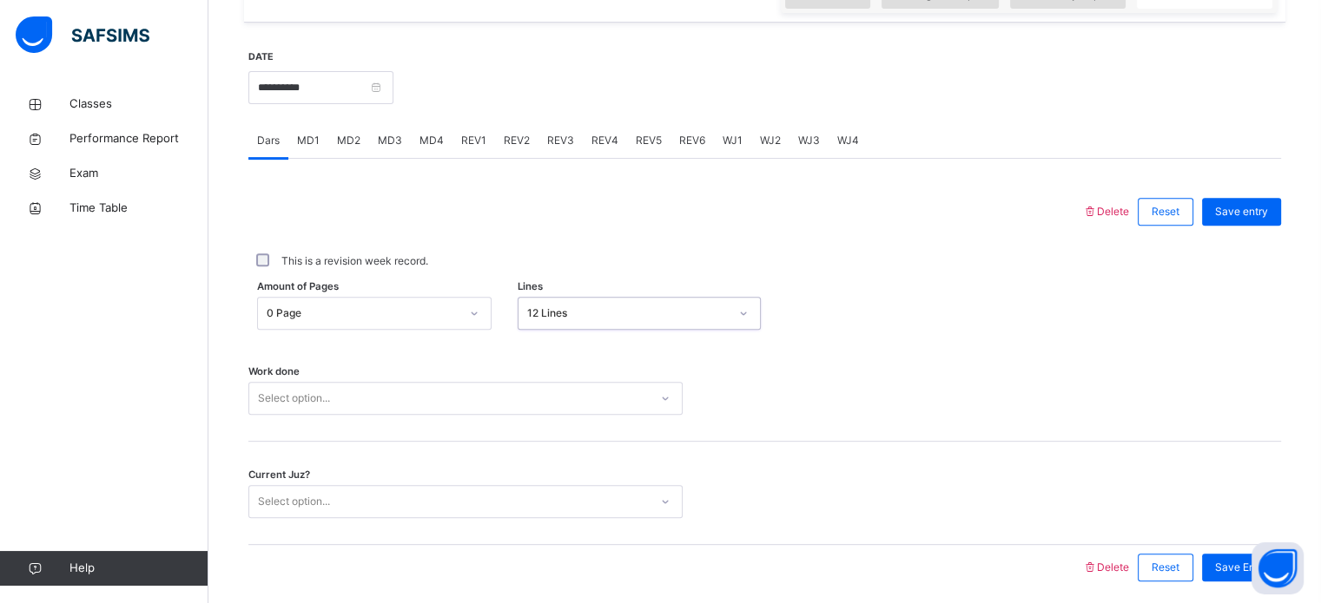
scroll to position [700, 0]
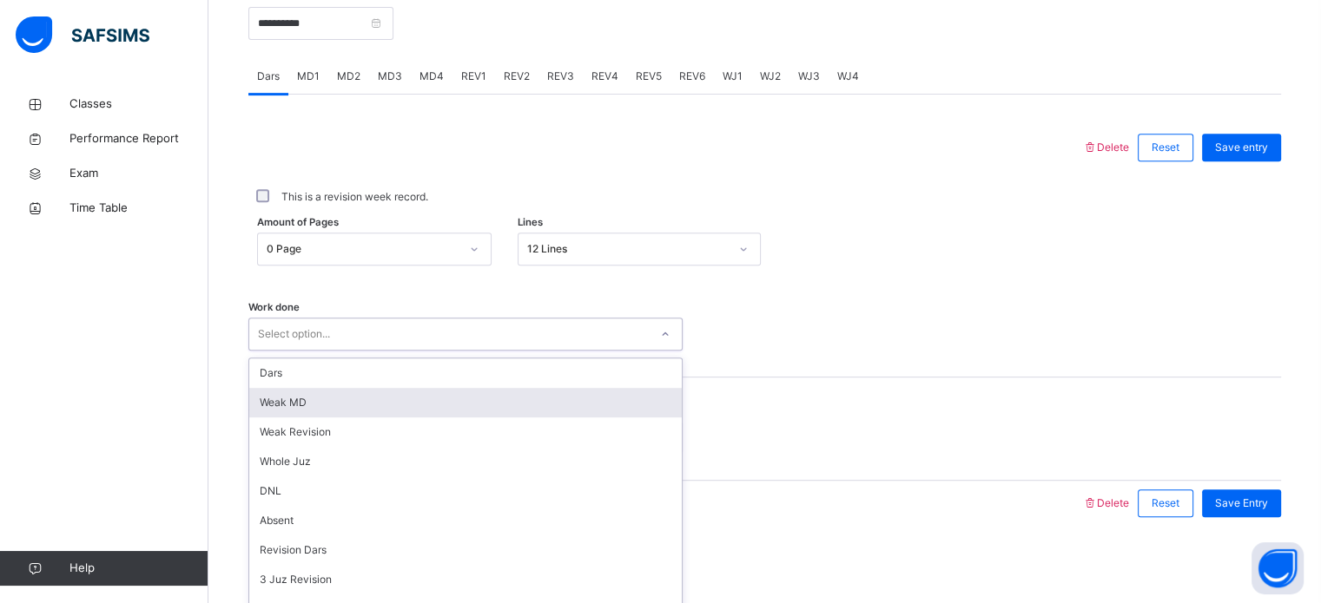
click at [551, 351] on div "option [PERSON_NAME] MD focused, 2 of 14. 14 results available. Use Up and Down…" at bounding box center [465, 334] width 434 height 33
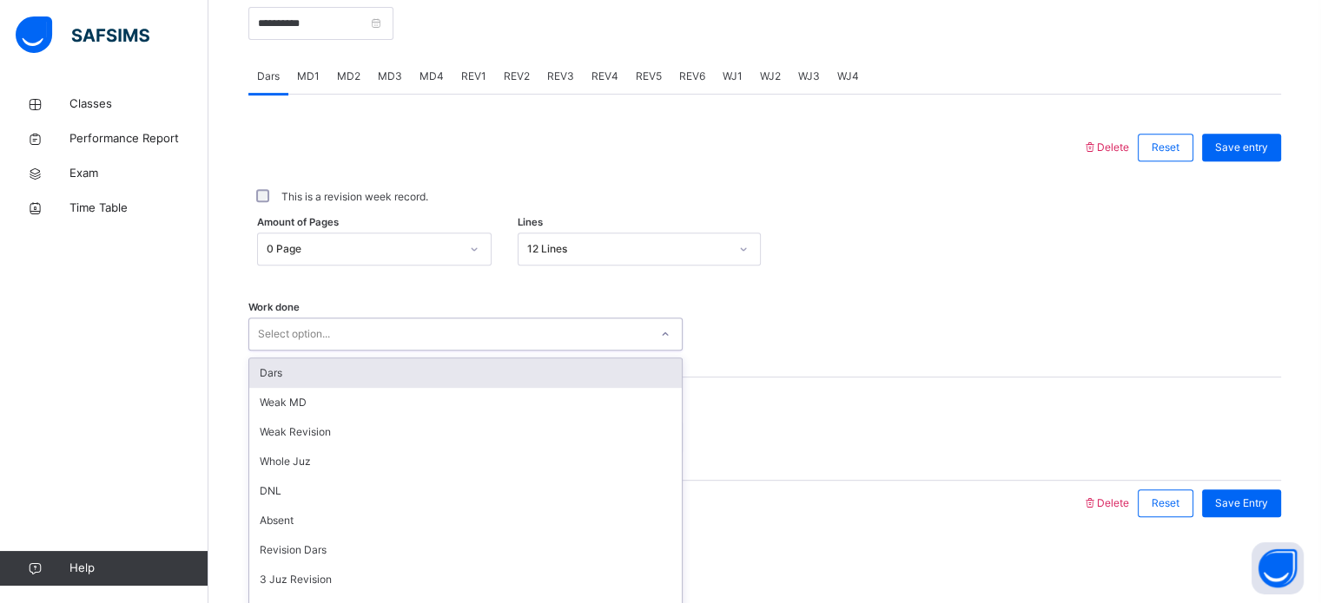
click at [458, 372] on div "Dars" at bounding box center [465, 374] width 432 height 30
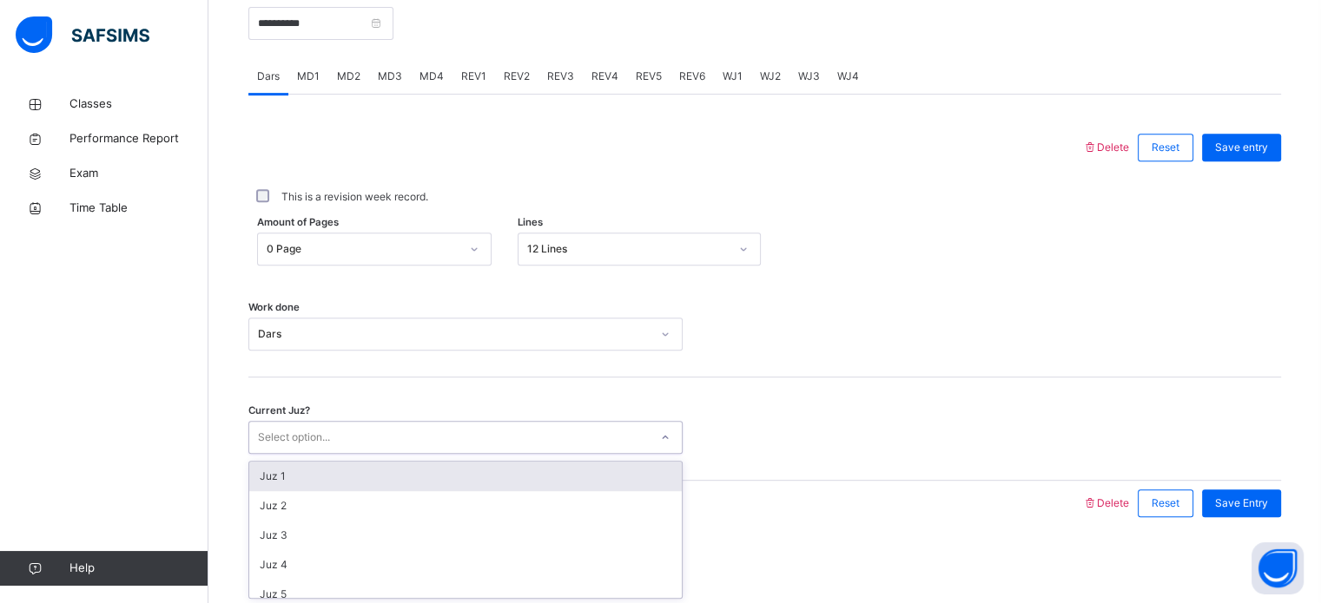
click at [452, 429] on div "Select option..." at bounding box center [448, 438] width 399 height 27
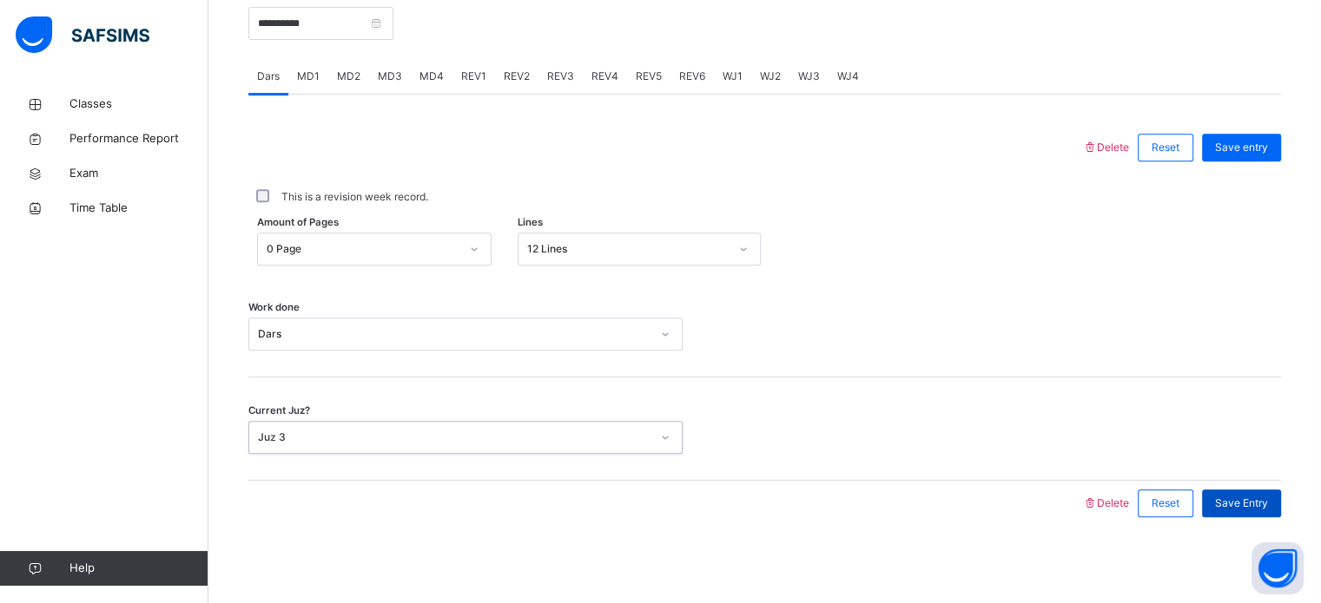
click at [1242, 503] on span "Save Entry" at bounding box center [1241, 504] width 53 height 16
click at [393, 21] on input "**********" at bounding box center [320, 23] width 145 height 33
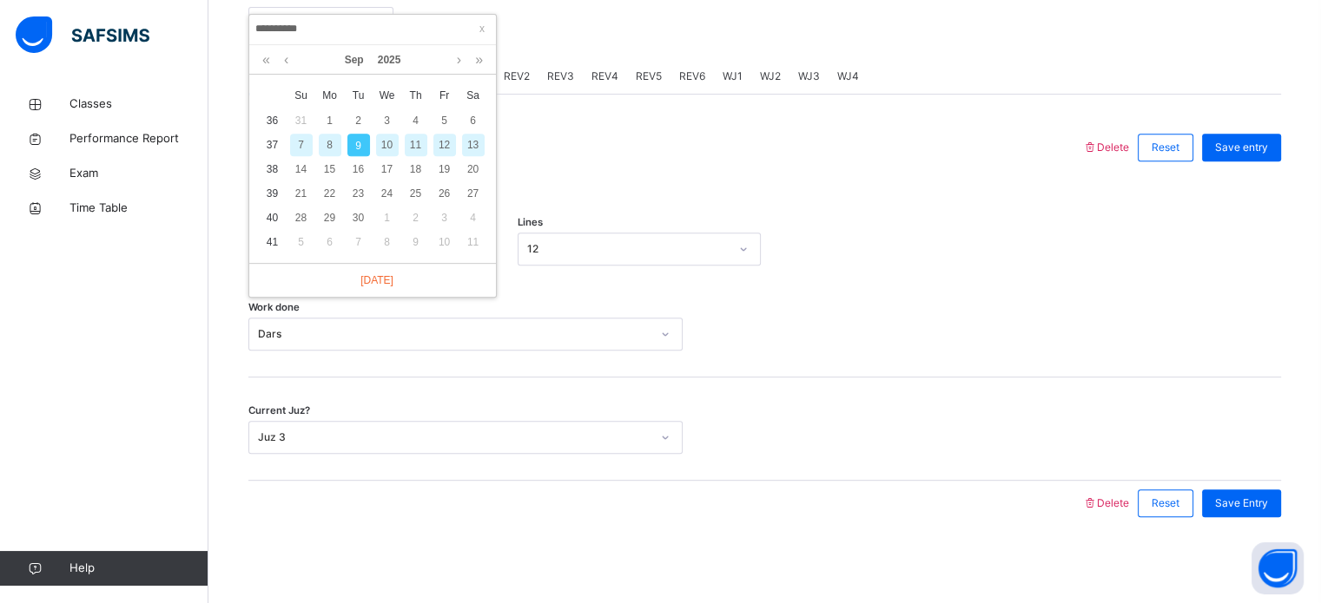
click at [327, 142] on div "8" at bounding box center [330, 145] width 23 height 23
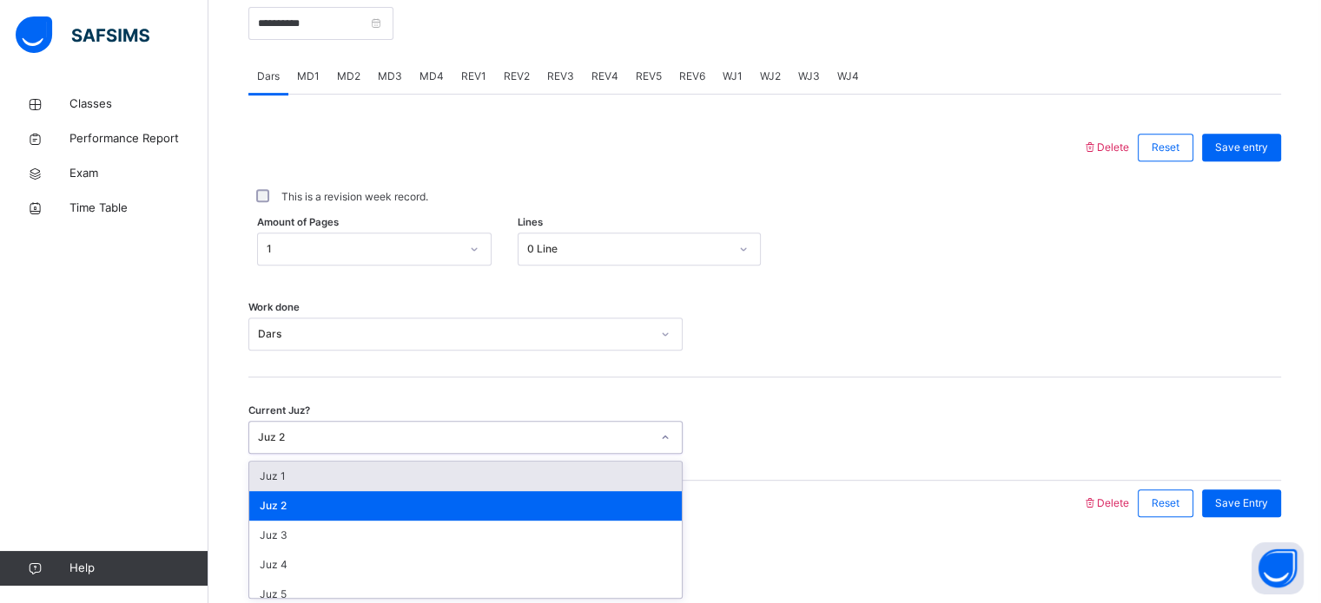
click at [556, 440] on div "Juz 2" at bounding box center [454, 438] width 392 height 16
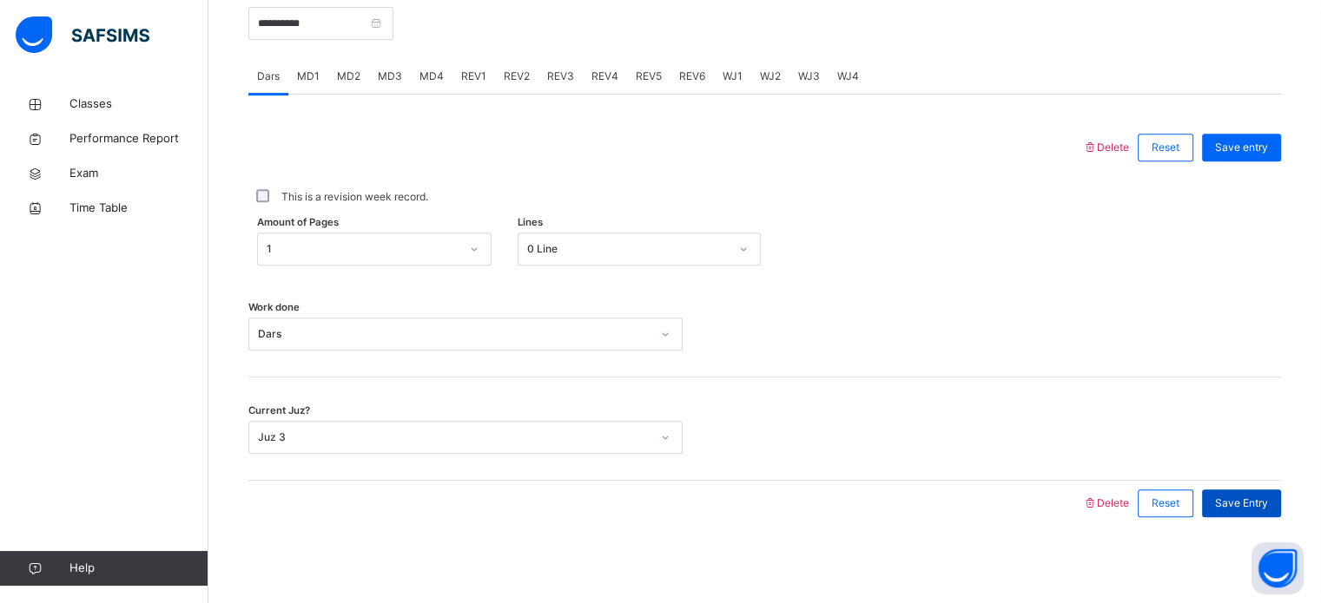
click at [1240, 511] on div "Save Entry" at bounding box center [1241, 504] width 79 height 28
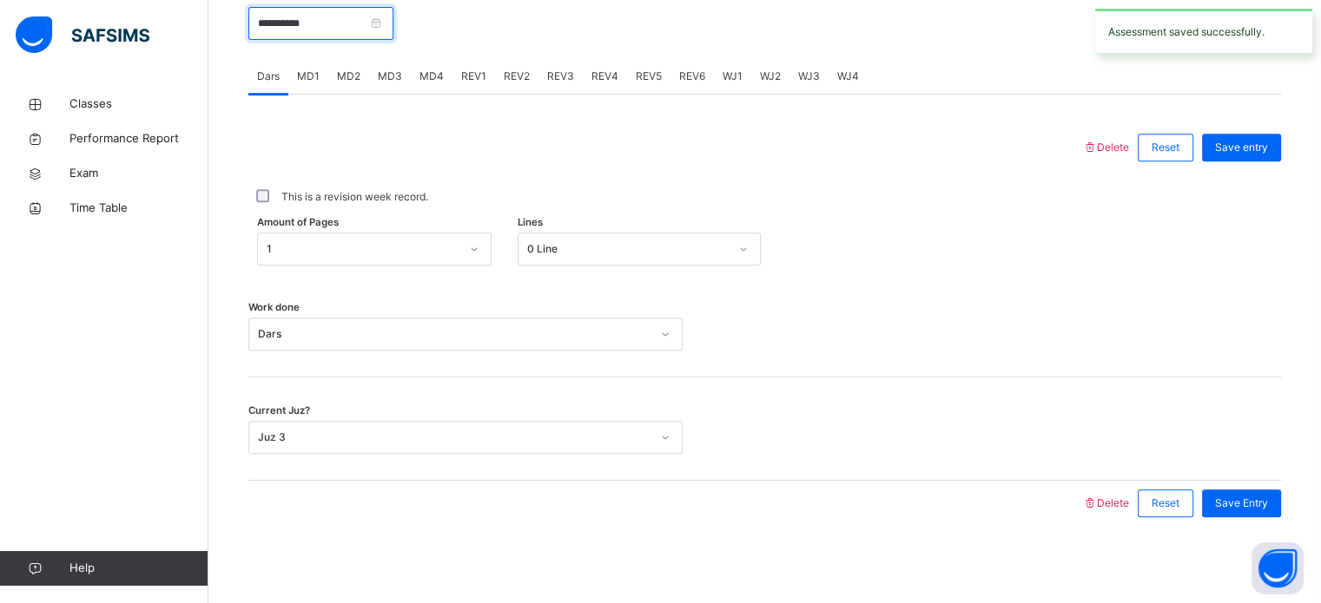
click at [393, 27] on input "**********" at bounding box center [320, 23] width 145 height 33
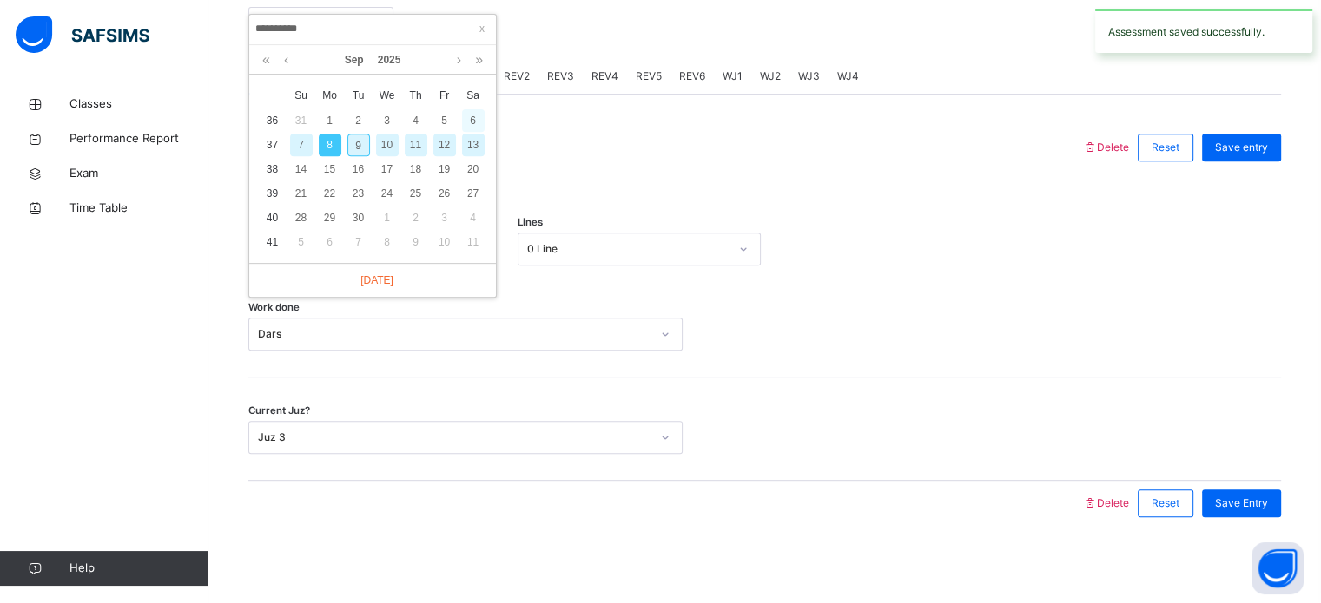
click at [475, 112] on div "6" at bounding box center [473, 120] width 23 height 23
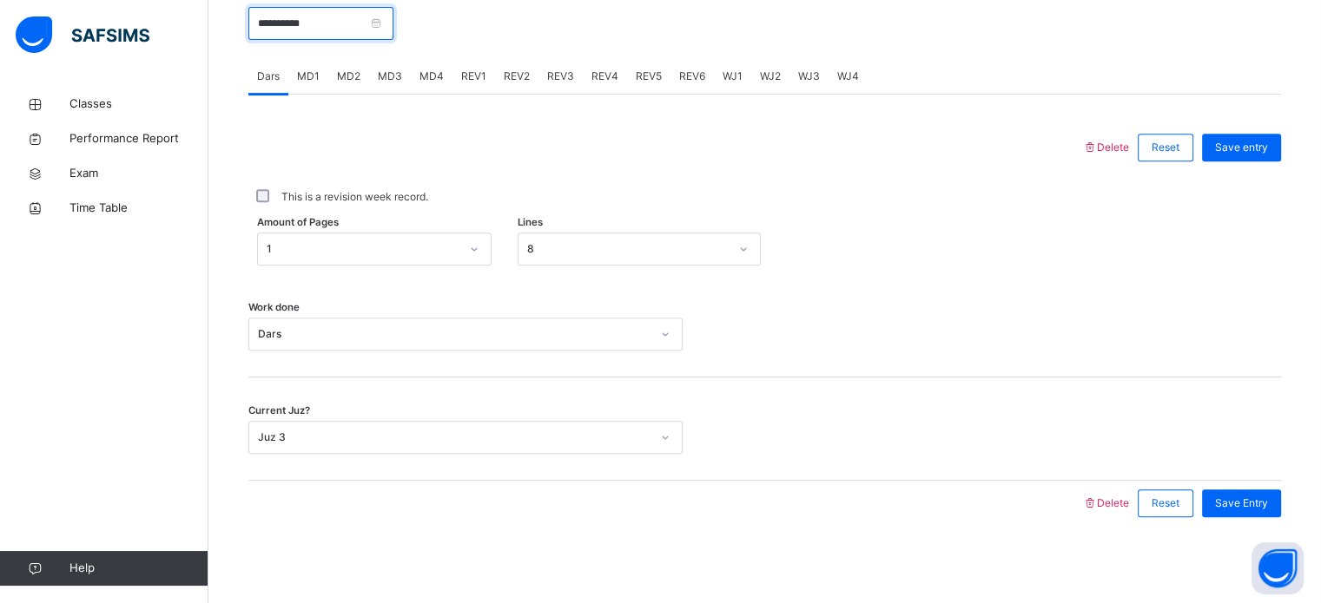
click at [393, 16] on input "**********" at bounding box center [320, 23] width 145 height 33
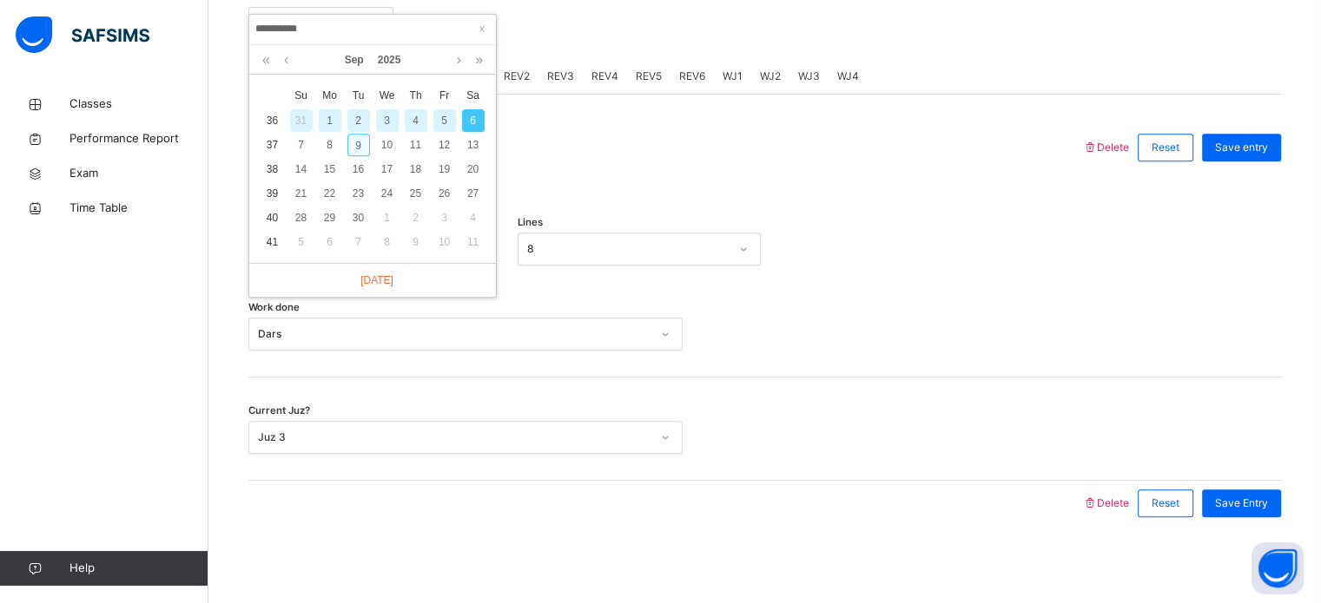
click at [355, 152] on div "9" at bounding box center [358, 145] width 23 height 23
type input "**********"
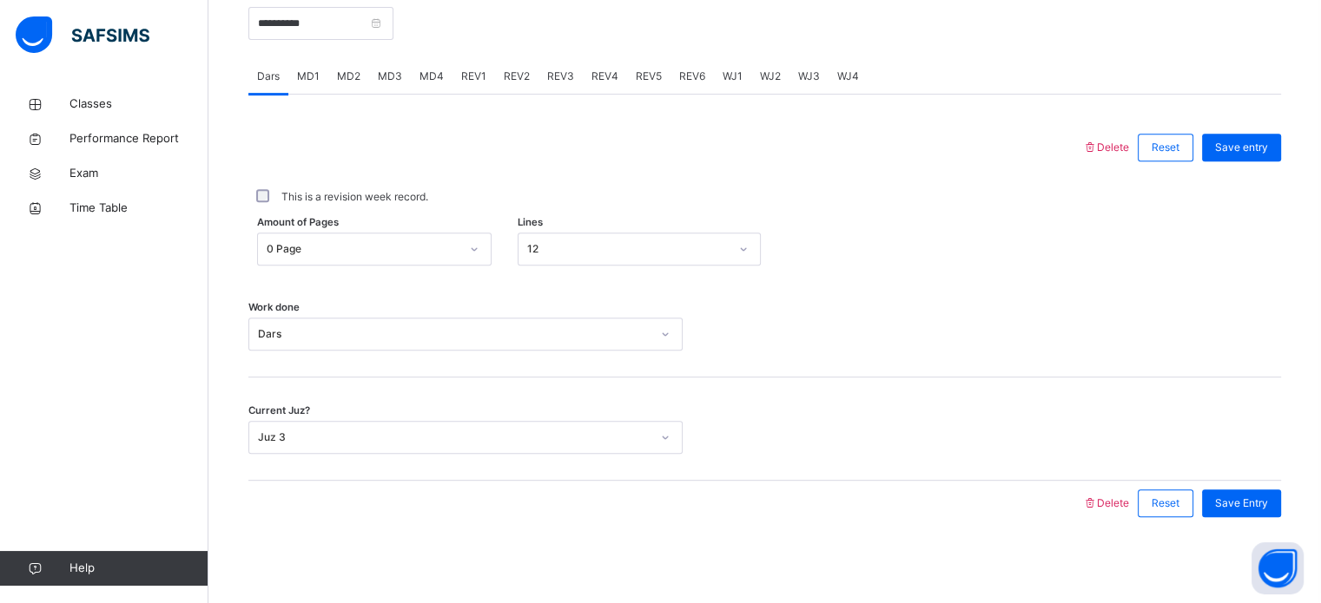
click at [425, 71] on span "MD4" at bounding box center [431, 77] width 24 height 16
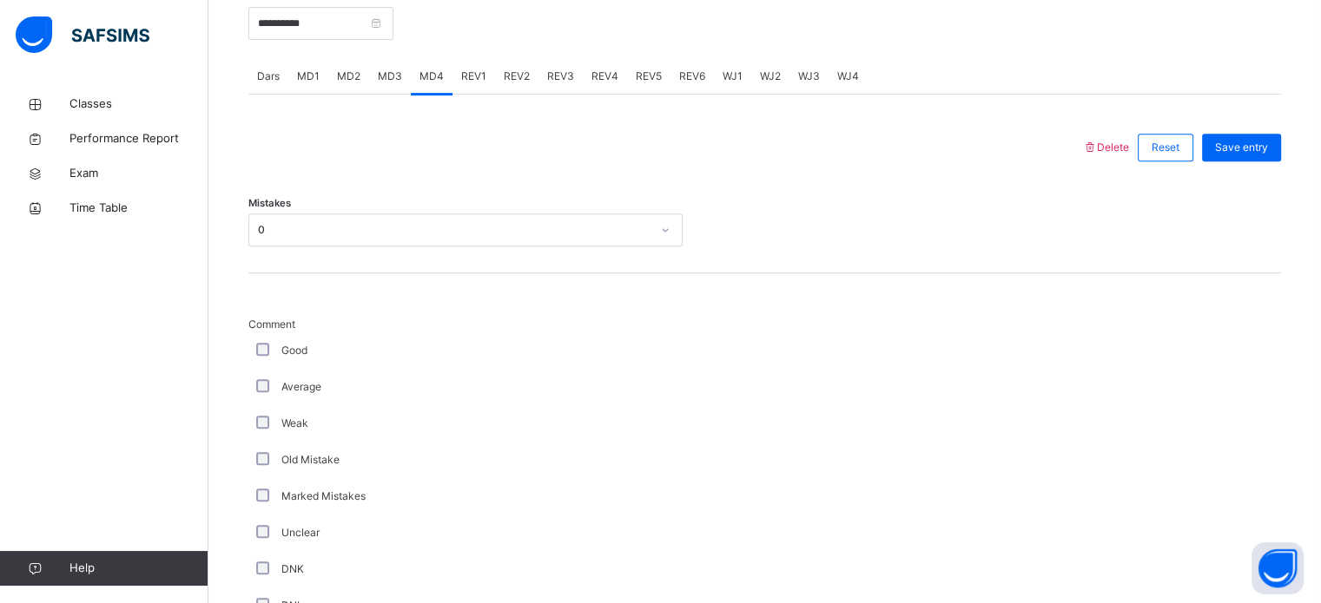
click at [464, 71] on span "REV1" at bounding box center [473, 77] width 25 height 16
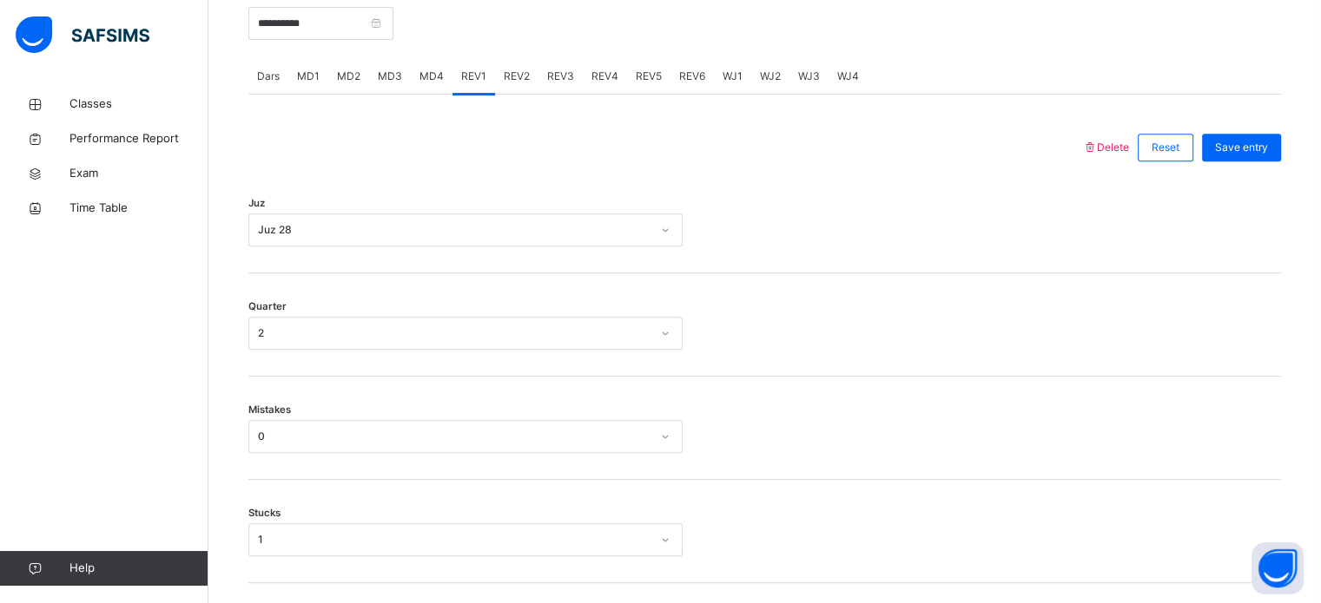
click at [511, 74] on span "REV2" at bounding box center [517, 77] width 26 height 16
click at [547, 72] on span "REV3" at bounding box center [560, 77] width 27 height 16
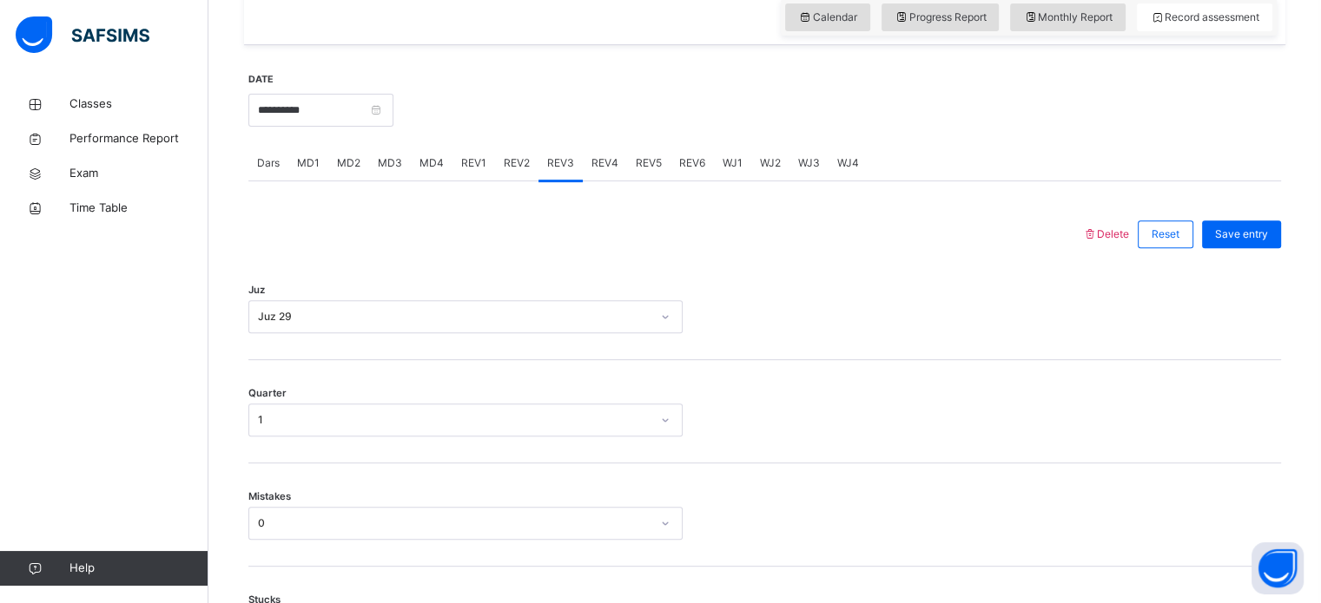
scroll to position [602, 0]
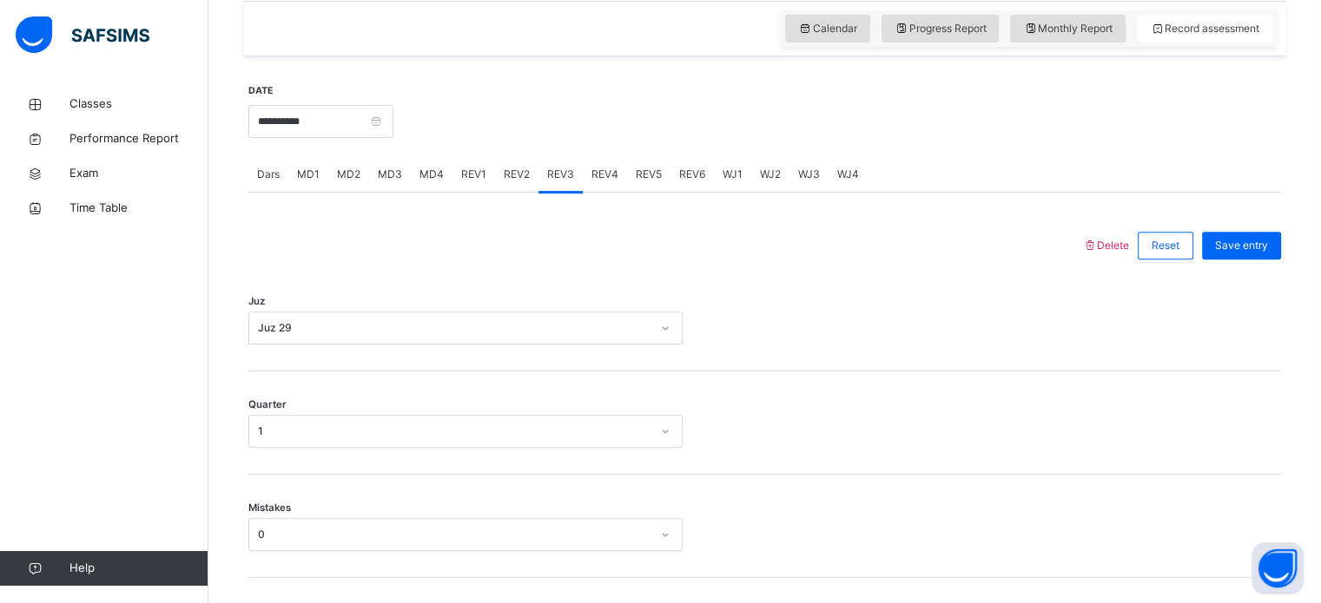
click at [605, 172] on span "REV4" at bounding box center [604, 175] width 27 height 16
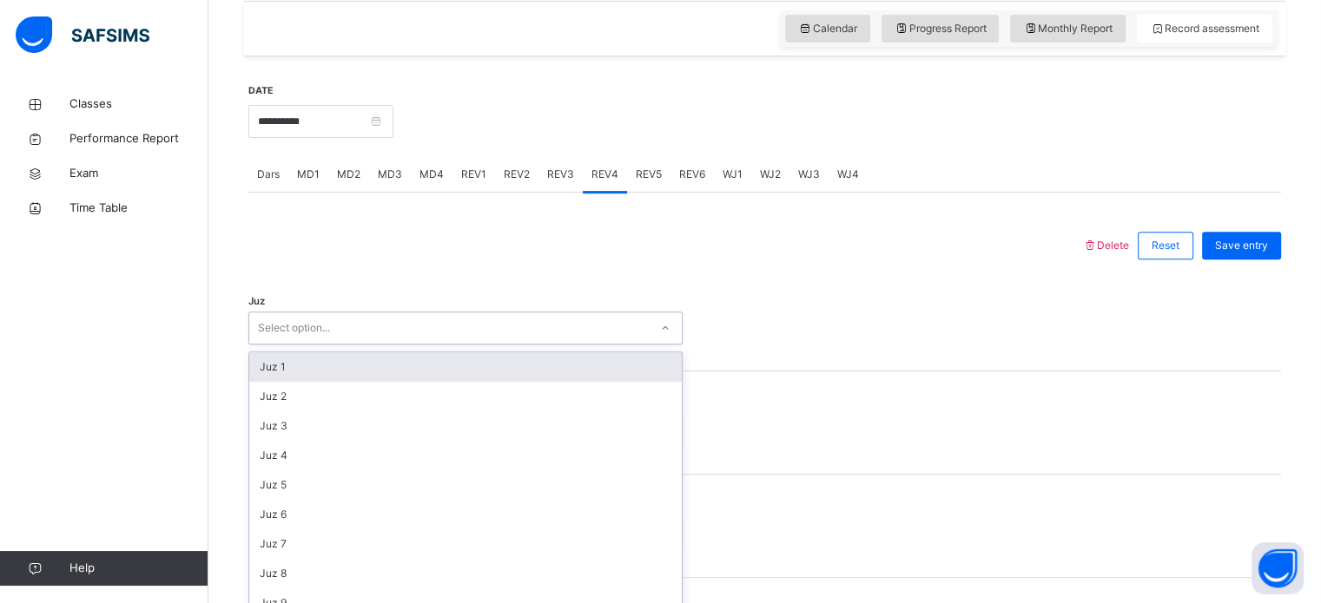
scroll to position [618, 0]
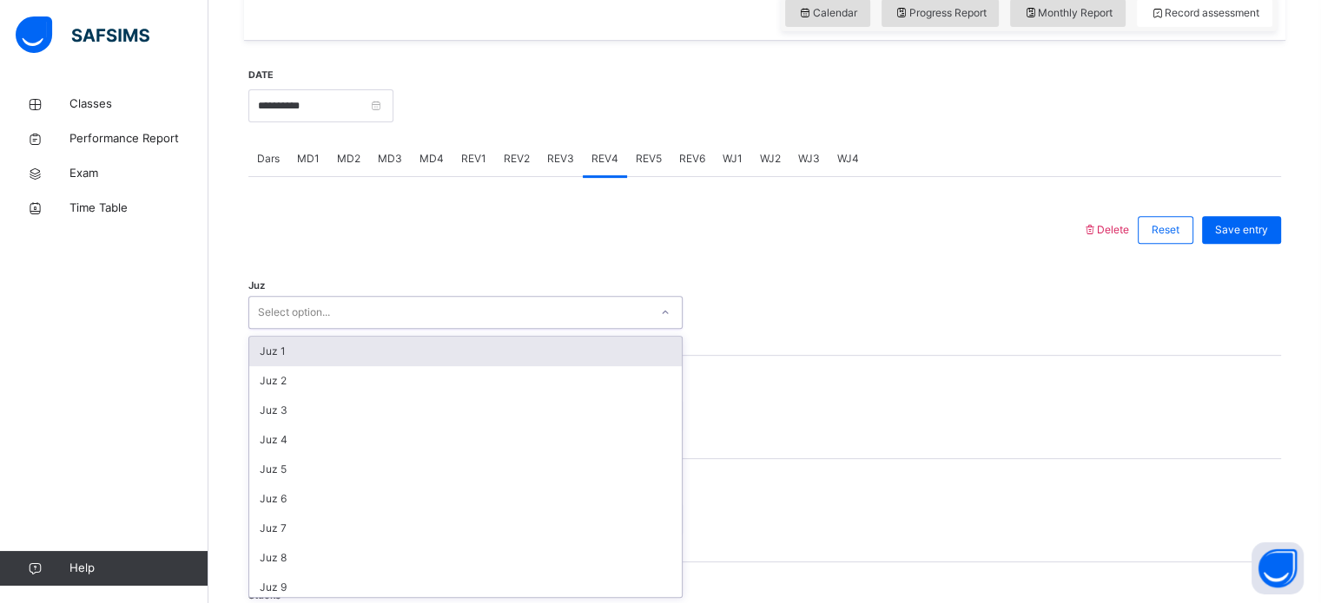
click at [485, 314] on div "Select option..." at bounding box center [448, 313] width 399 height 27
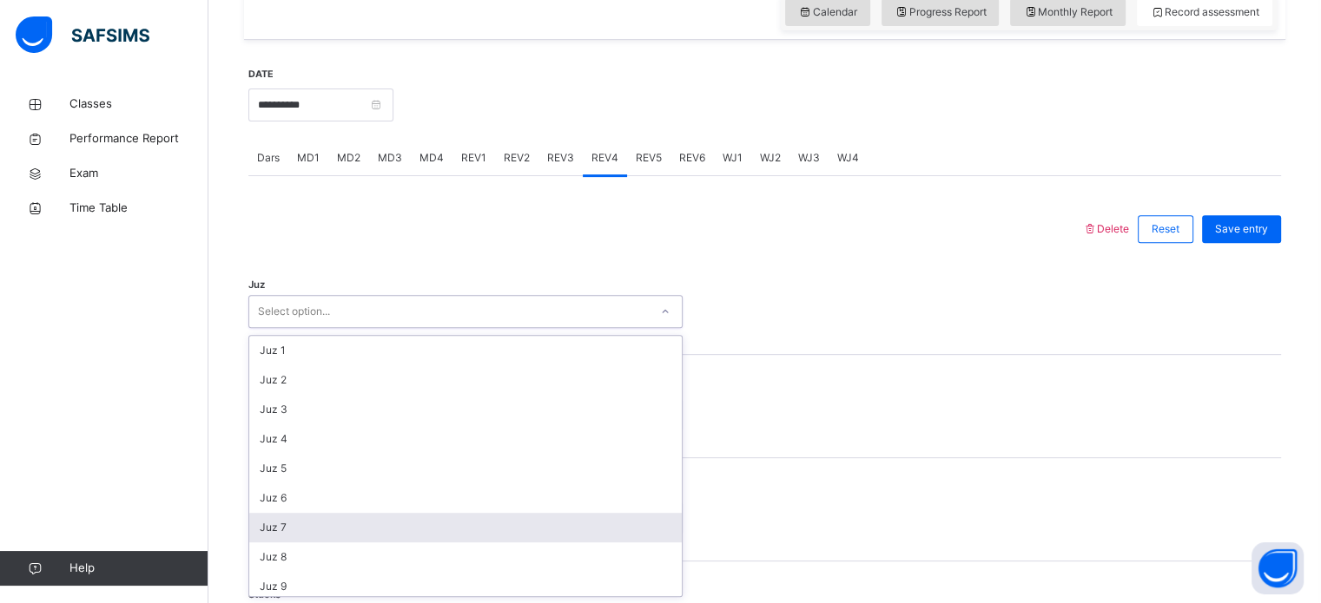
click at [429, 532] on div "Juz 7" at bounding box center [465, 528] width 432 height 30
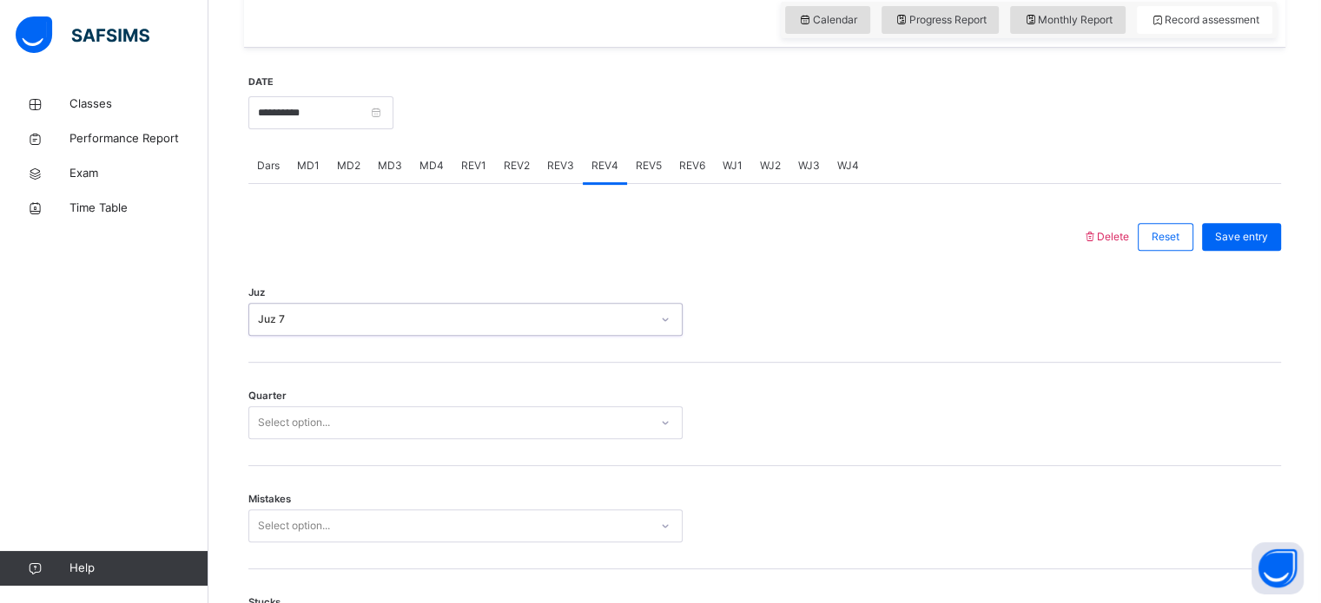
click at [379, 336] on div "option Juz 7, selected. 0 results available. Select is focused ,type to refine …" at bounding box center [465, 319] width 434 height 33
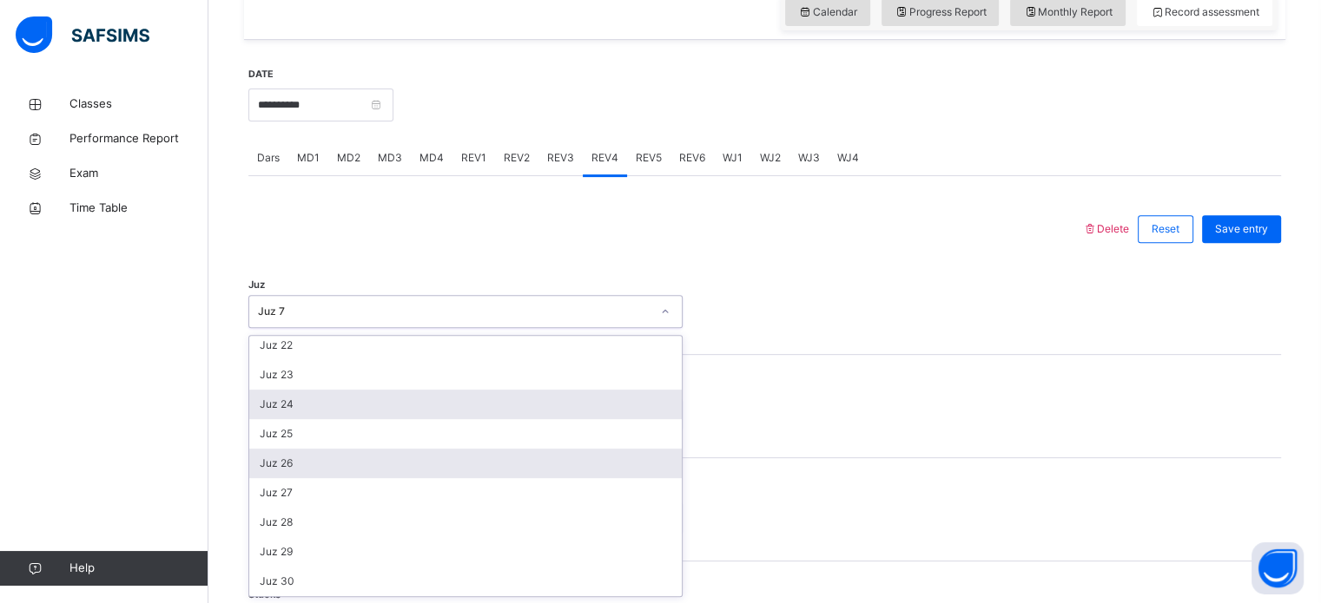
scroll to position [624, 0]
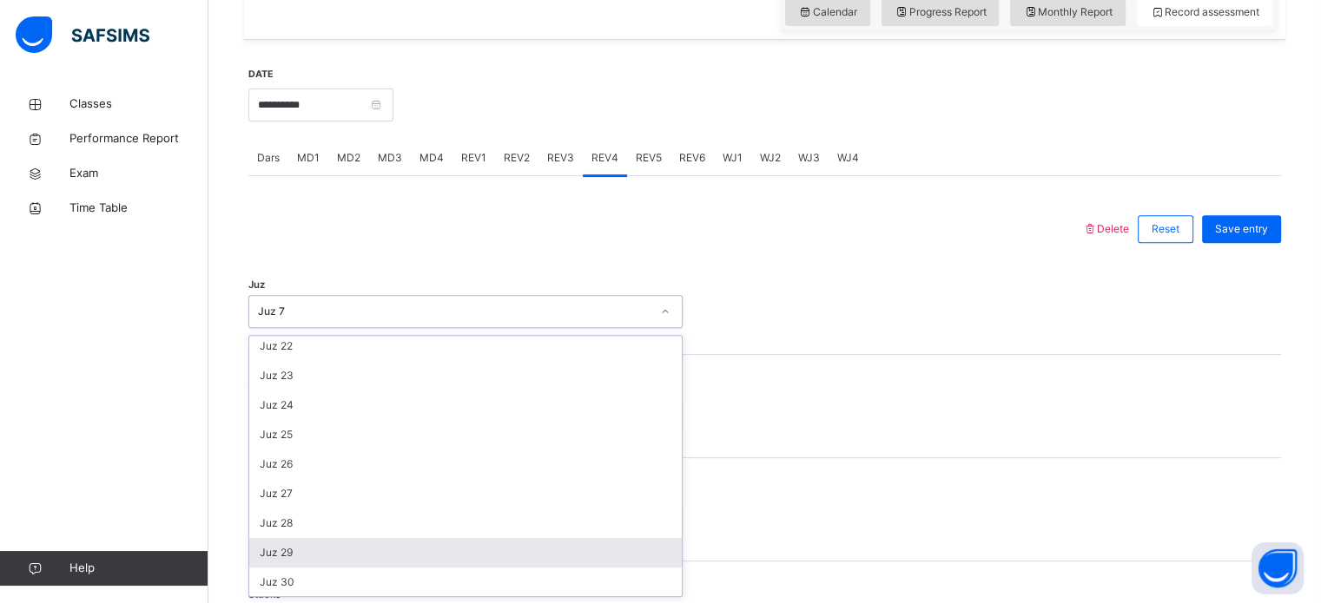
click at [333, 564] on div "Juz 29" at bounding box center [465, 553] width 432 height 30
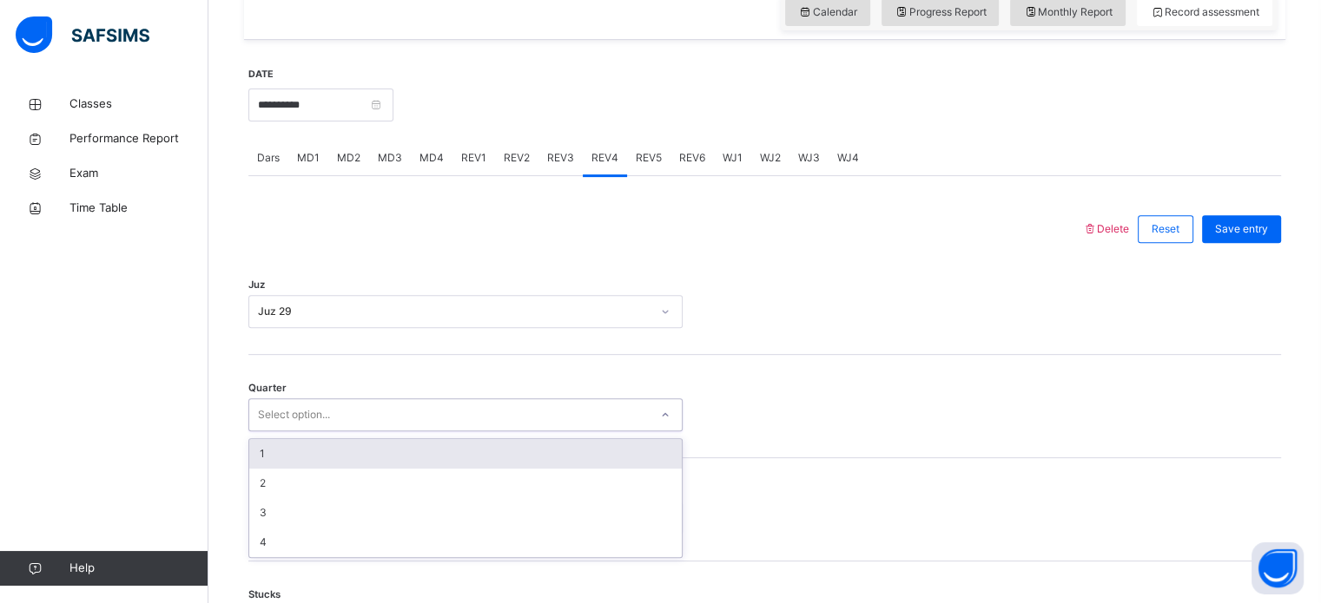
click at [391, 419] on div "Select option..." at bounding box center [448, 415] width 399 height 27
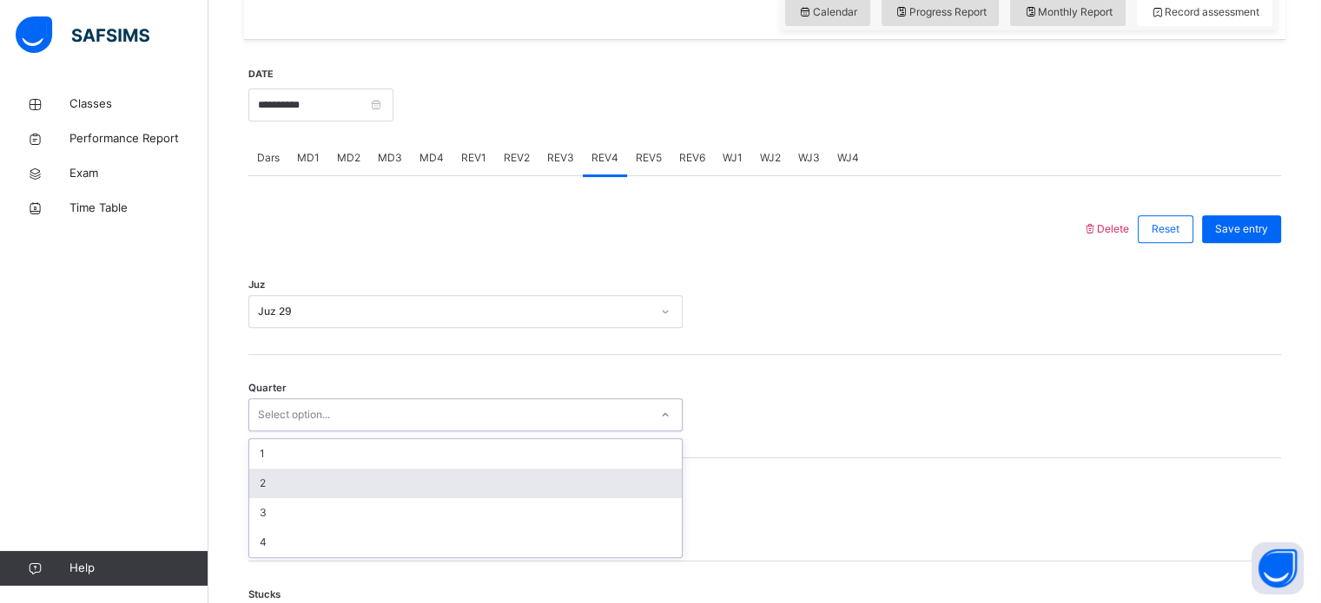
click at [270, 492] on div "2" at bounding box center [465, 484] width 432 height 30
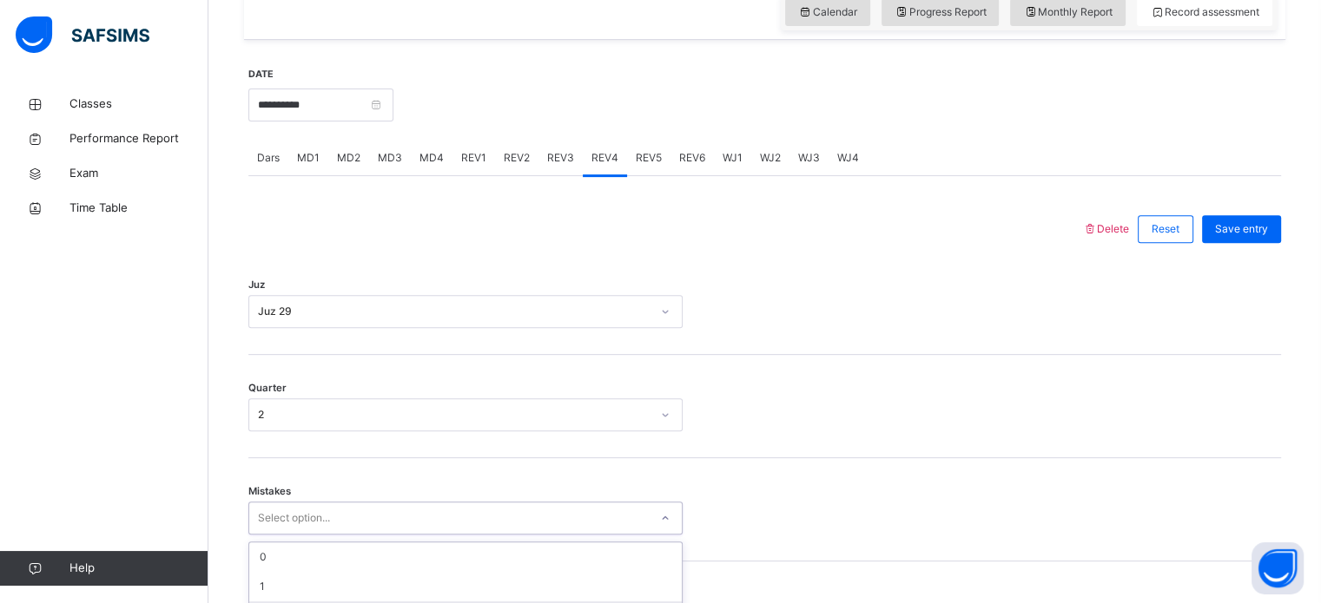
scroll to position [771, 0]
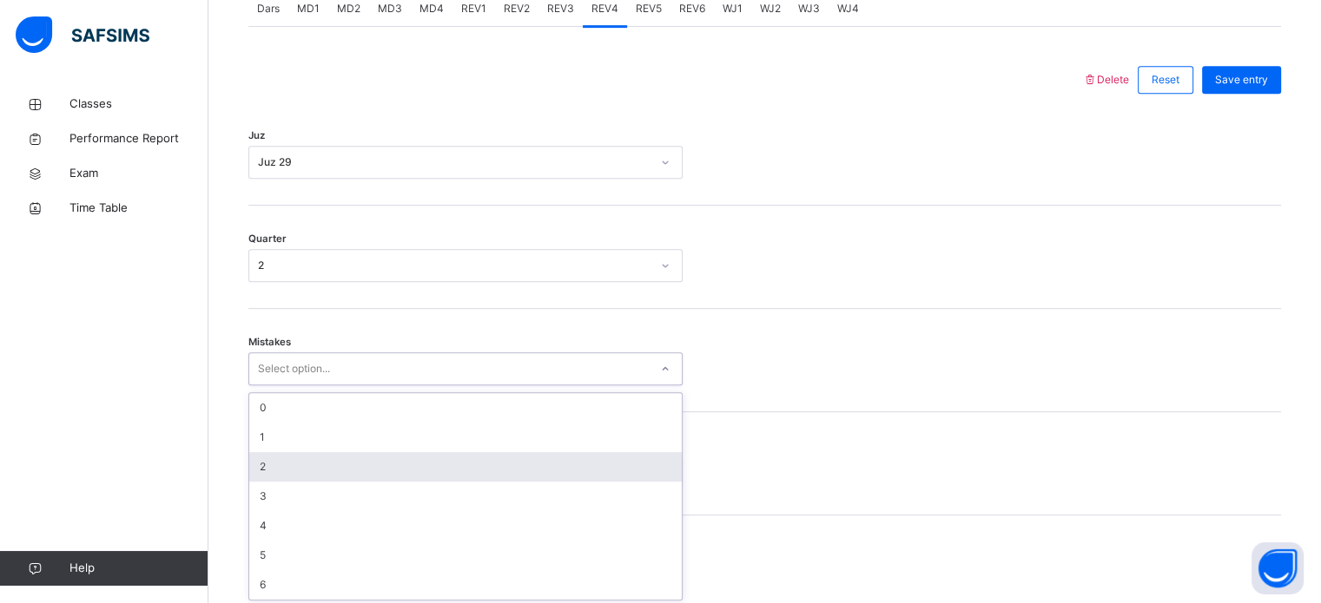
click at [287, 386] on div "option 2 focused, 3 of 7. 7 results available. Use Up and Down to choose option…" at bounding box center [465, 369] width 434 height 33
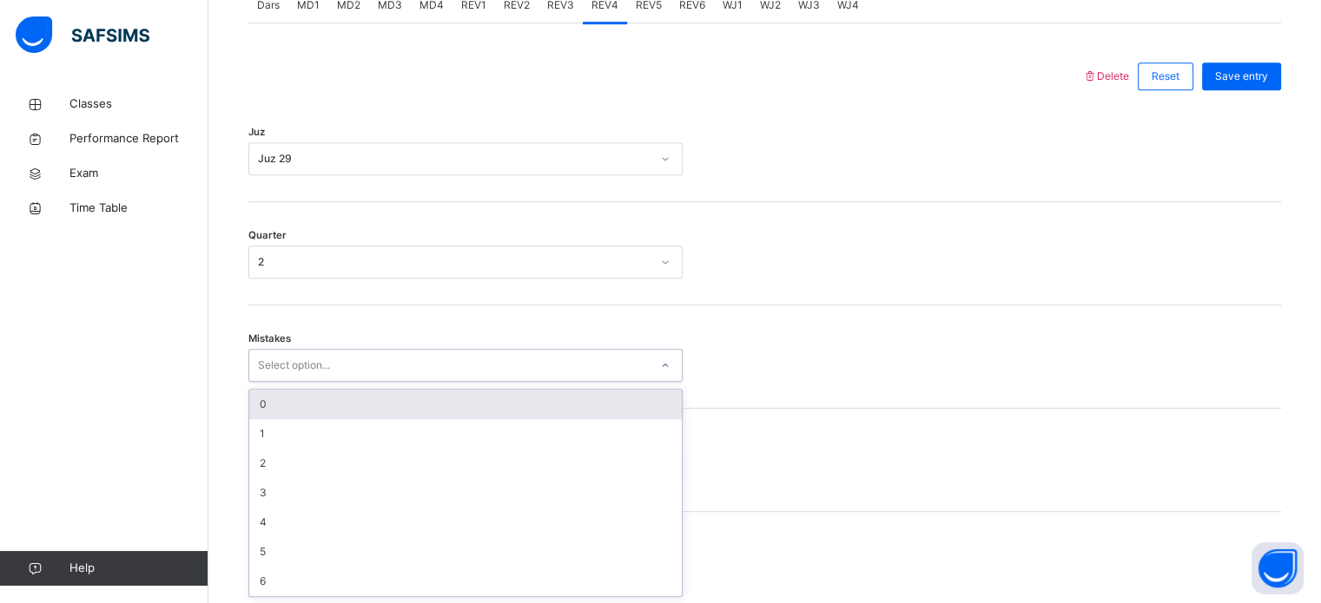
click at [348, 401] on div "0" at bounding box center [465, 405] width 432 height 30
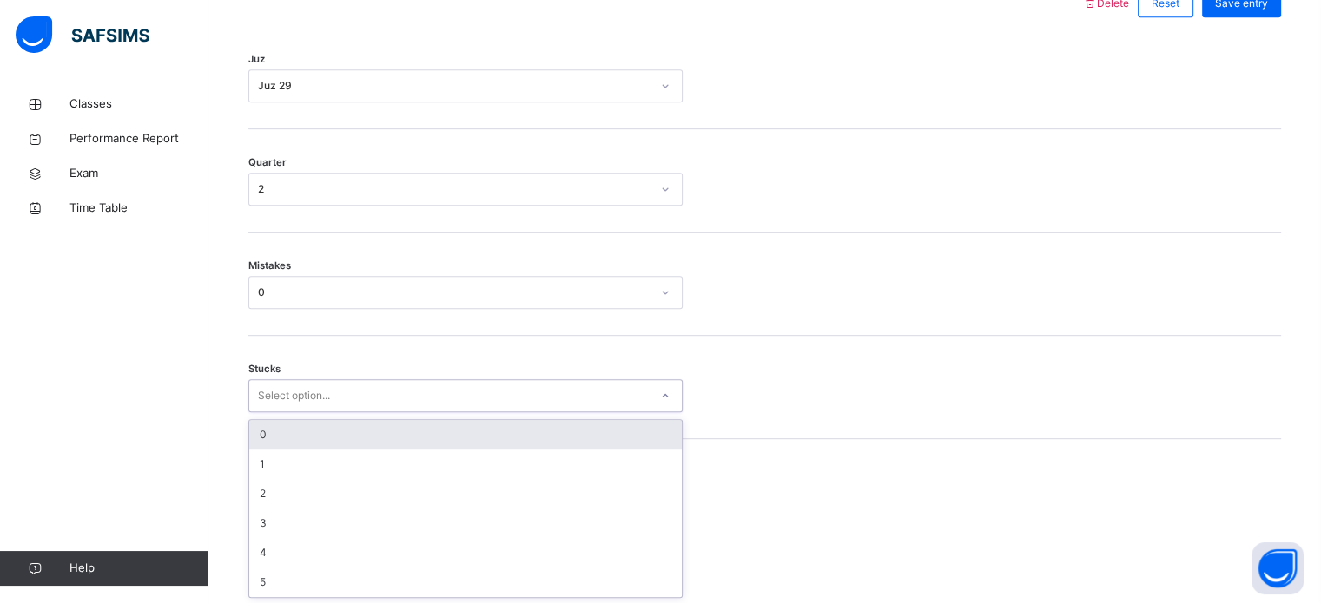
click at [331, 412] on div "option 0 focused, 1 of 6. 6 results available. Use Up and Down to choose option…" at bounding box center [465, 395] width 434 height 33
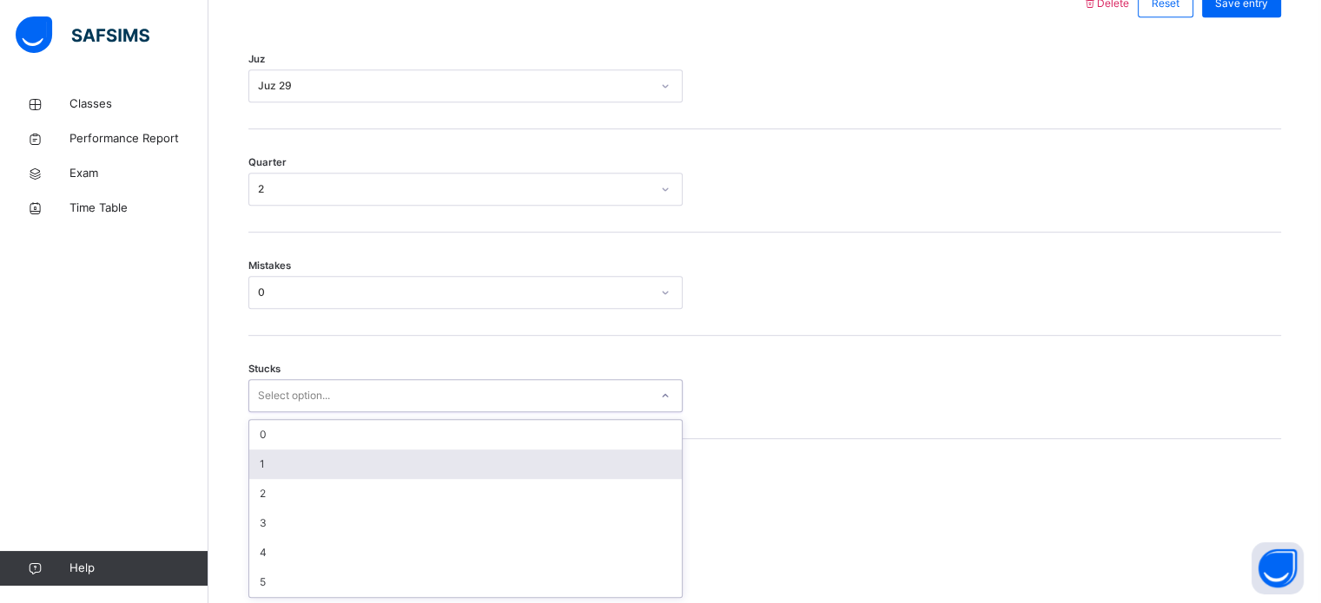
scroll to position [844, 0]
click at [306, 473] on div "1" at bounding box center [465, 465] width 432 height 30
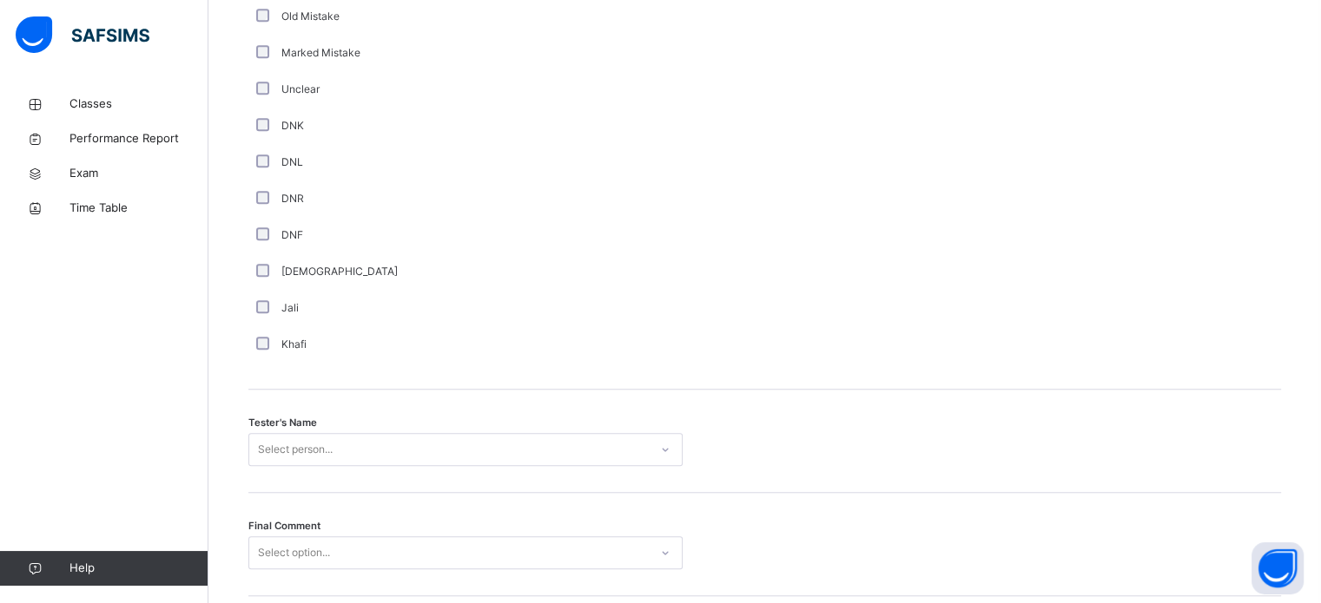
scroll to position [1568, 0]
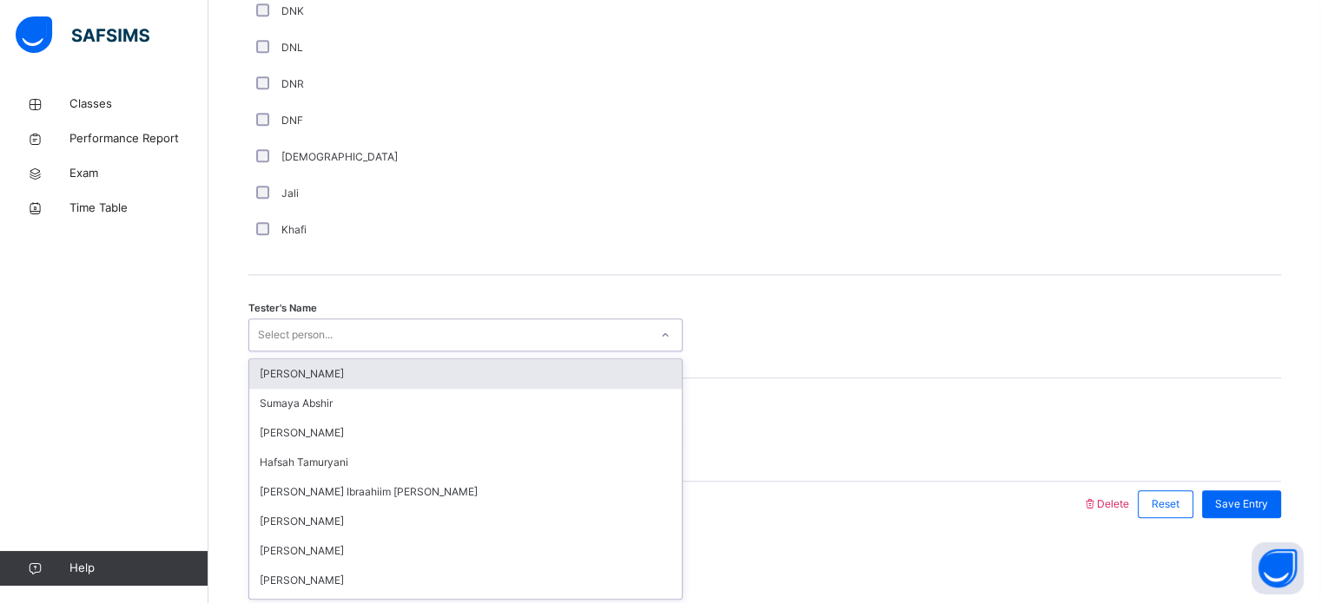
click at [377, 337] on div "Select person..." at bounding box center [448, 335] width 399 height 27
type input "****"
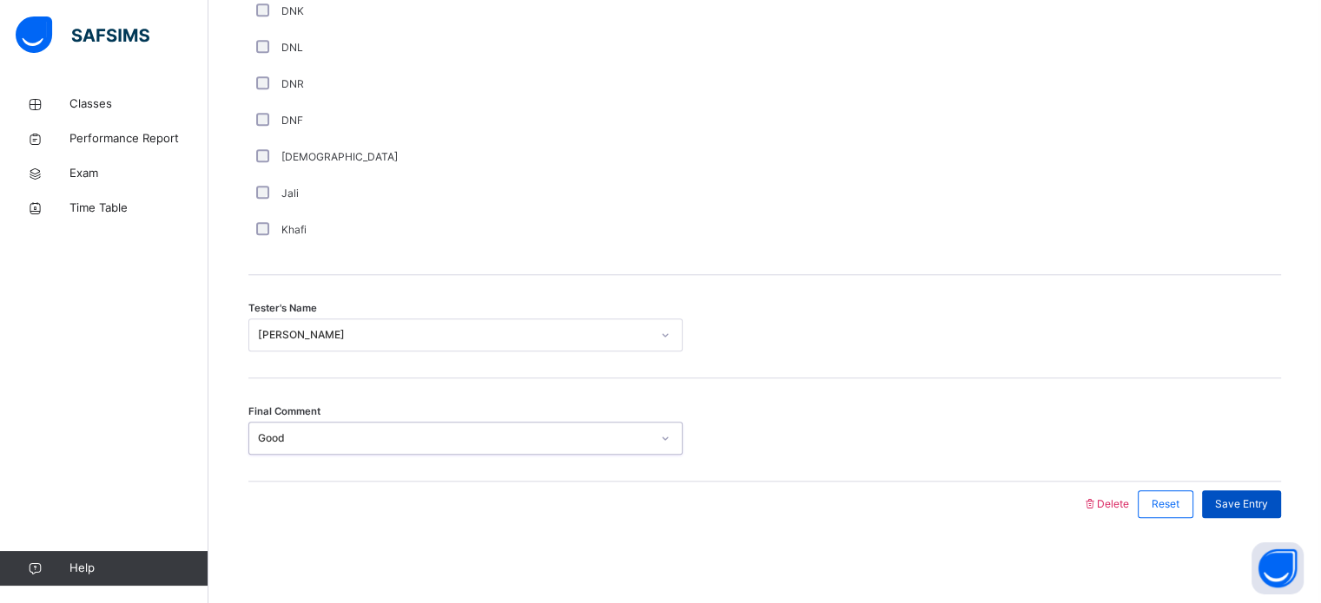
click at [1281, 491] on div "Save Entry" at bounding box center [1241, 505] width 79 height 28
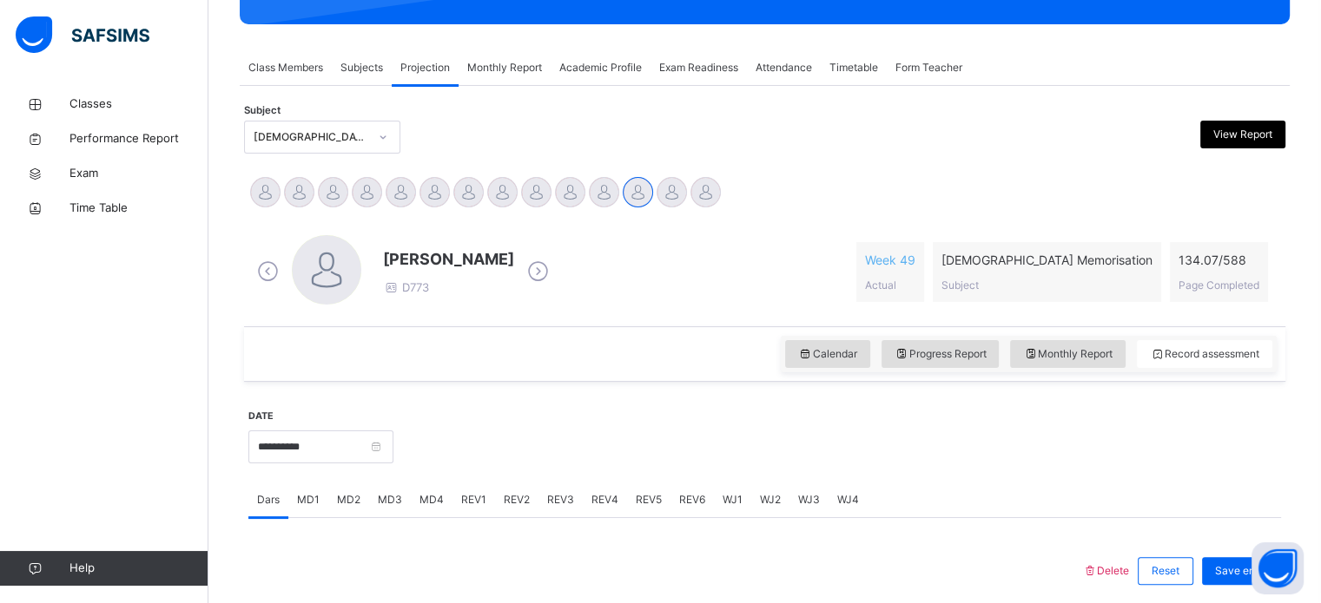
scroll to position [270, 0]
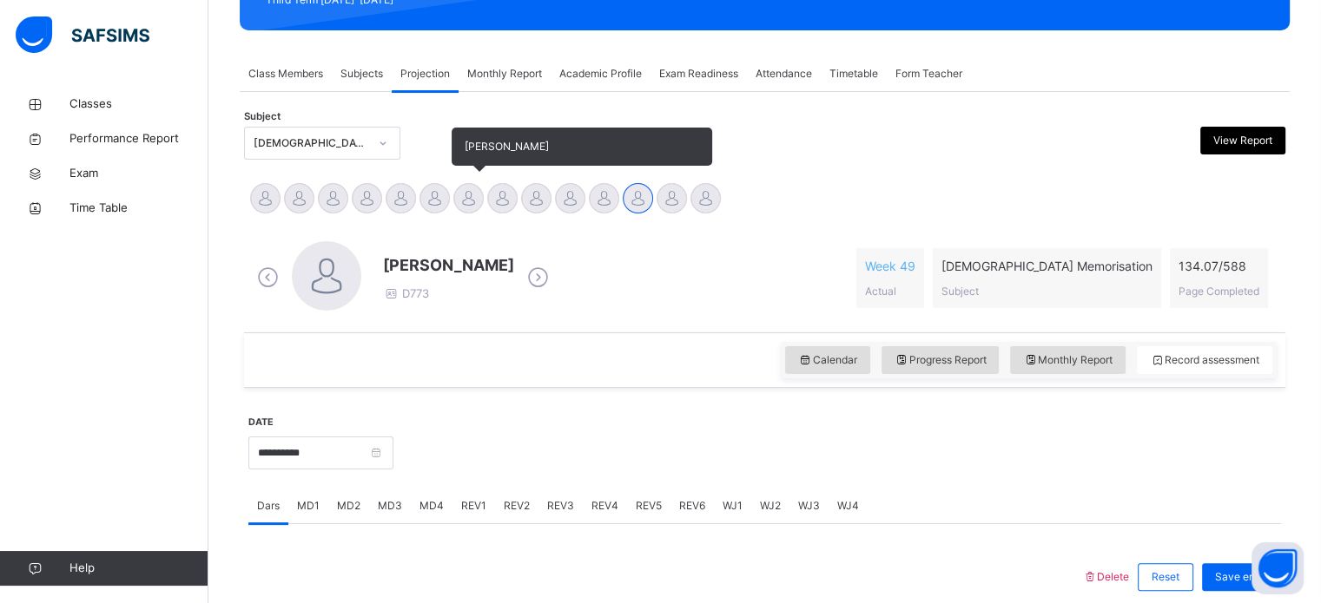
click at [471, 197] on div at bounding box center [468, 198] width 30 height 30
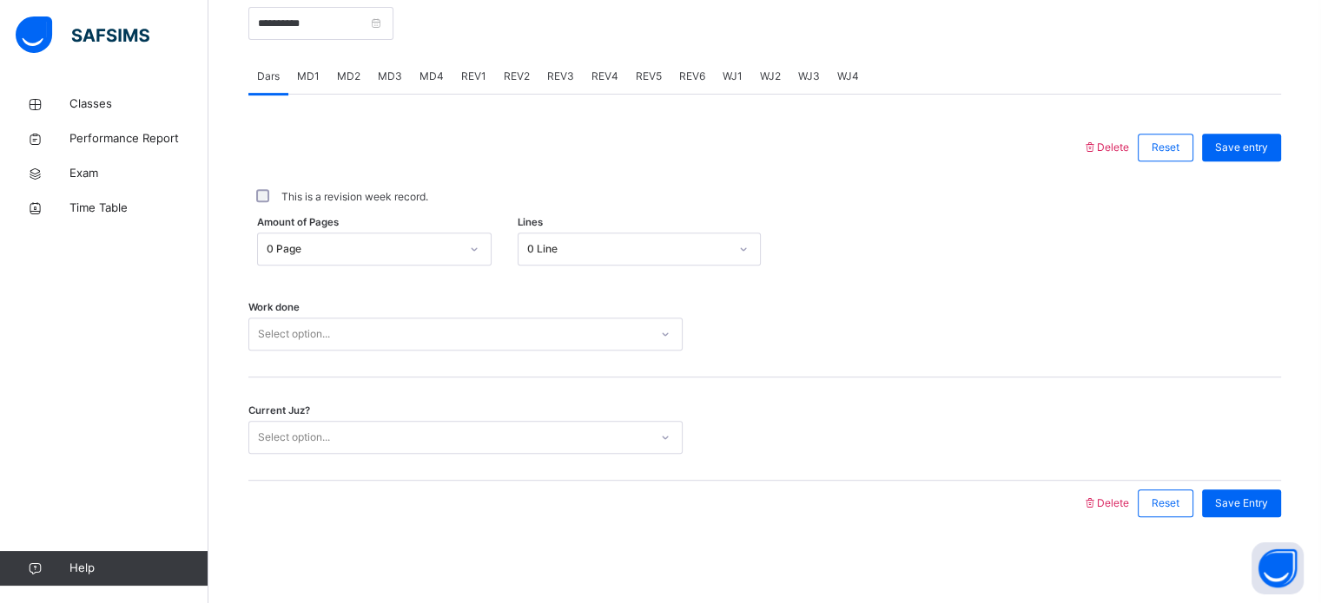
scroll to position [699, 0]
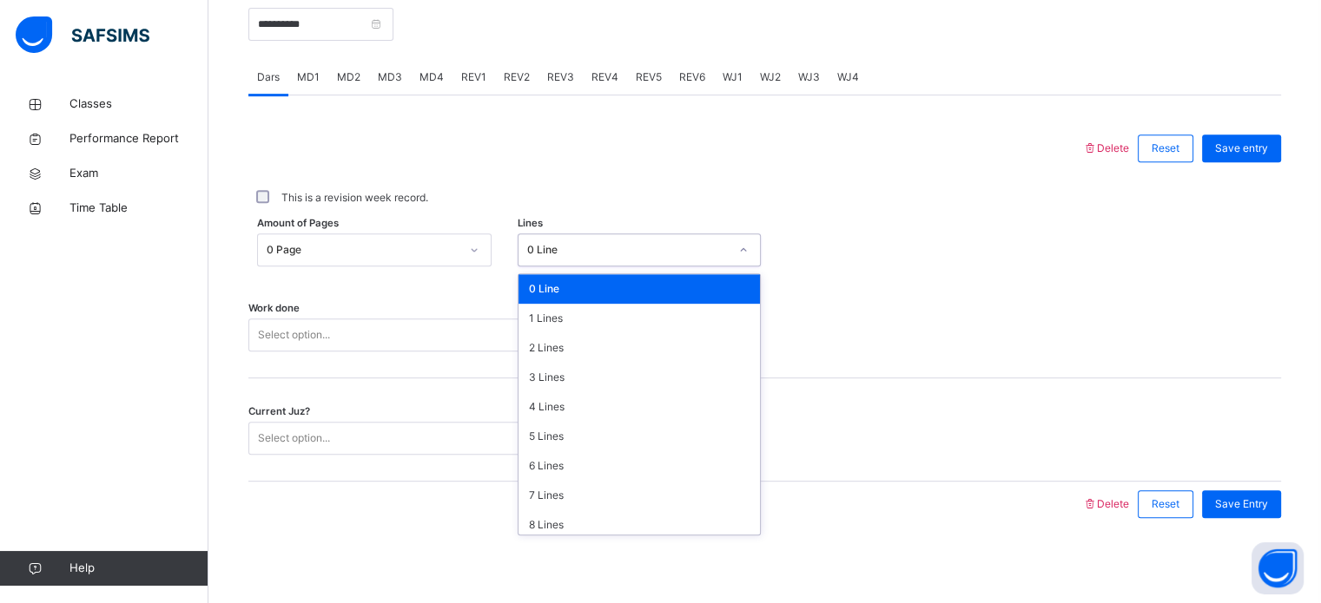
click at [558, 246] on div "0 Line" at bounding box center [627, 250] width 201 height 16
click at [561, 446] on div "5 Lines" at bounding box center [638, 437] width 241 height 30
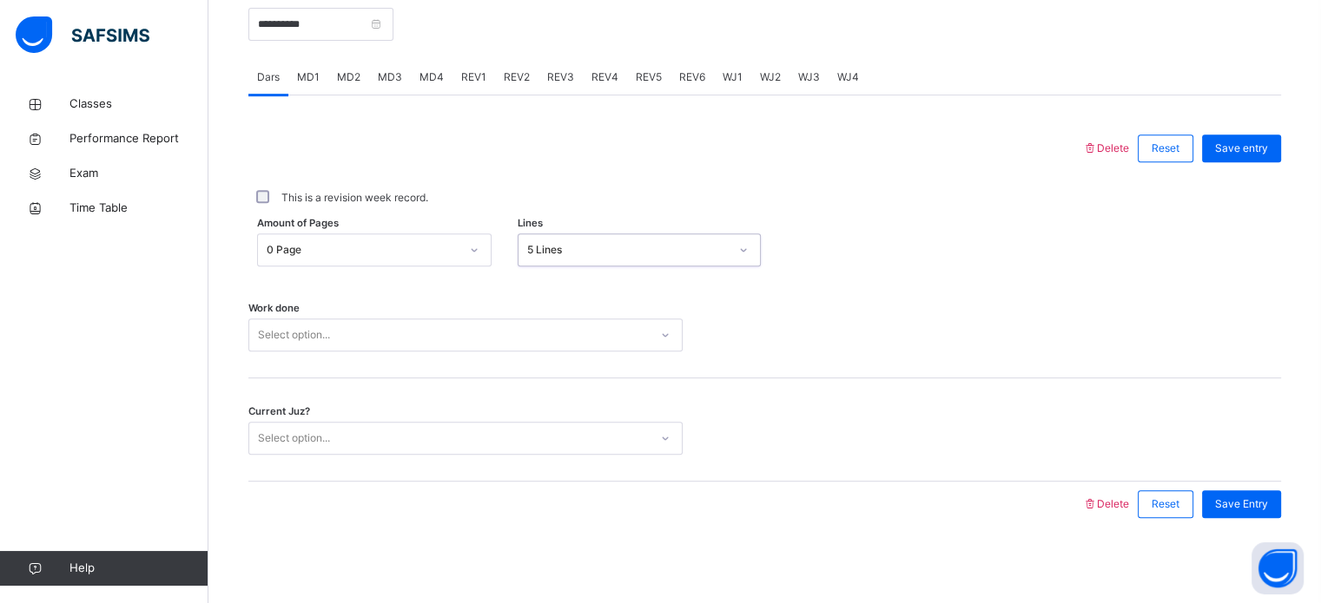
scroll to position [700, 0]
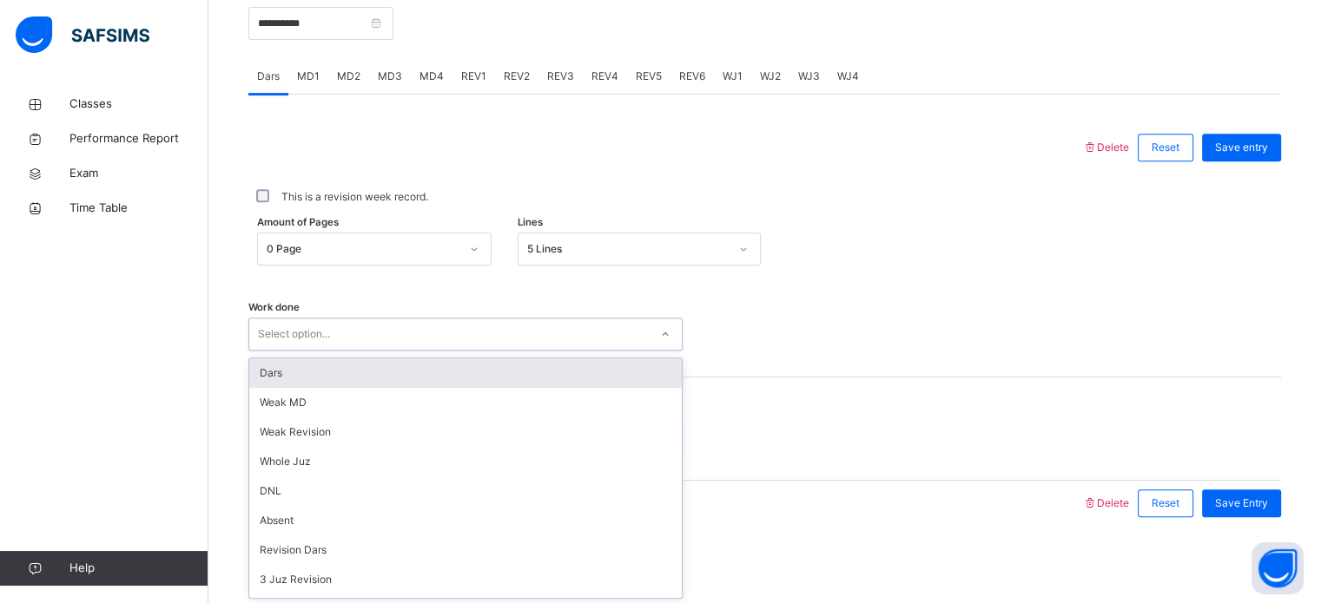
drag, startPoint x: 462, startPoint y: 340, endPoint x: 432, endPoint y: 370, distance: 41.8
click at [432, 351] on div "option Dars focused, 1 of 14. 14 results available. Use Up and Down to choose o…" at bounding box center [465, 334] width 434 height 33
click at [432, 370] on div "Dars" at bounding box center [465, 374] width 432 height 30
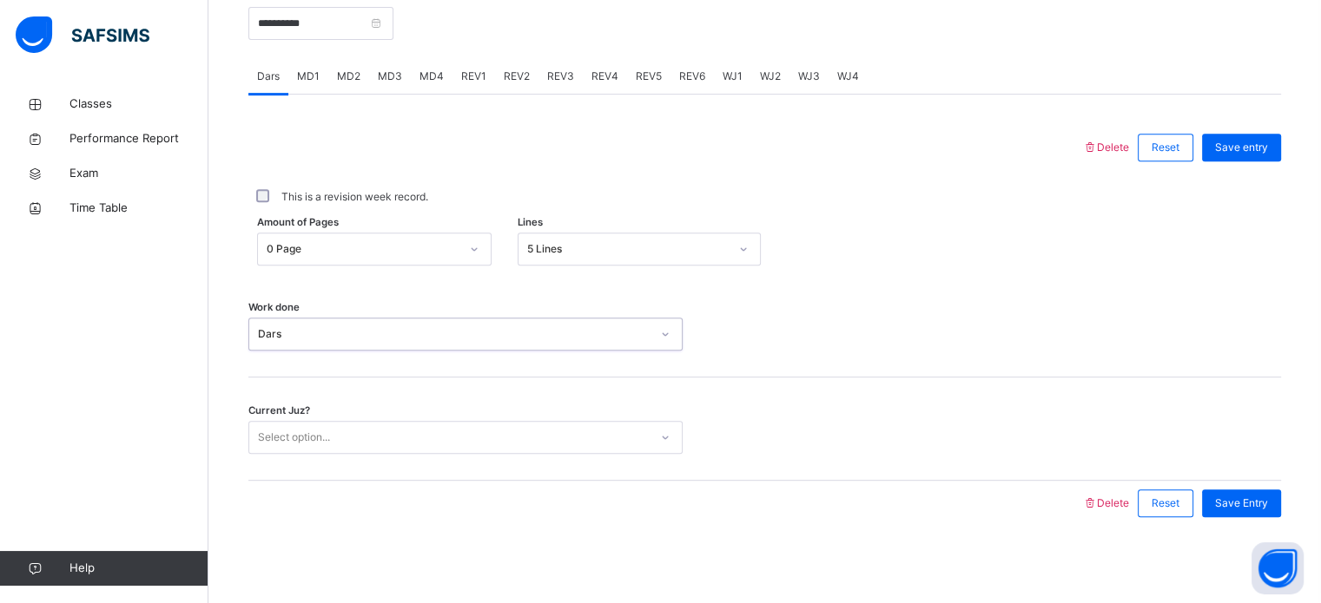
click at [400, 449] on div "Select option..." at bounding box center [448, 438] width 399 height 27
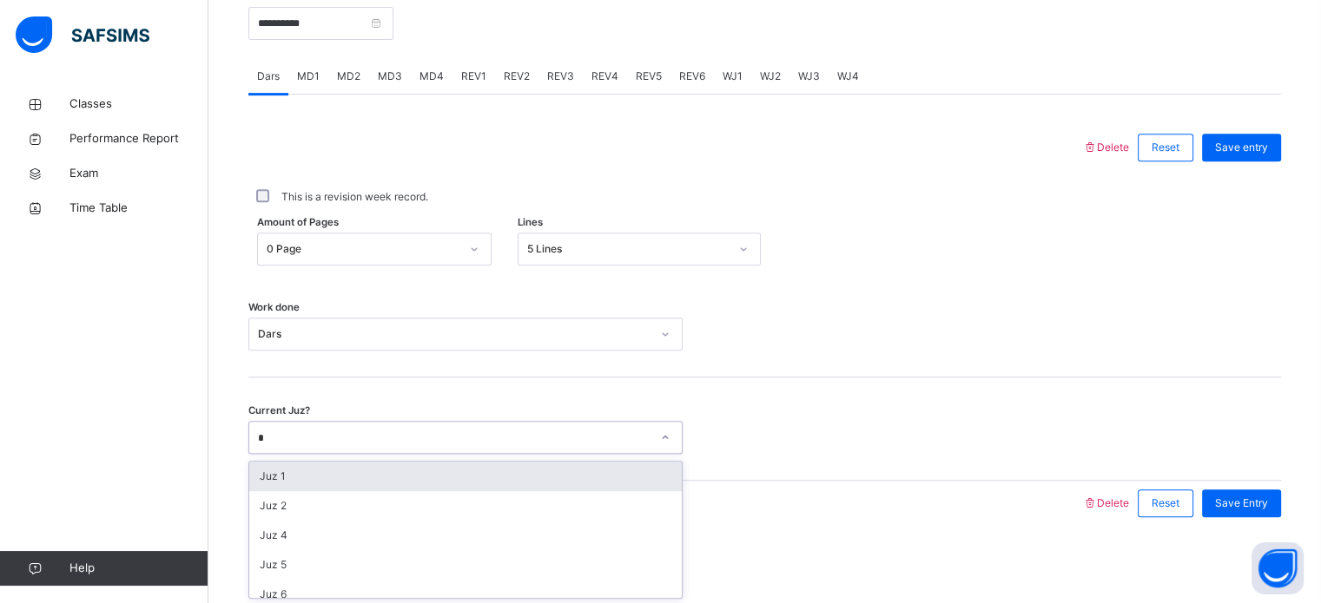
type input "**"
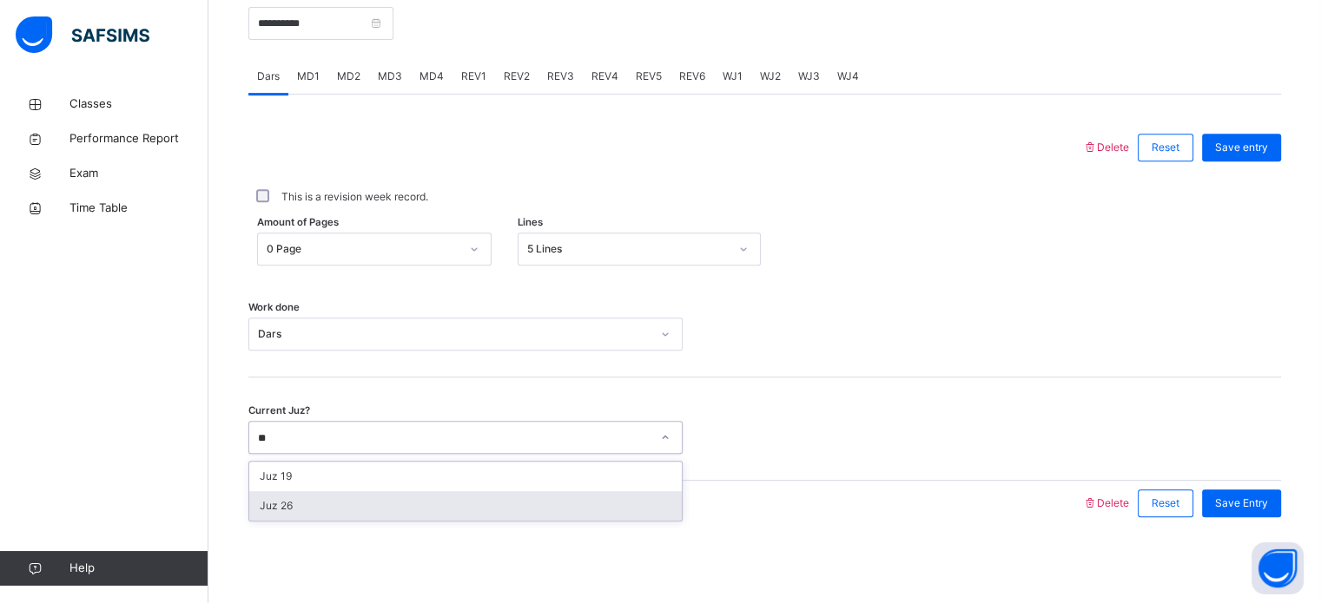
click at [287, 499] on div "Juz 26" at bounding box center [465, 506] width 432 height 30
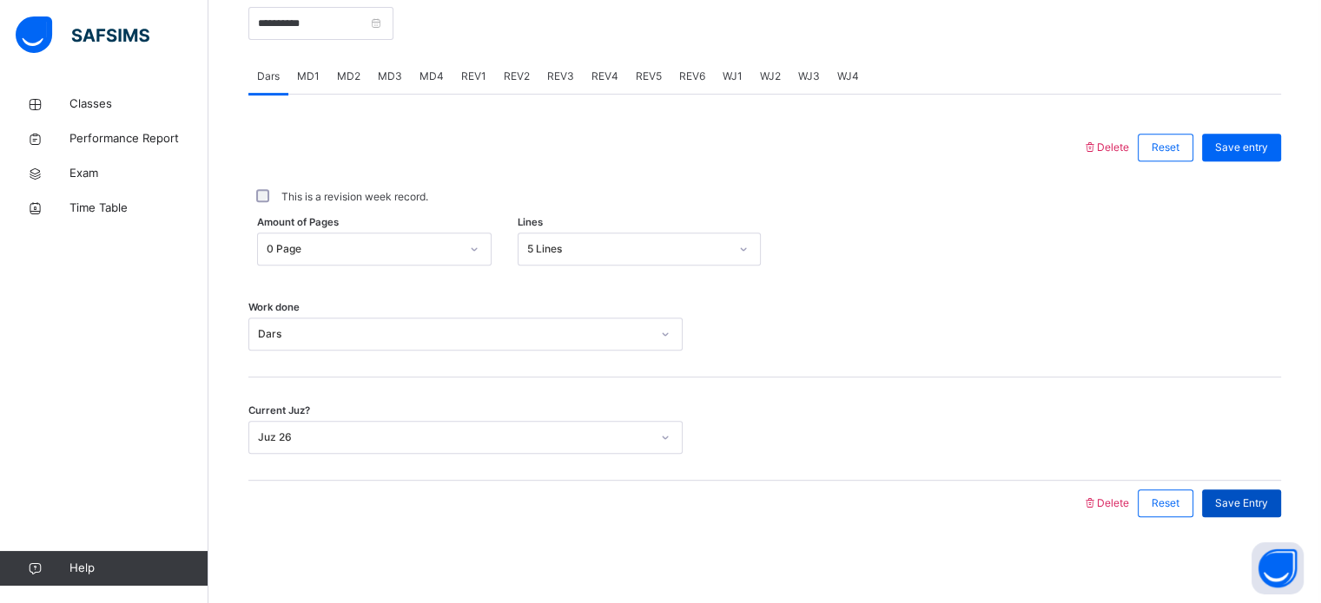
click at [1240, 504] on span "Save Entry" at bounding box center [1241, 504] width 53 height 16
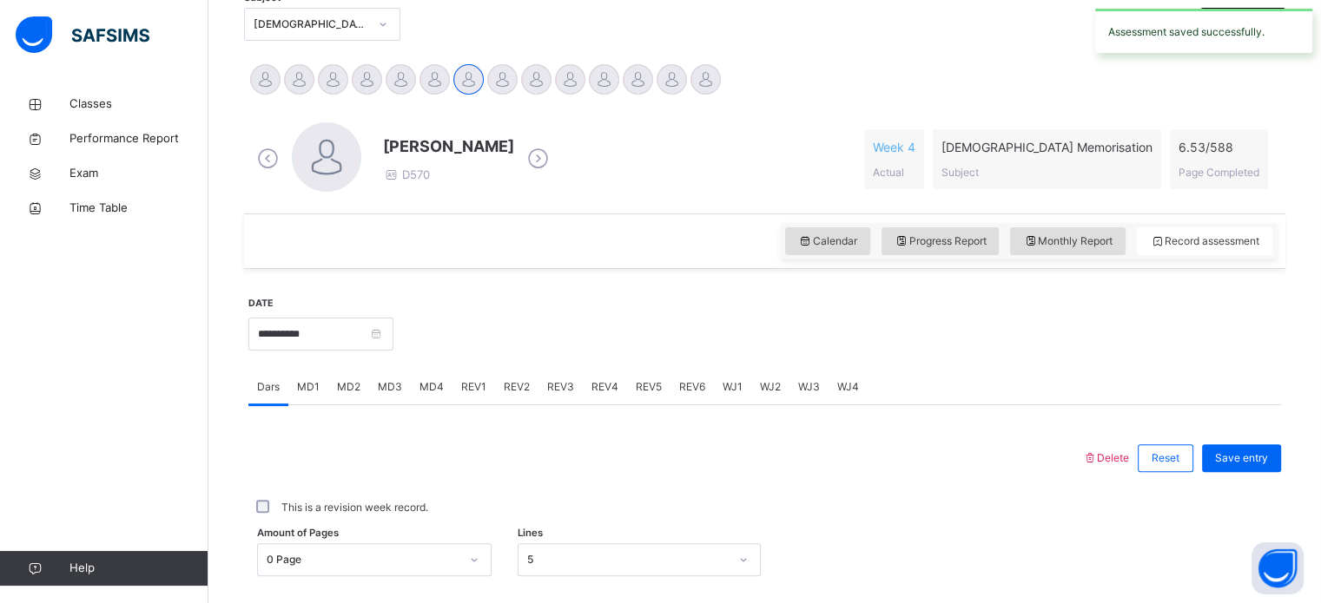
scroll to position [391, 0]
click at [351, 333] on input "**********" at bounding box center [320, 332] width 145 height 33
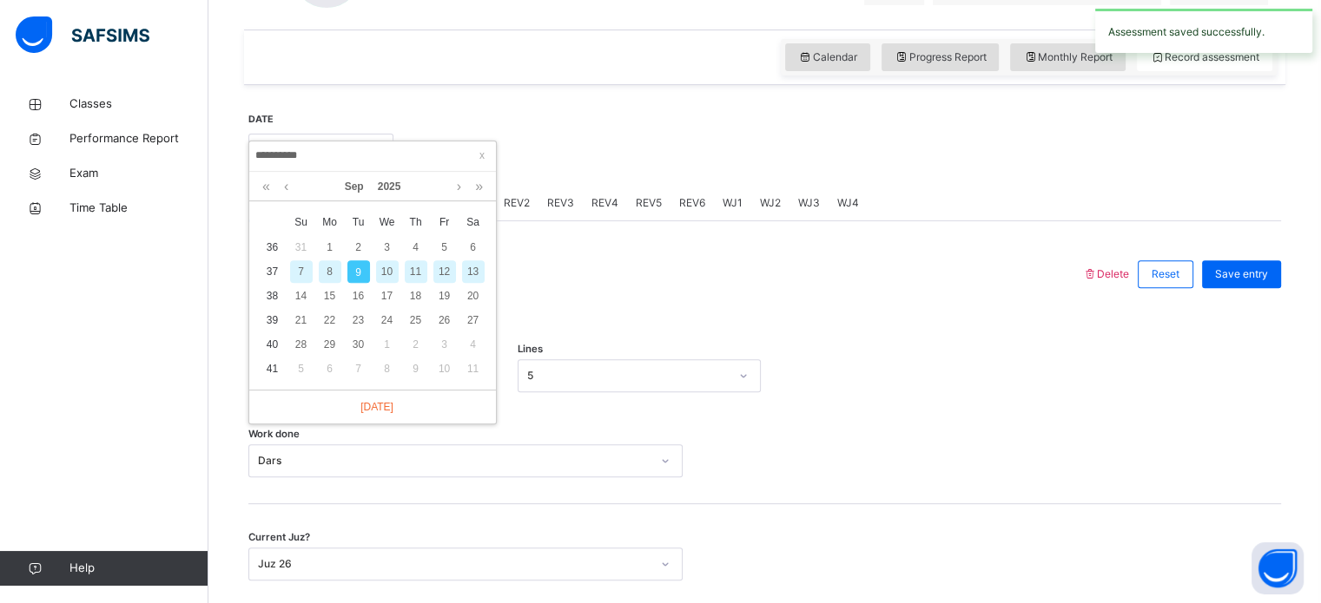
scroll to position [574, 0]
click at [329, 272] on div "8" at bounding box center [330, 271] width 23 height 23
type input "**********"
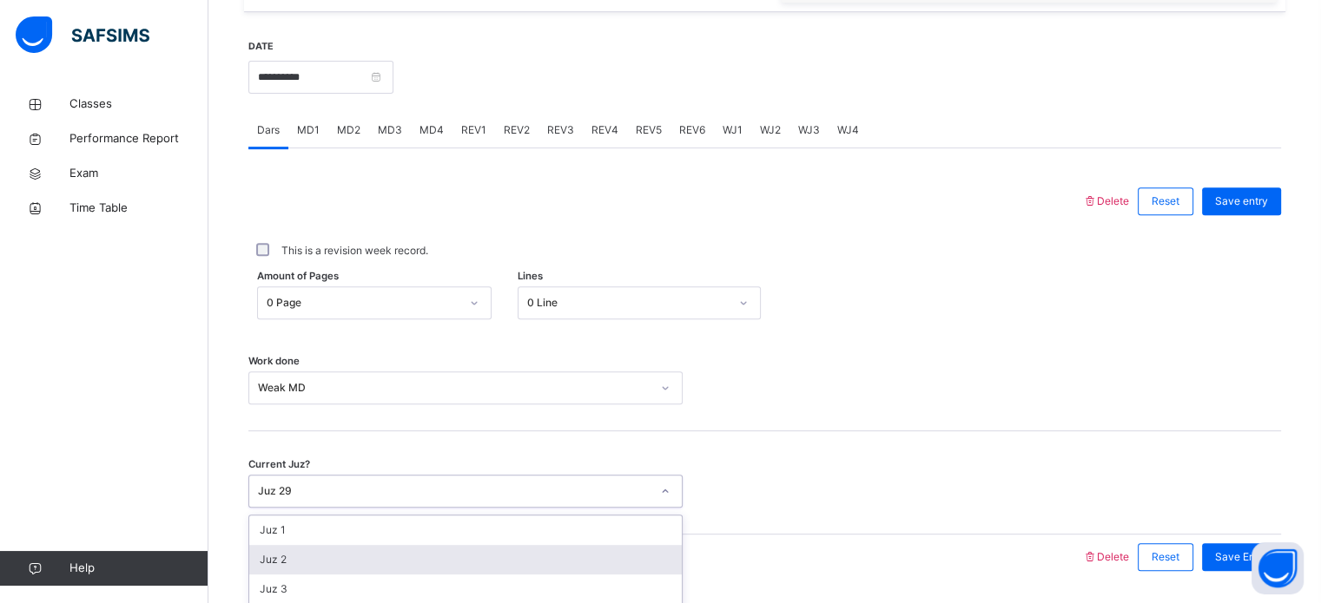
scroll to position [700, 0]
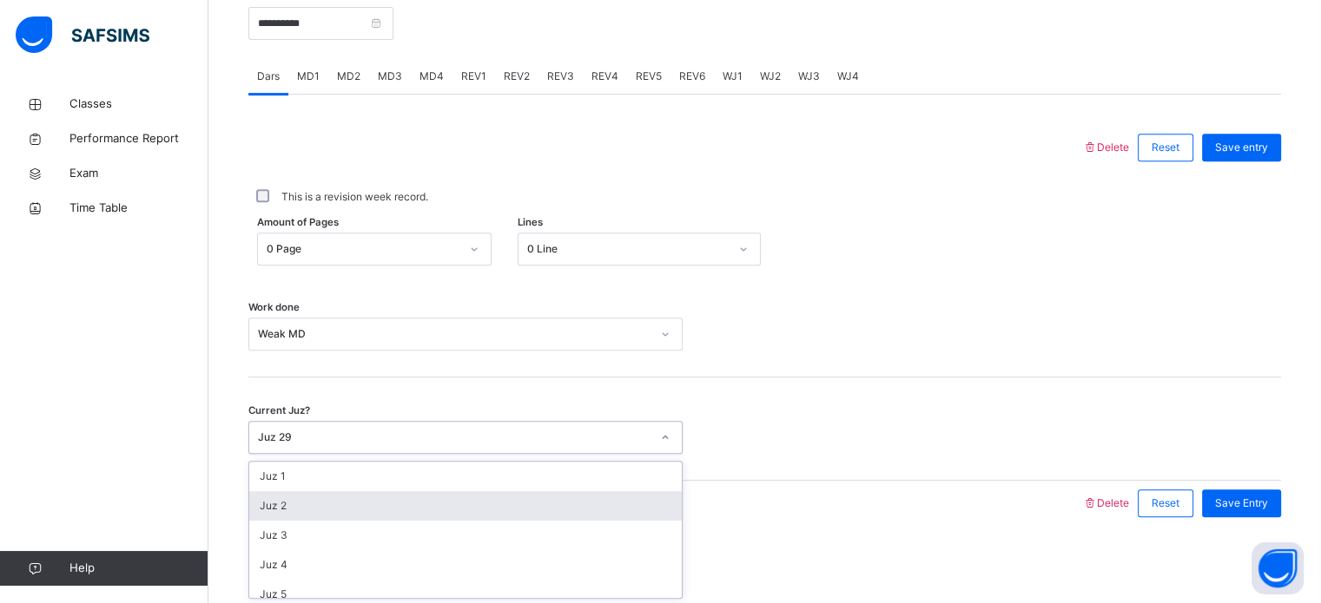
click at [438, 454] on div "option Juz 2 focused, 2 of 30. 30 results available. Use Up and Down to choose …" at bounding box center [465, 437] width 434 height 33
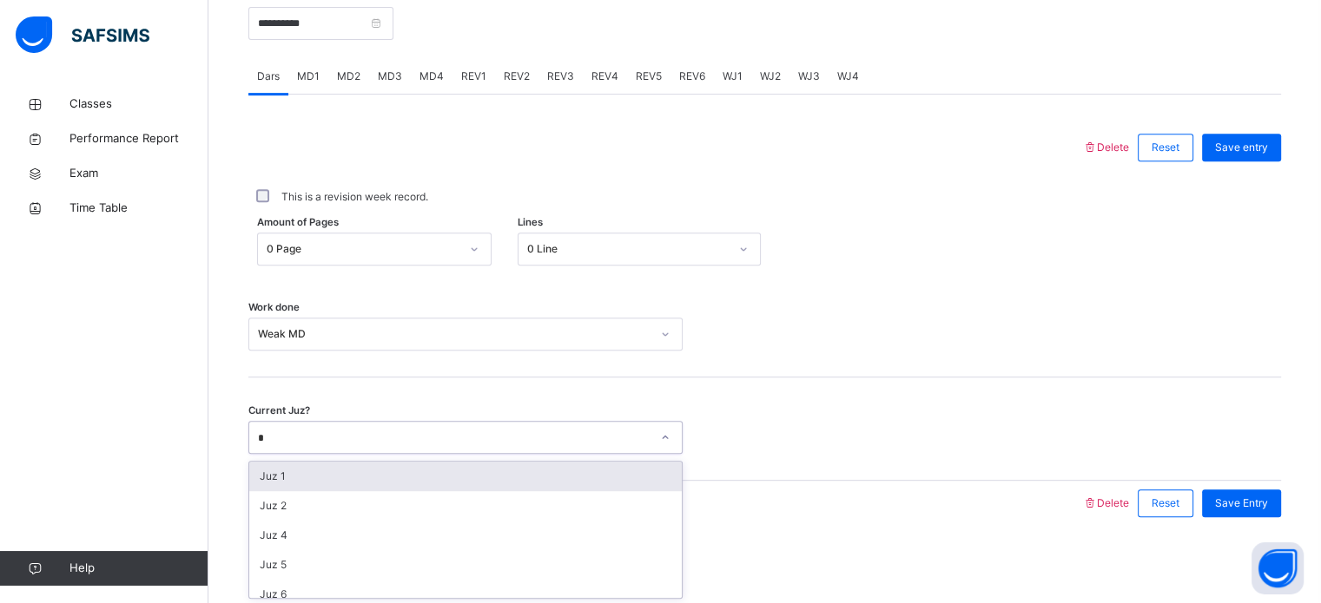
type input "**"
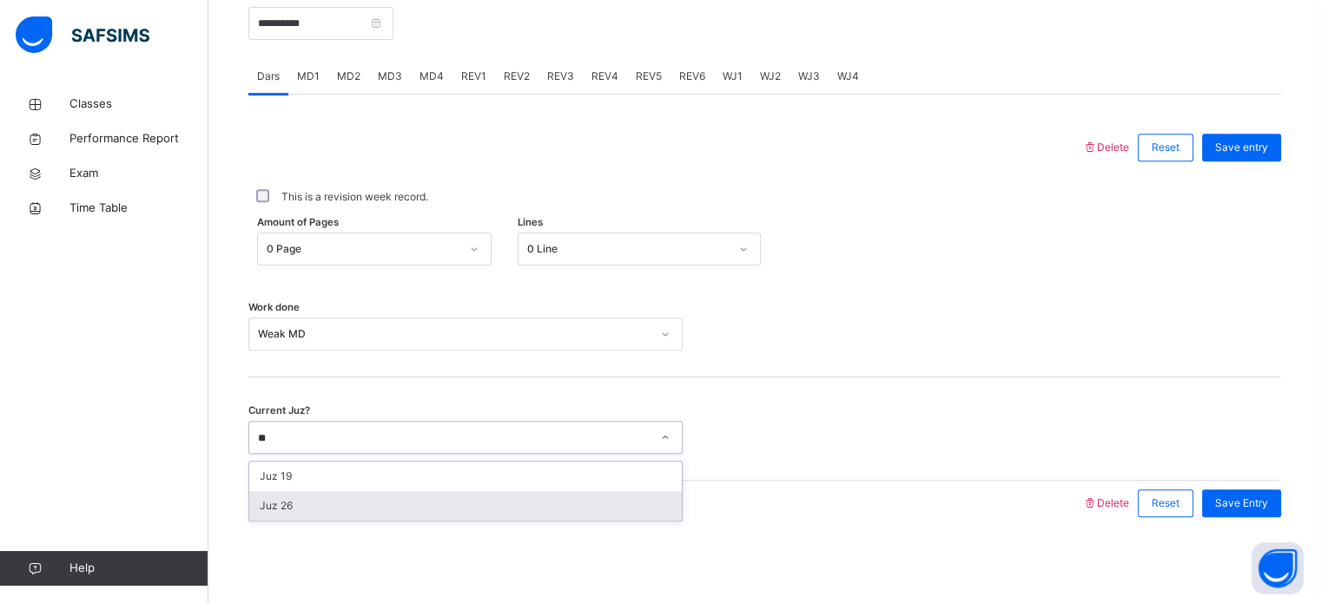
click at [328, 503] on div "Juz 26" at bounding box center [465, 506] width 432 height 30
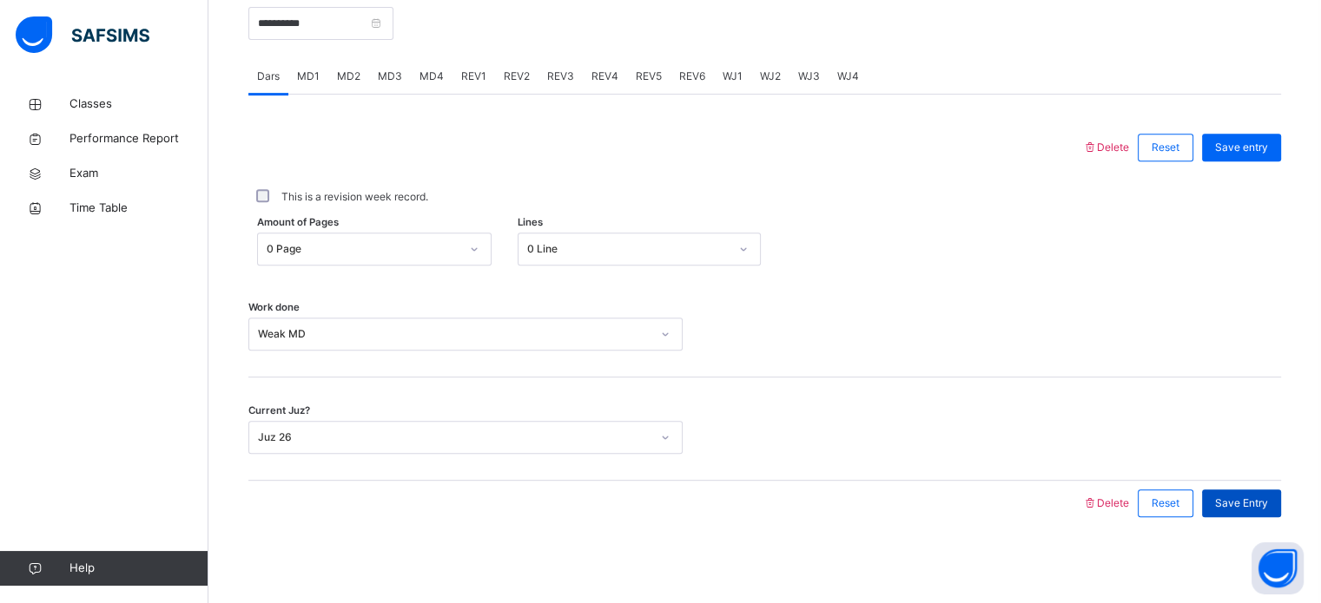
click at [1254, 499] on span "Save Entry" at bounding box center [1241, 504] width 53 height 16
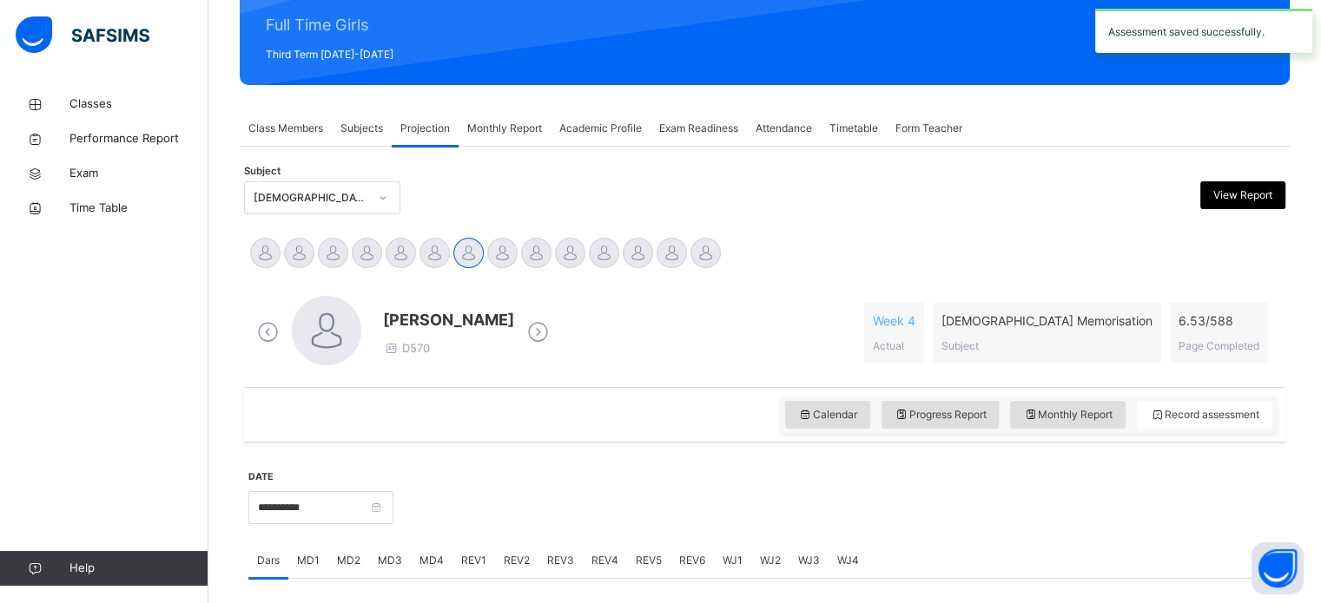
scroll to position [414, 0]
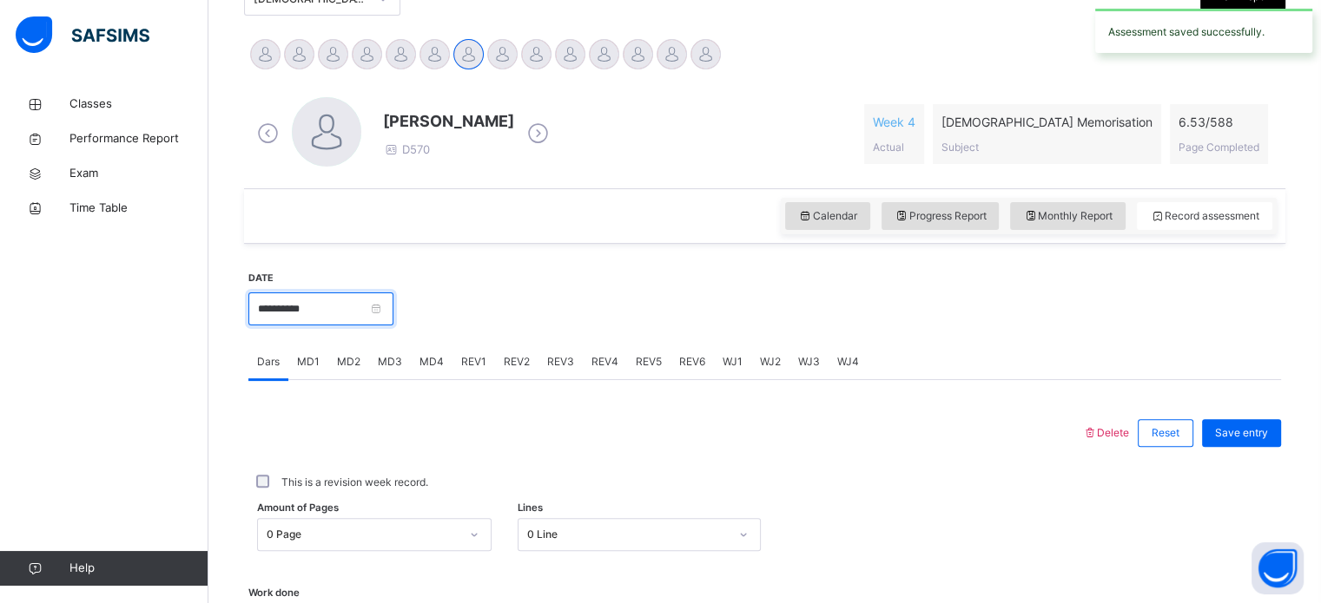
click at [319, 319] on input "**********" at bounding box center [320, 309] width 145 height 33
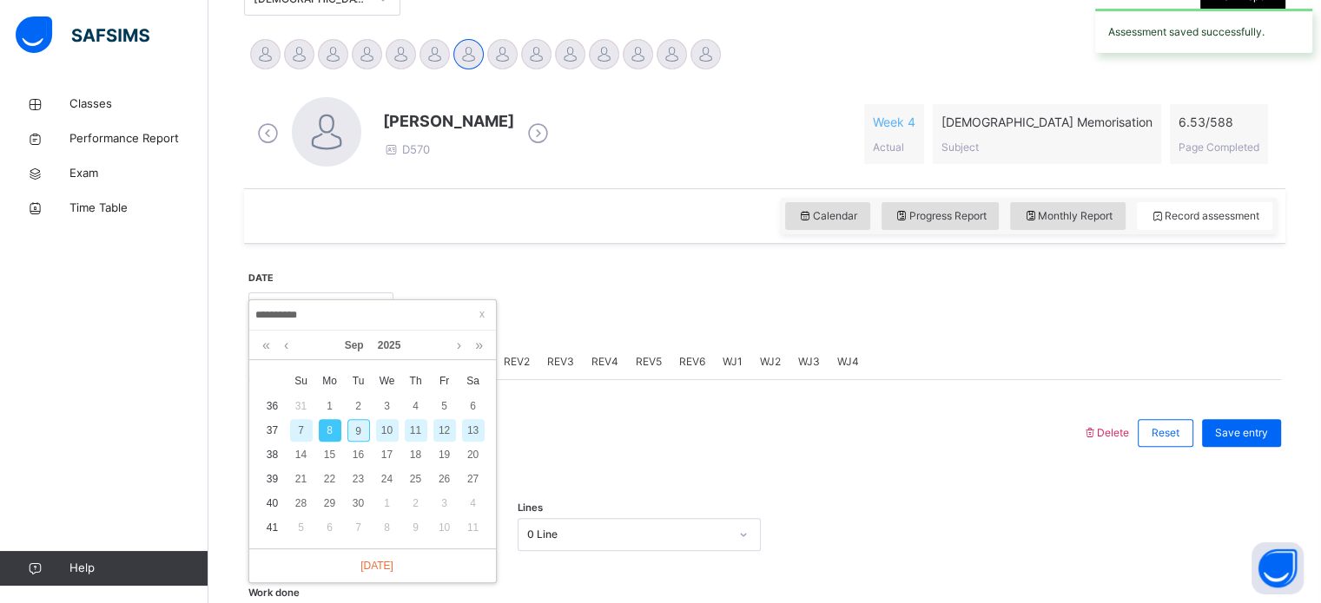
click at [360, 430] on div "9" at bounding box center [358, 430] width 23 height 23
type input "**********"
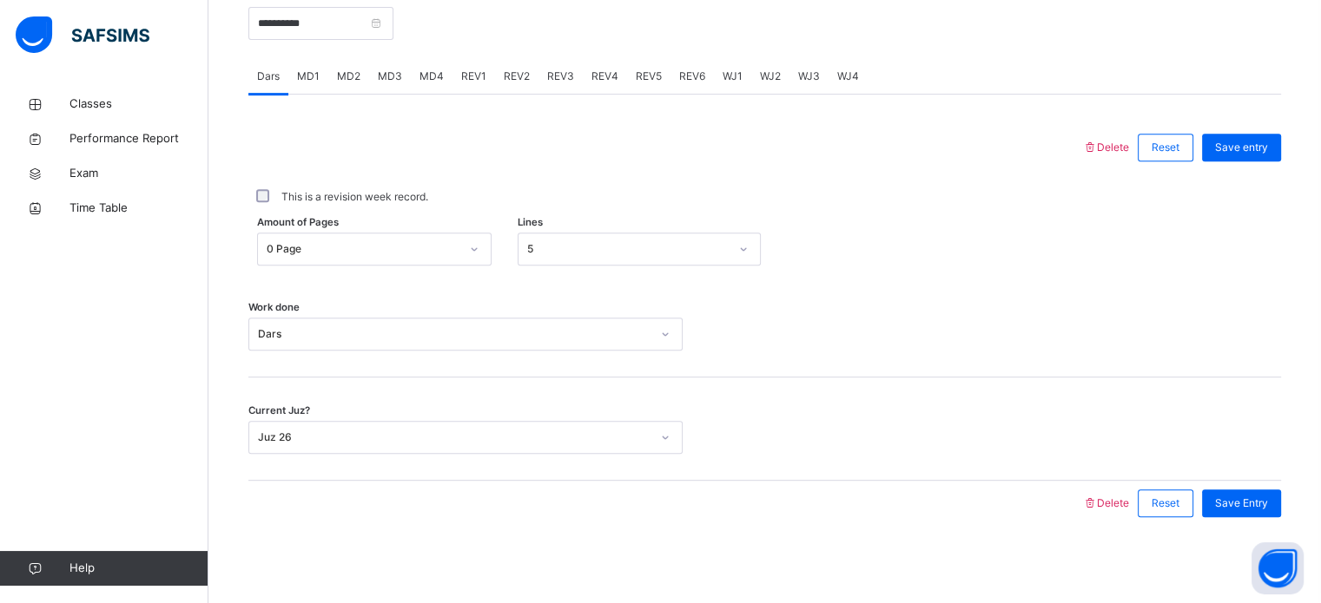
scroll to position [666, 0]
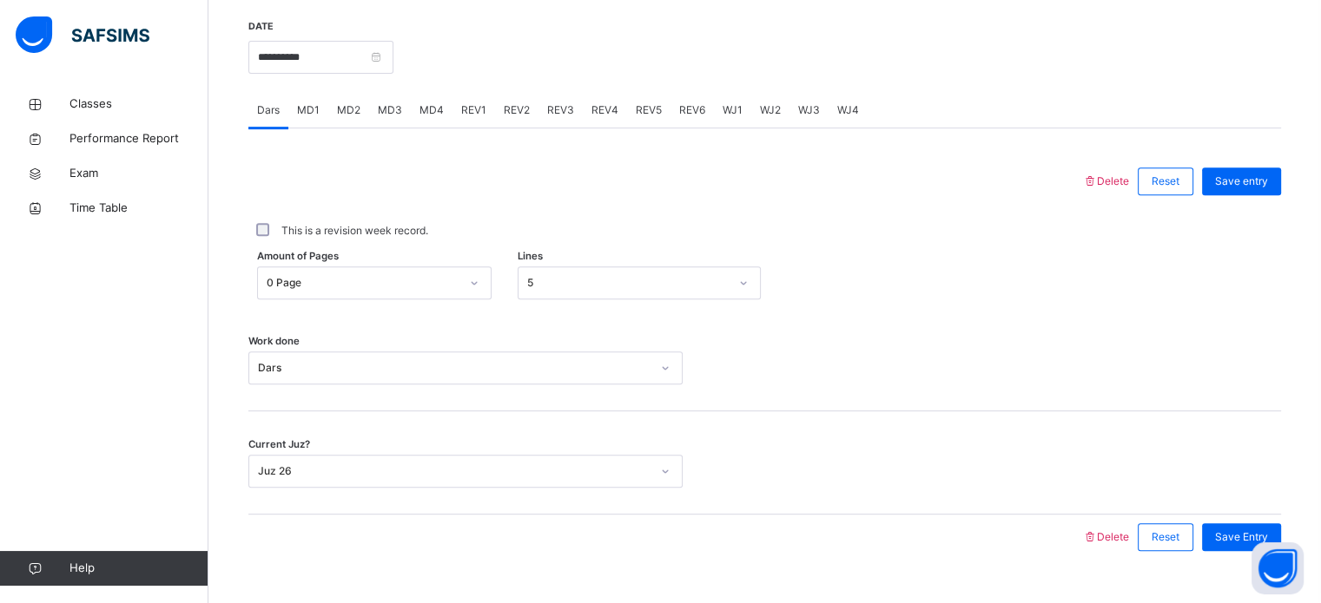
click at [422, 114] on span "MD4" at bounding box center [431, 110] width 24 height 16
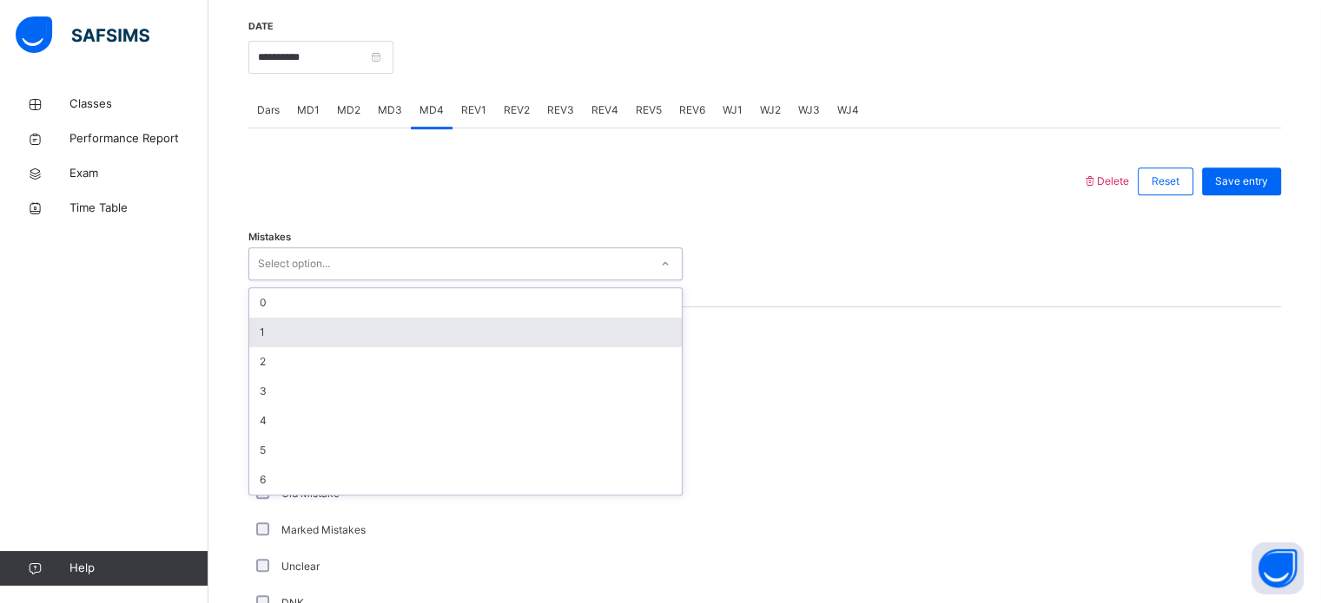
drag, startPoint x: 340, startPoint y: 264, endPoint x: 291, endPoint y: 326, distance: 79.2
click at [291, 280] on div "option 1 focused, 2 of 7. 7 results available. Use Up and Down to choose option…" at bounding box center [465, 263] width 434 height 33
click at [291, 326] on div "1" at bounding box center [465, 333] width 432 height 30
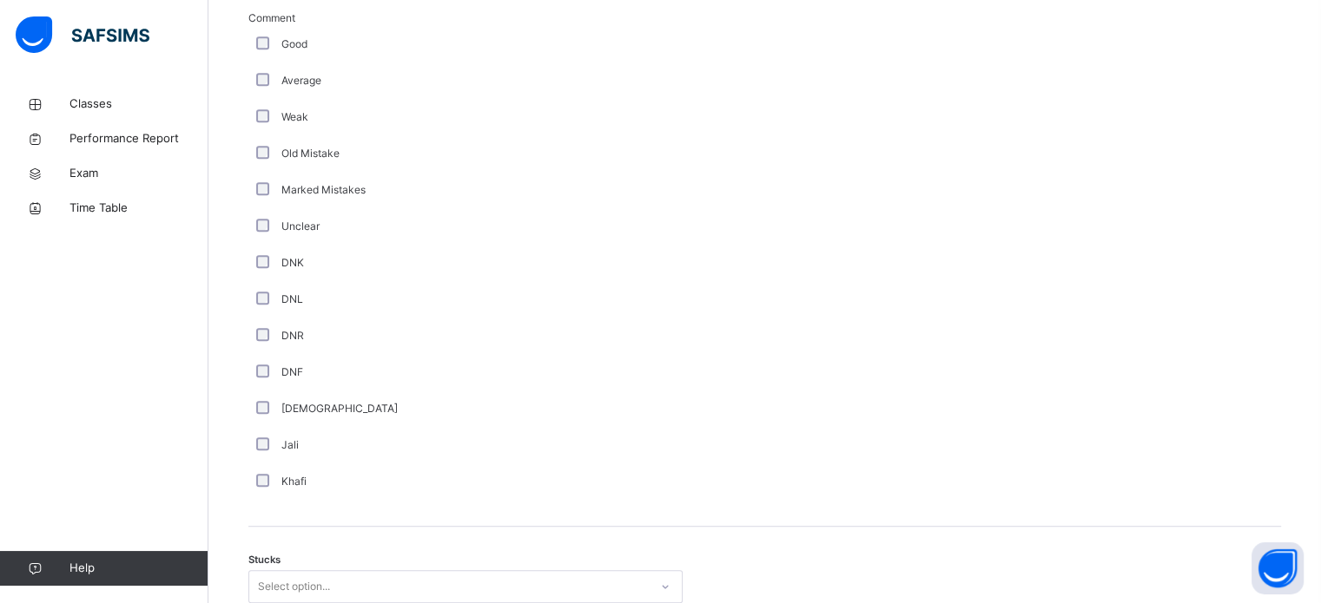
scroll to position [1362, 0]
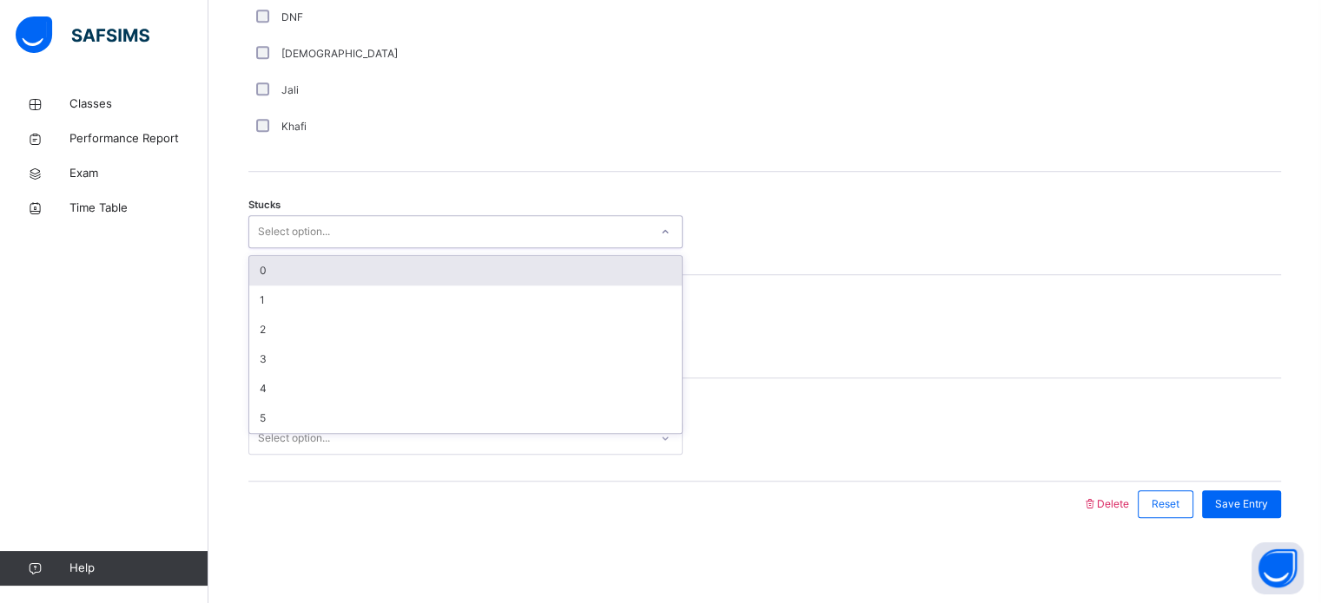
click at [269, 235] on div "Select option..." at bounding box center [294, 231] width 72 height 33
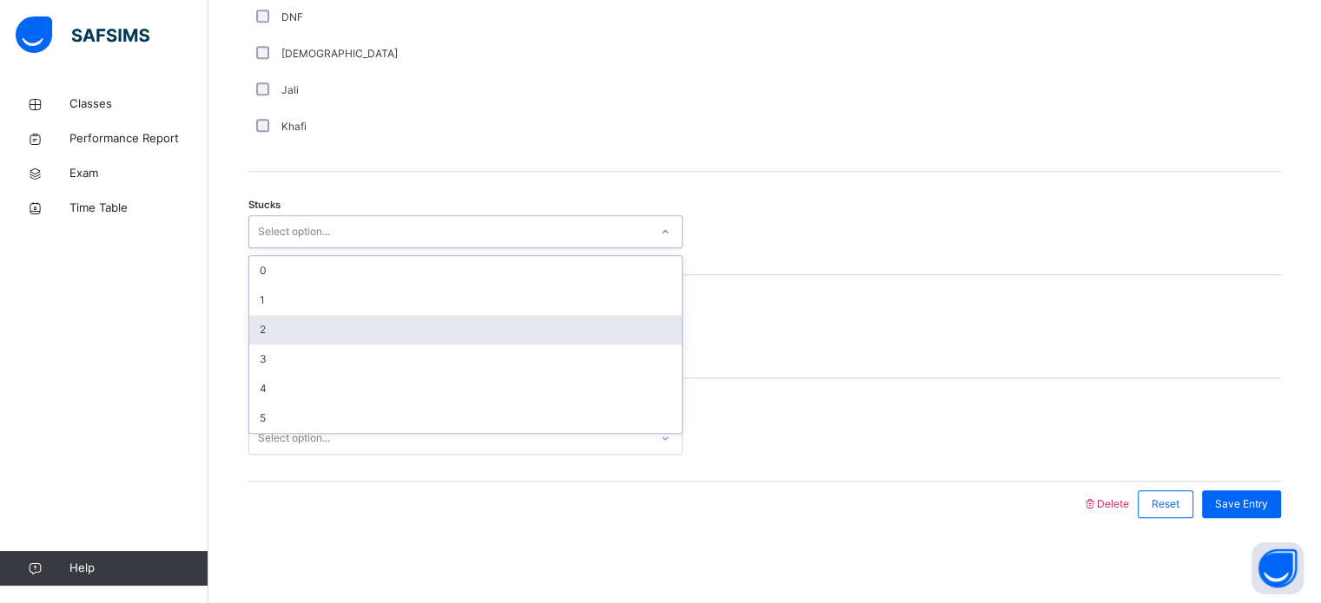
click at [267, 335] on div "2" at bounding box center [465, 330] width 432 height 30
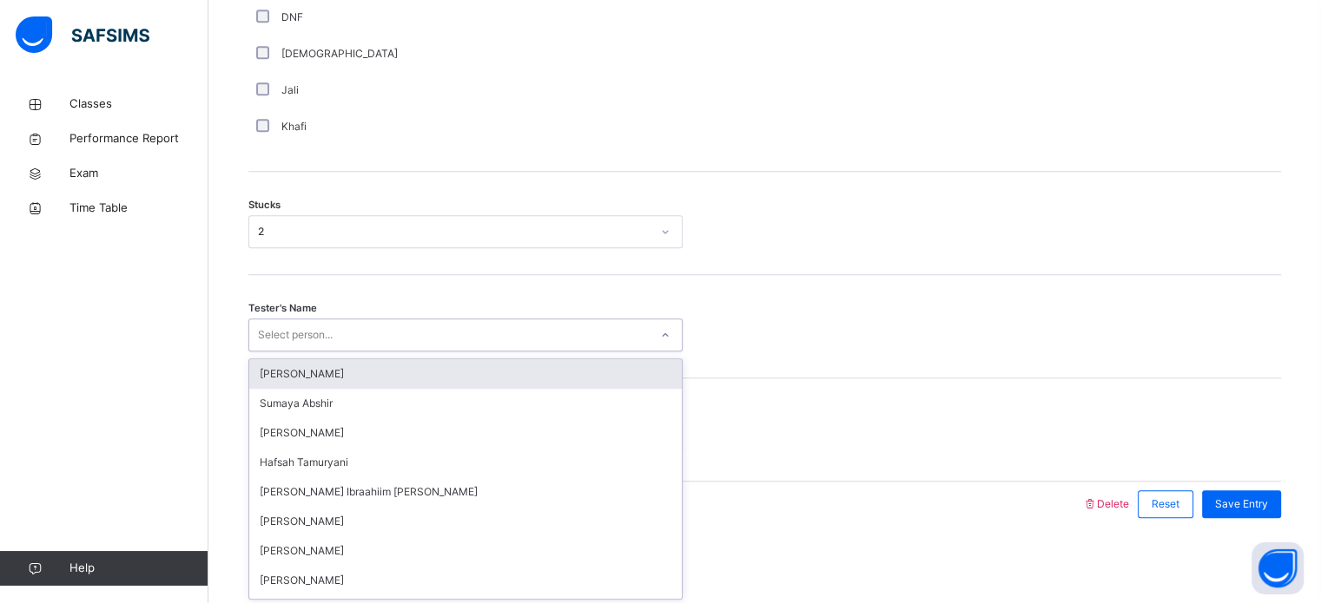
click at [315, 333] on div "Select person..." at bounding box center [295, 335] width 75 height 33
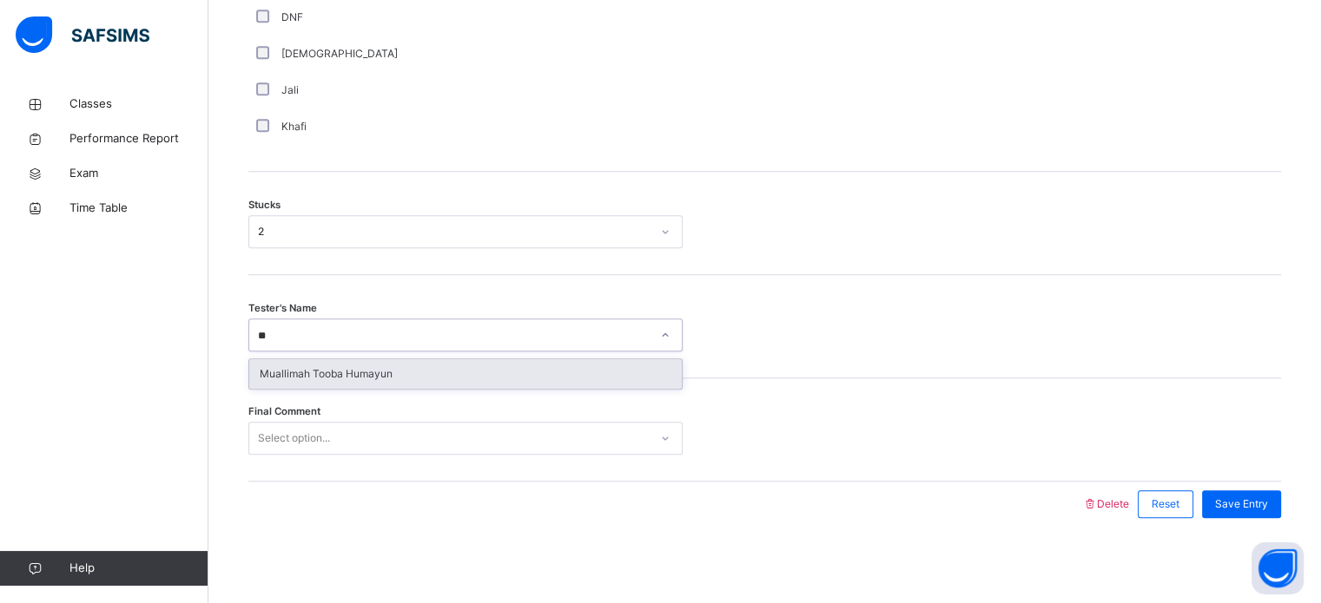
type input "***"
click at [315, 377] on div "Muallimah Tooba Humayun" at bounding box center [465, 374] width 432 height 30
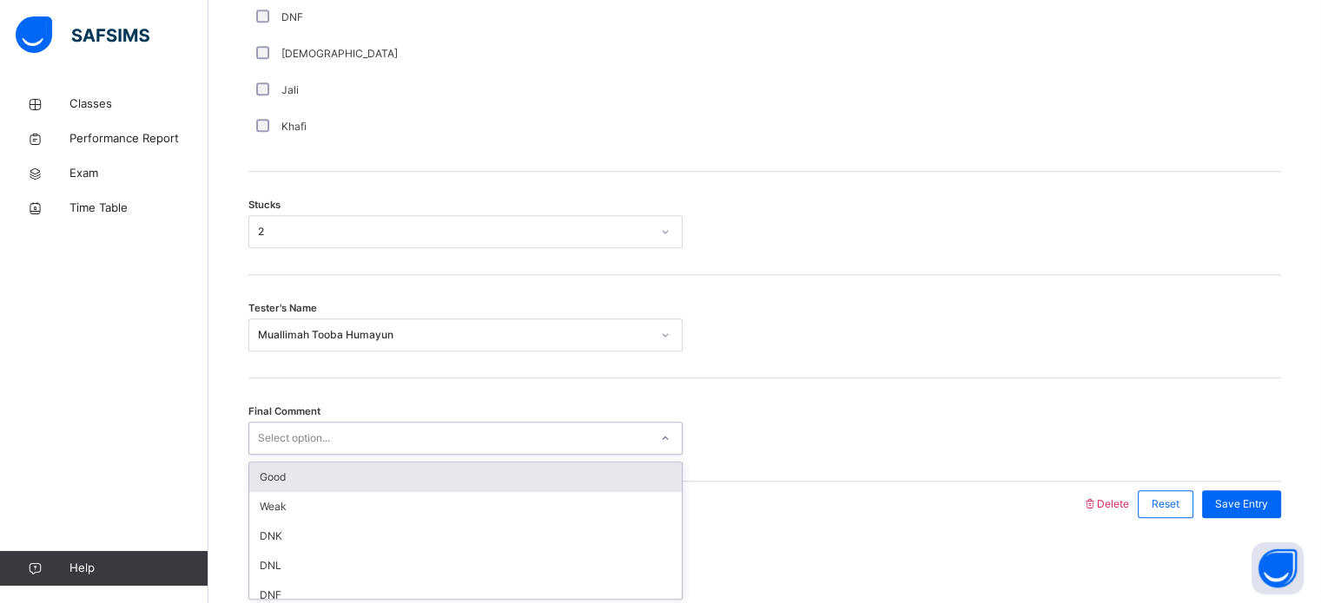
click at [309, 433] on div "Select option..." at bounding box center [294, 438] width 72 height 33
click at [292, 482] on div "Good" at bounding box center [465, 478] width 432 height 30
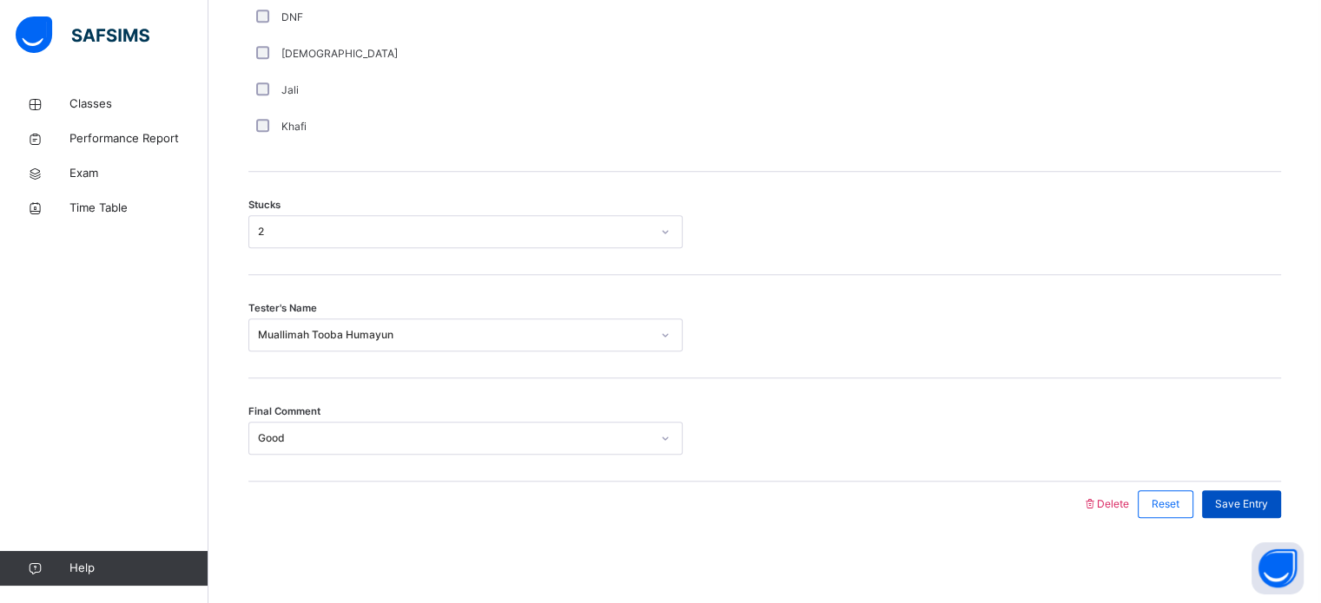
click at [1249, 512] on div "Save Entry" at bounding box center [1241, 505] width 79 height 28
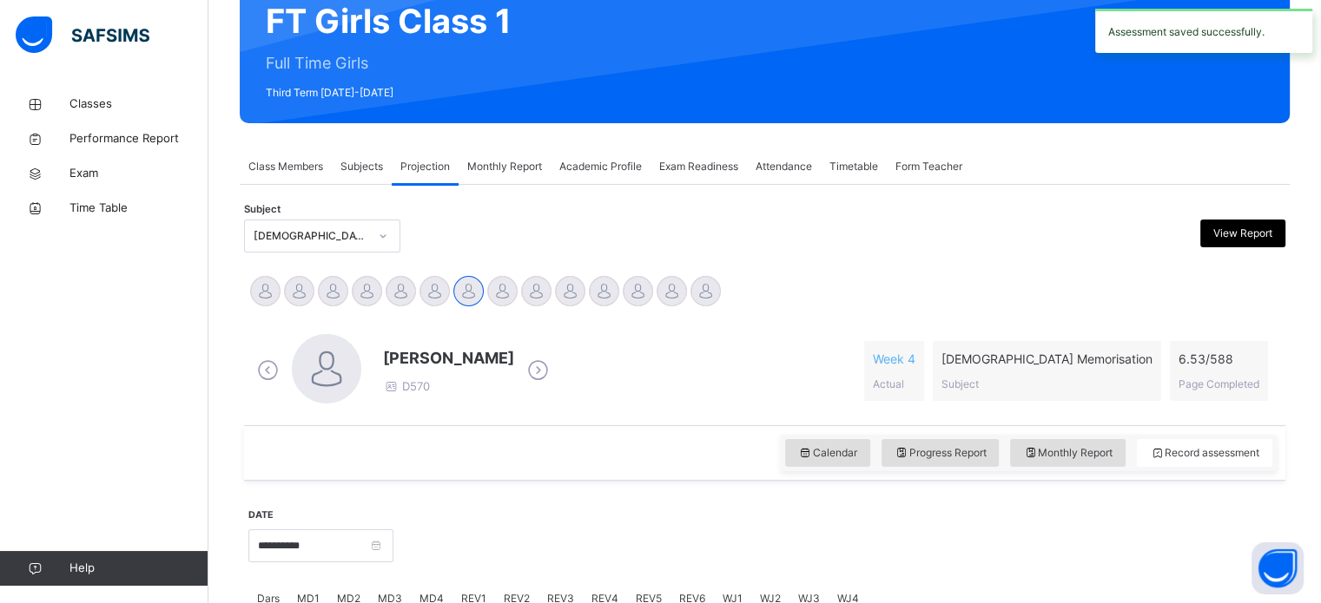
scroll to position [170, 0]
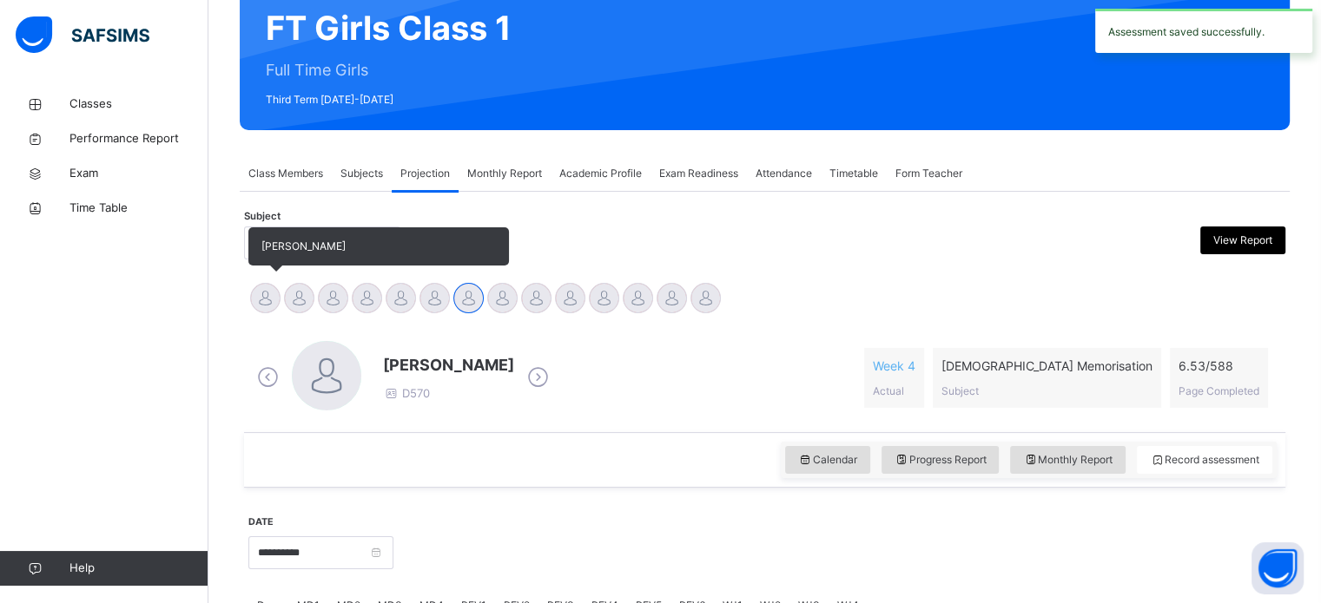
click at [253, 287] on div "[PERSON_NAME]" at bounding box center [265, 300] width 34 height 38
click at [260, 299] on div at bounding box center [265, 298] width 30 height 30
